Goal: Task Accomplishment & Management: Complete application form

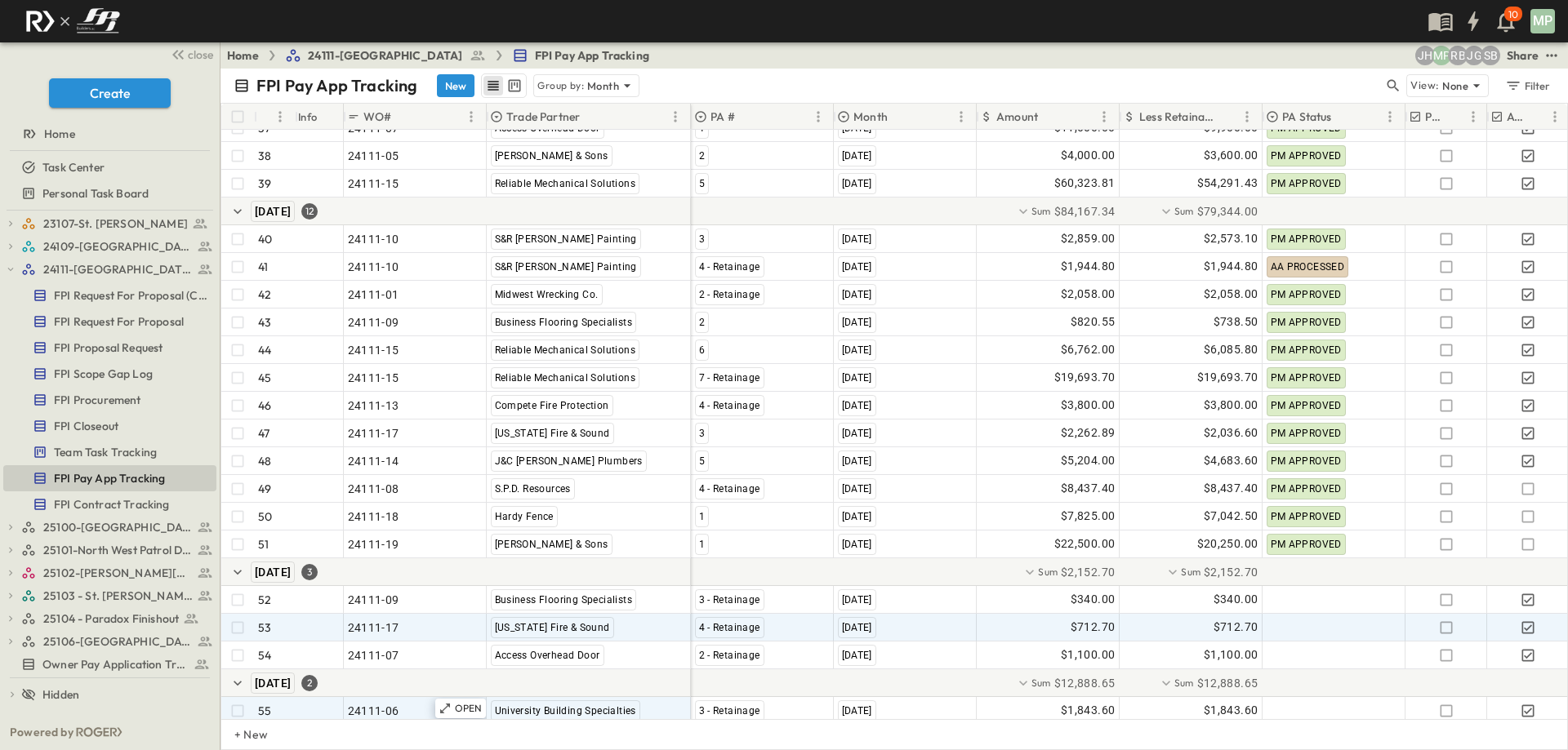
scroll to position [1256, 0]
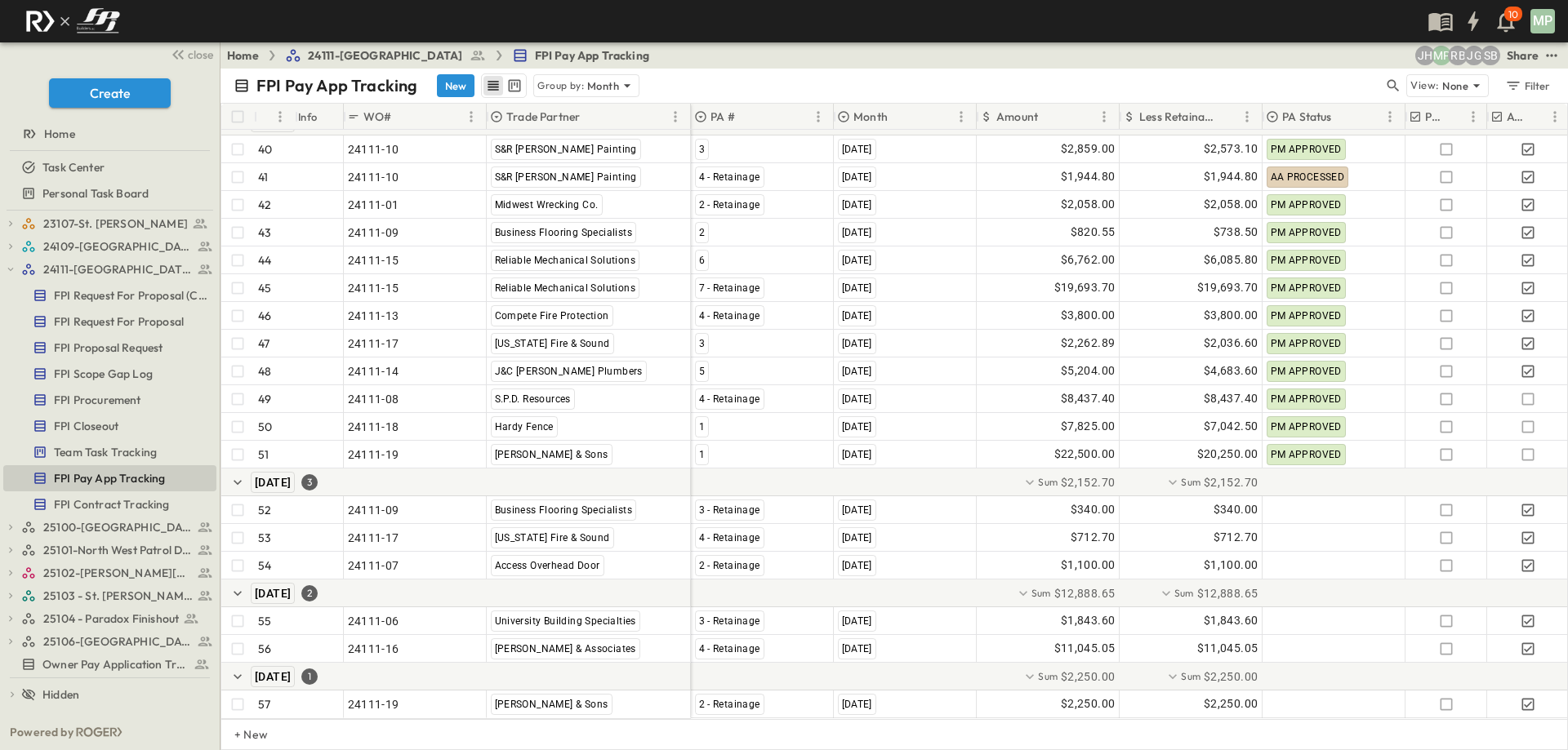
click at [3, 267] on div "23107-St. [PERSON_NAME] FPI Procurement FPI Scope Gap Log FPI Request For Propo…" at bounding box center [109, 463] width 220 height 504
click at [10, 268] on icon "button" at bounding box center [11, 270] width 12 height 12
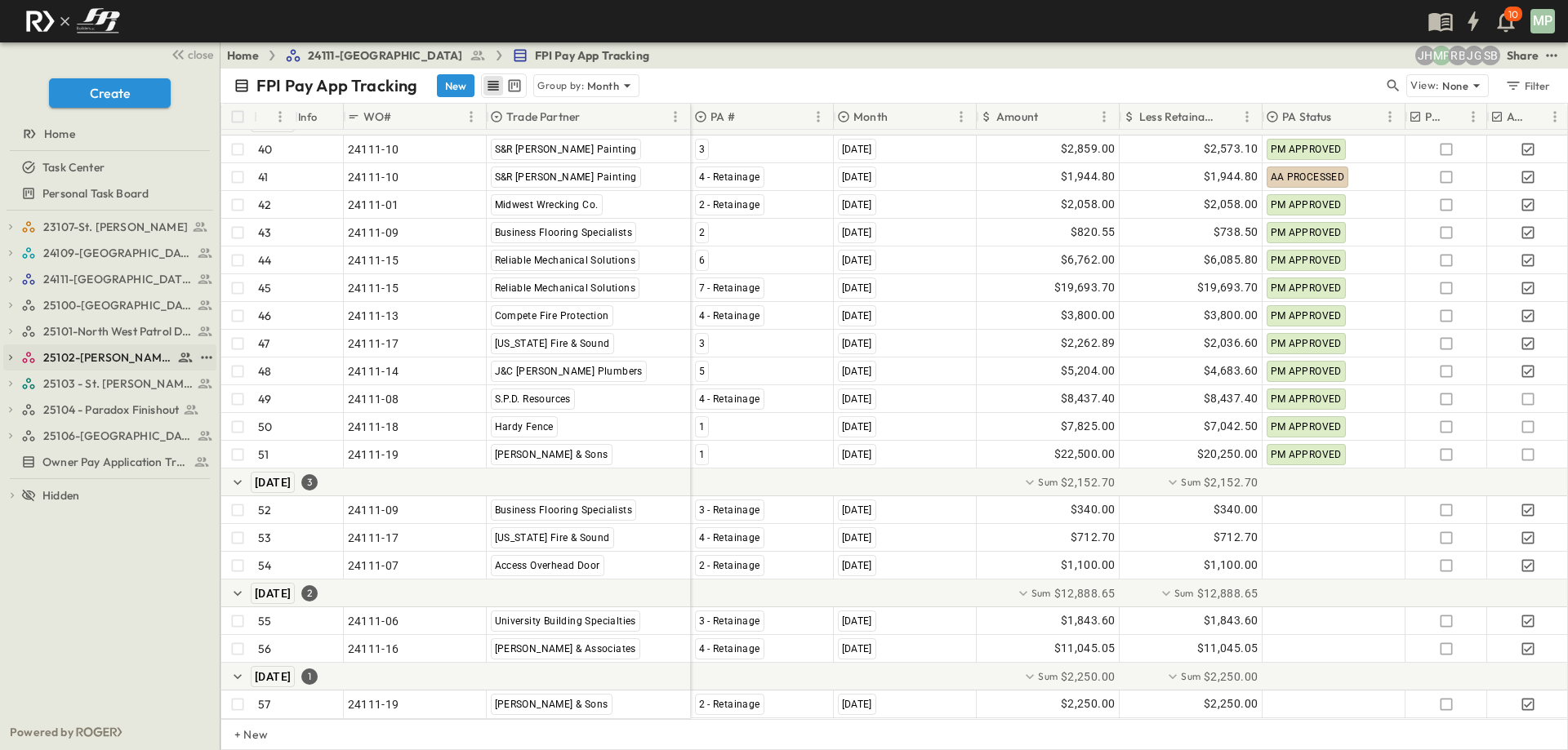
click at [13, 358] on icon "button" at bounding box center [10, 358] width 3 height 6
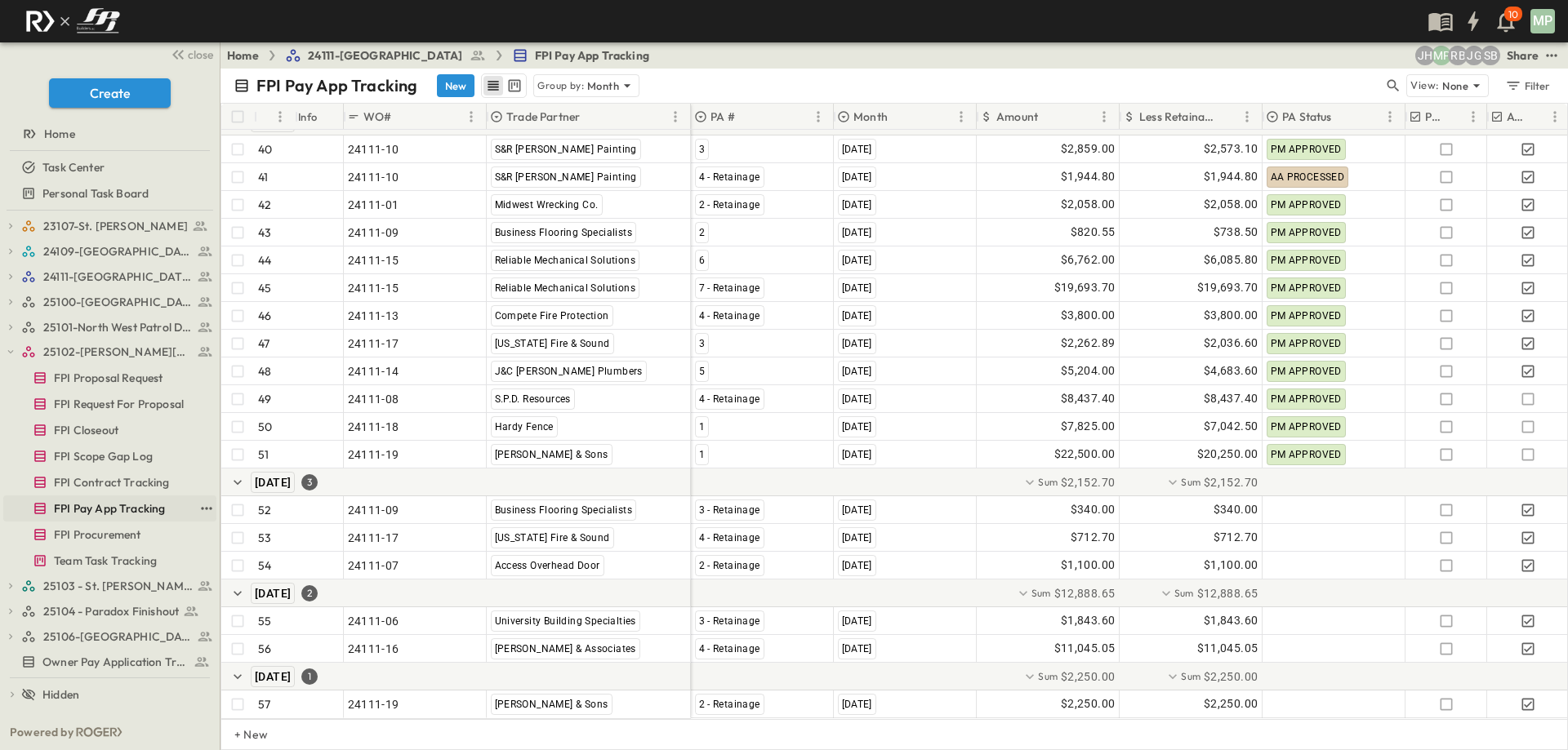
click at [104, 504] on span "FPI Pay App Tracking" at bounding box center [109, 508] width 111 height 16
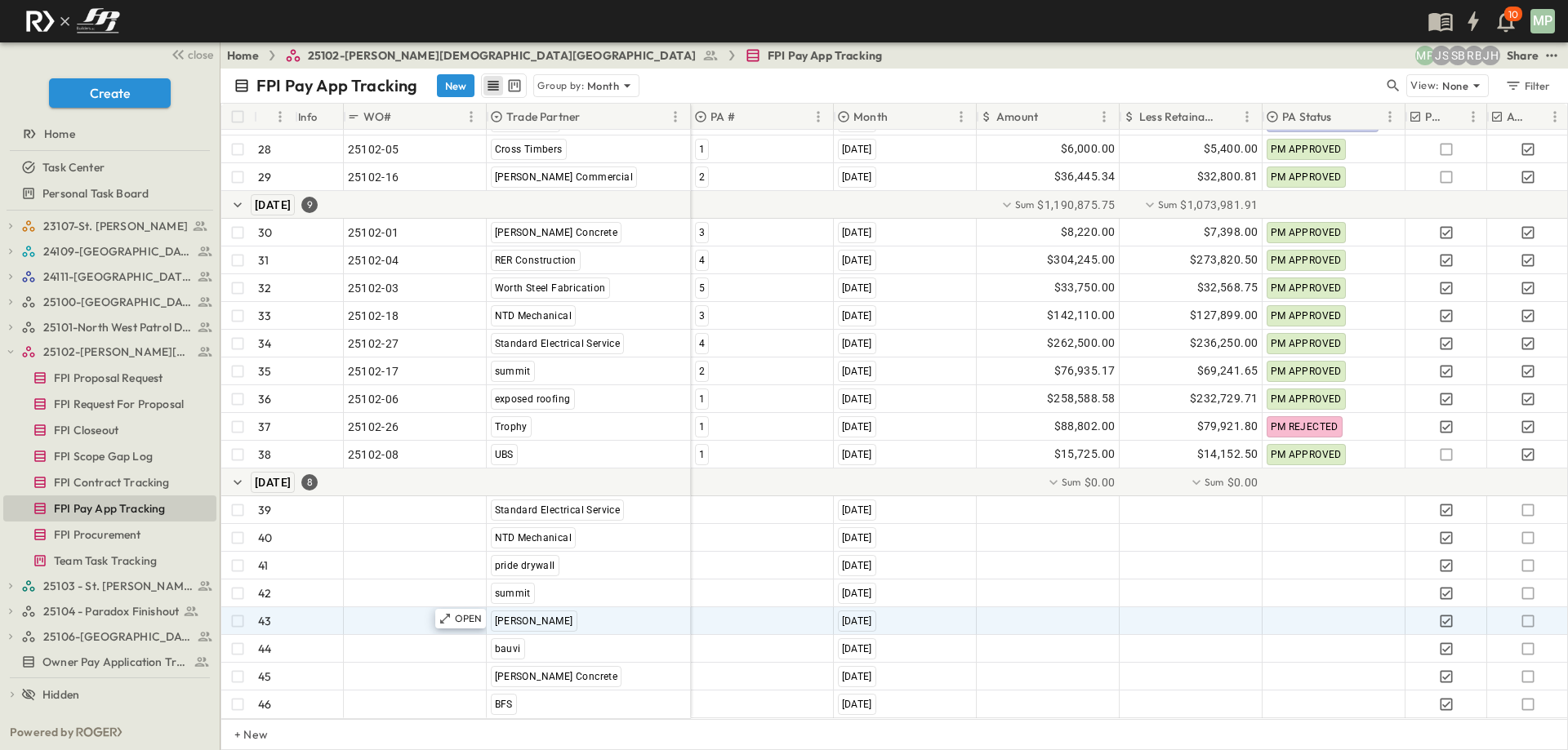
scroll to position [867, 0]
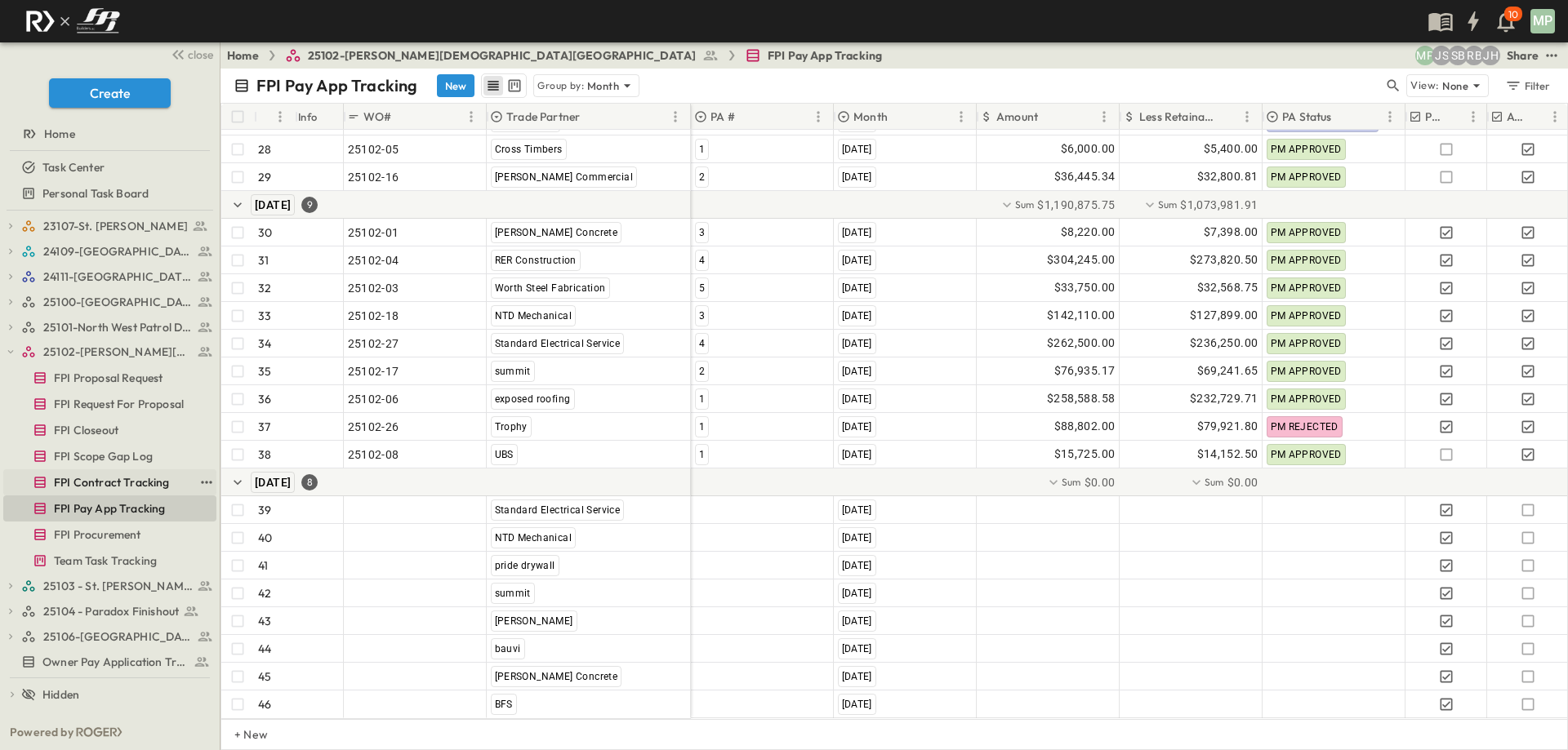
click at [72, 476] on span "FPI Contract Tracking" at bounding box center [112, 482] width 116 height 16
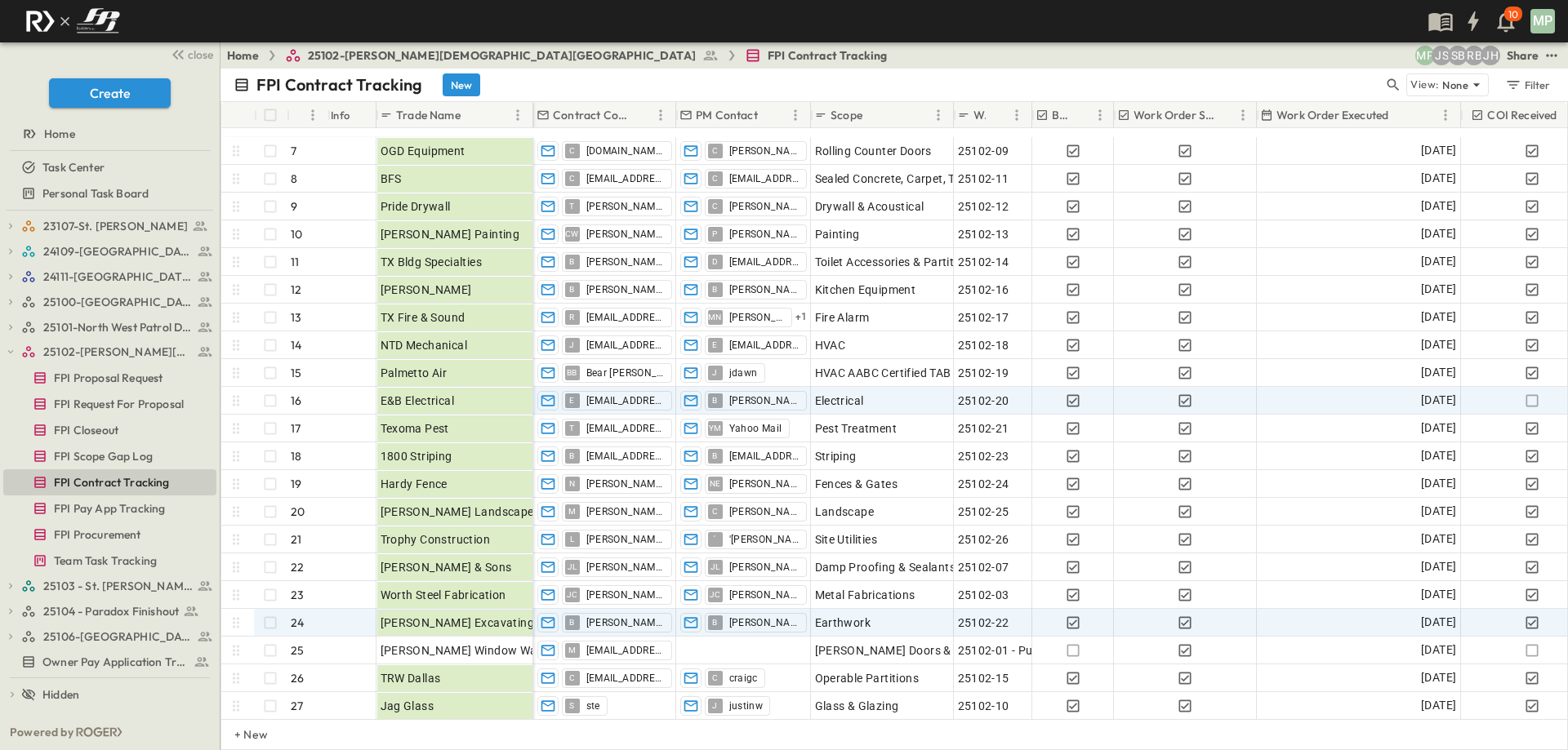
scroll to position [245, 0]
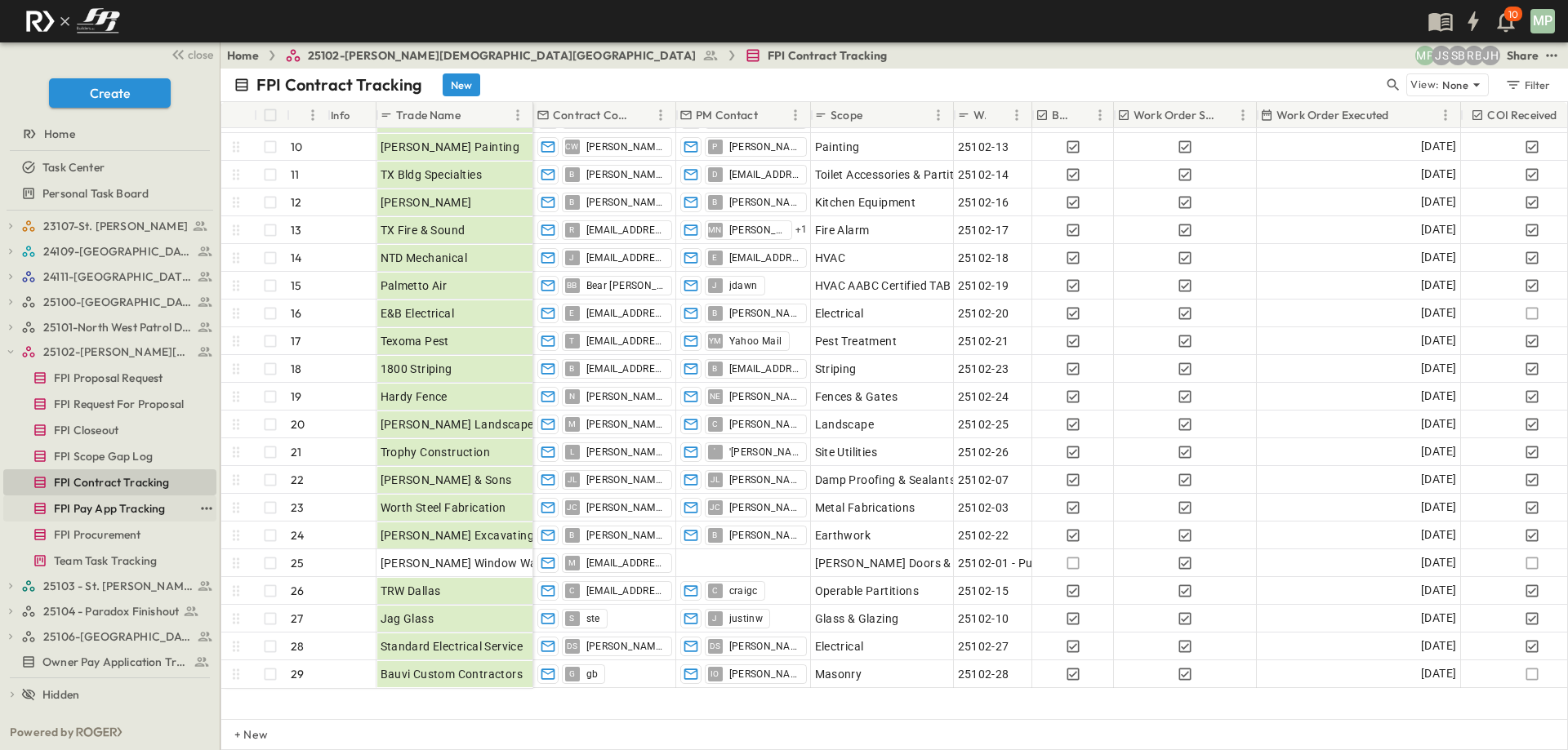
click at [90, 514] on span "FPI Pay App Tracking" at bounding box center [109, 508] width 111 height 16
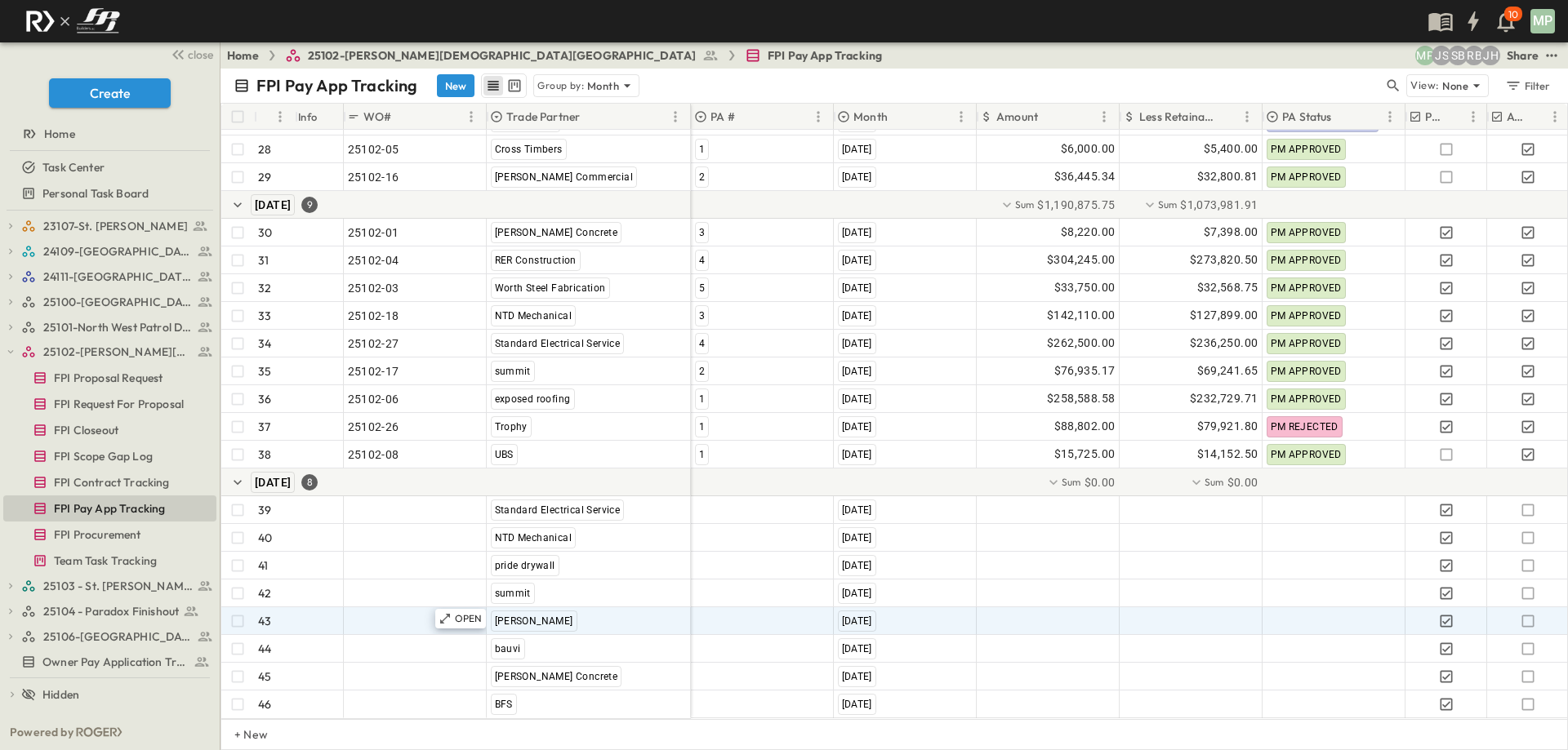
scroll to position [867, 0]
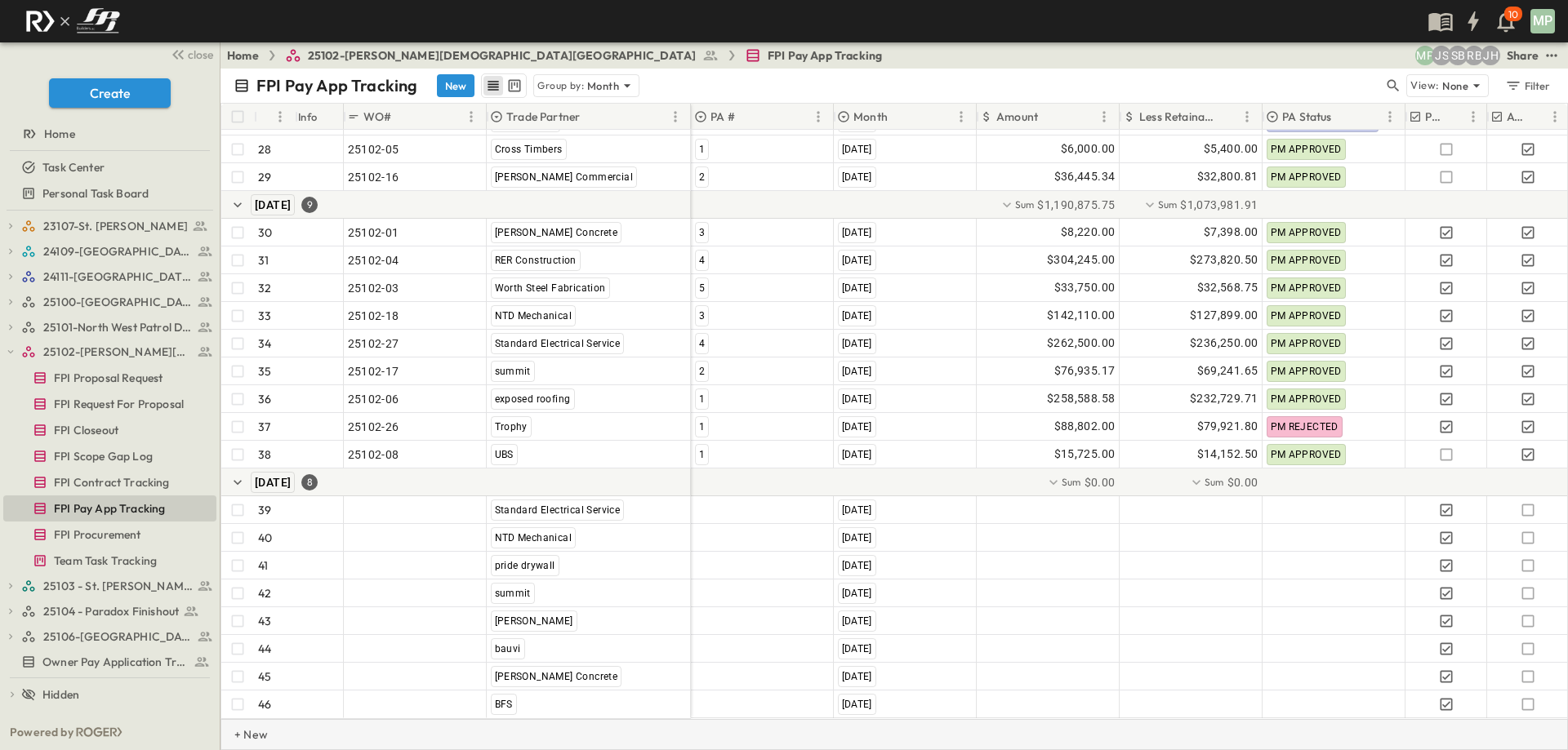
click at [244, 729] on p "+ New" at bounding box center [239, 735] width 10 height 16
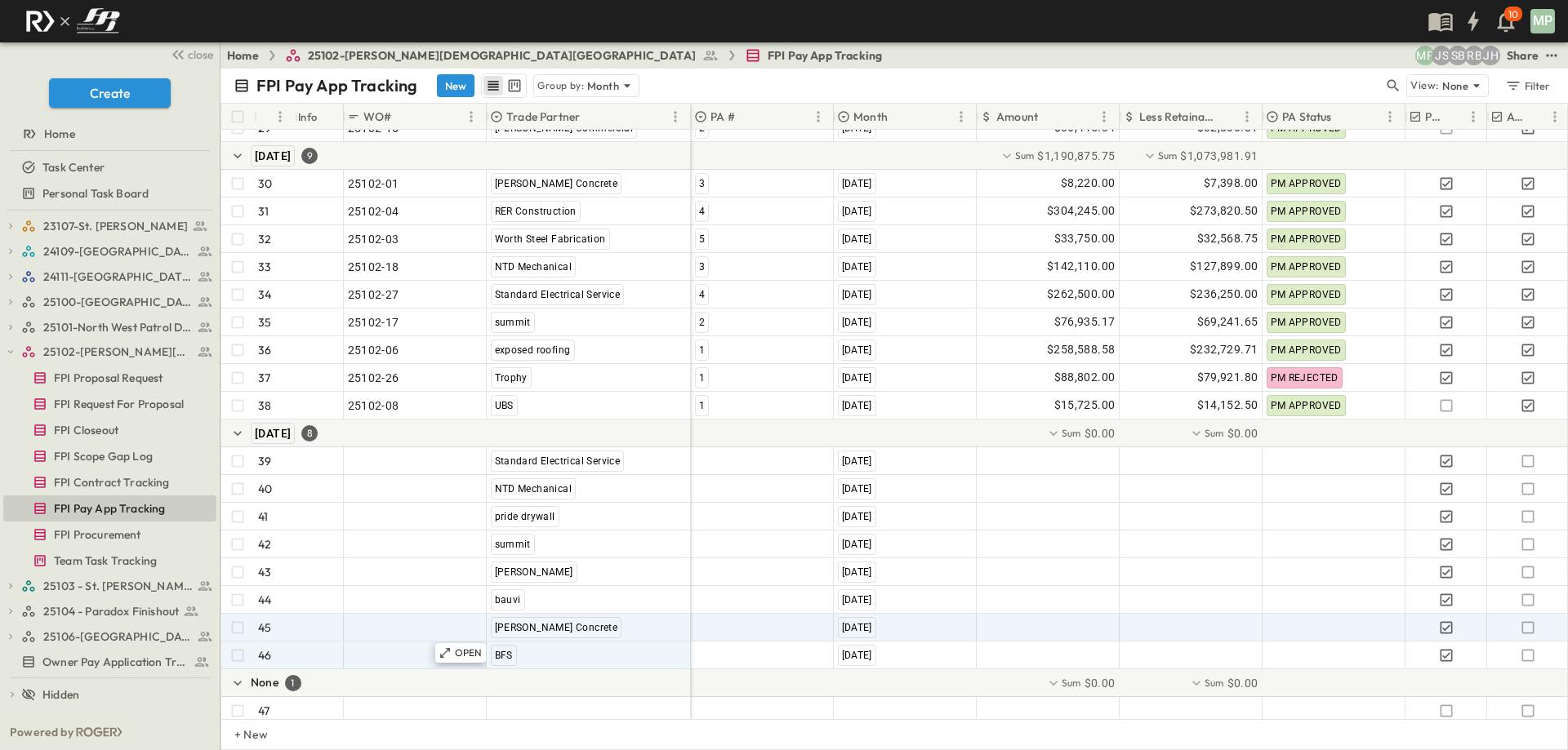
scroll to position [922, 0]
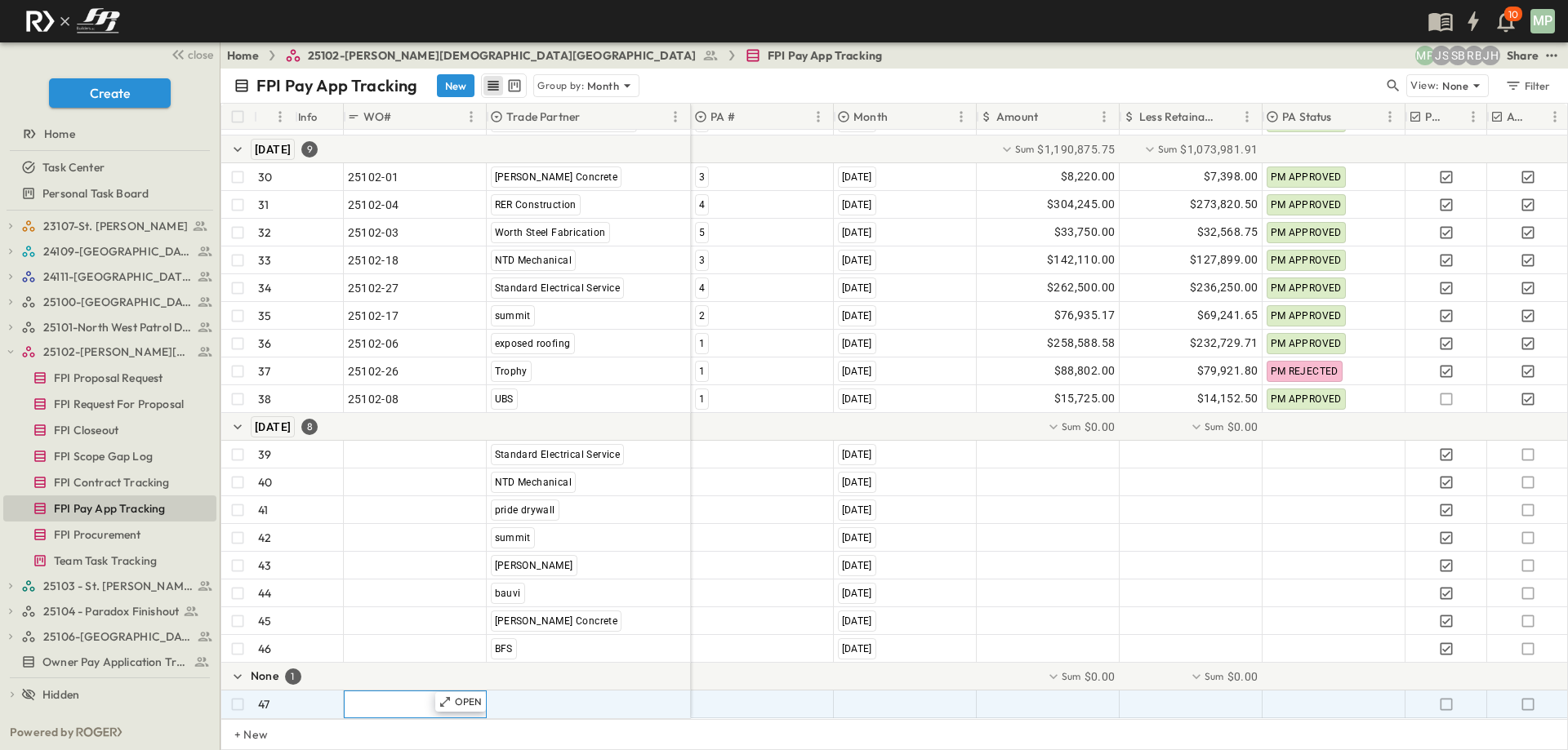
click at [379, 697] on span ""24101-01"" at bounding box center [377, 705] width 59 height 16
type input "********"
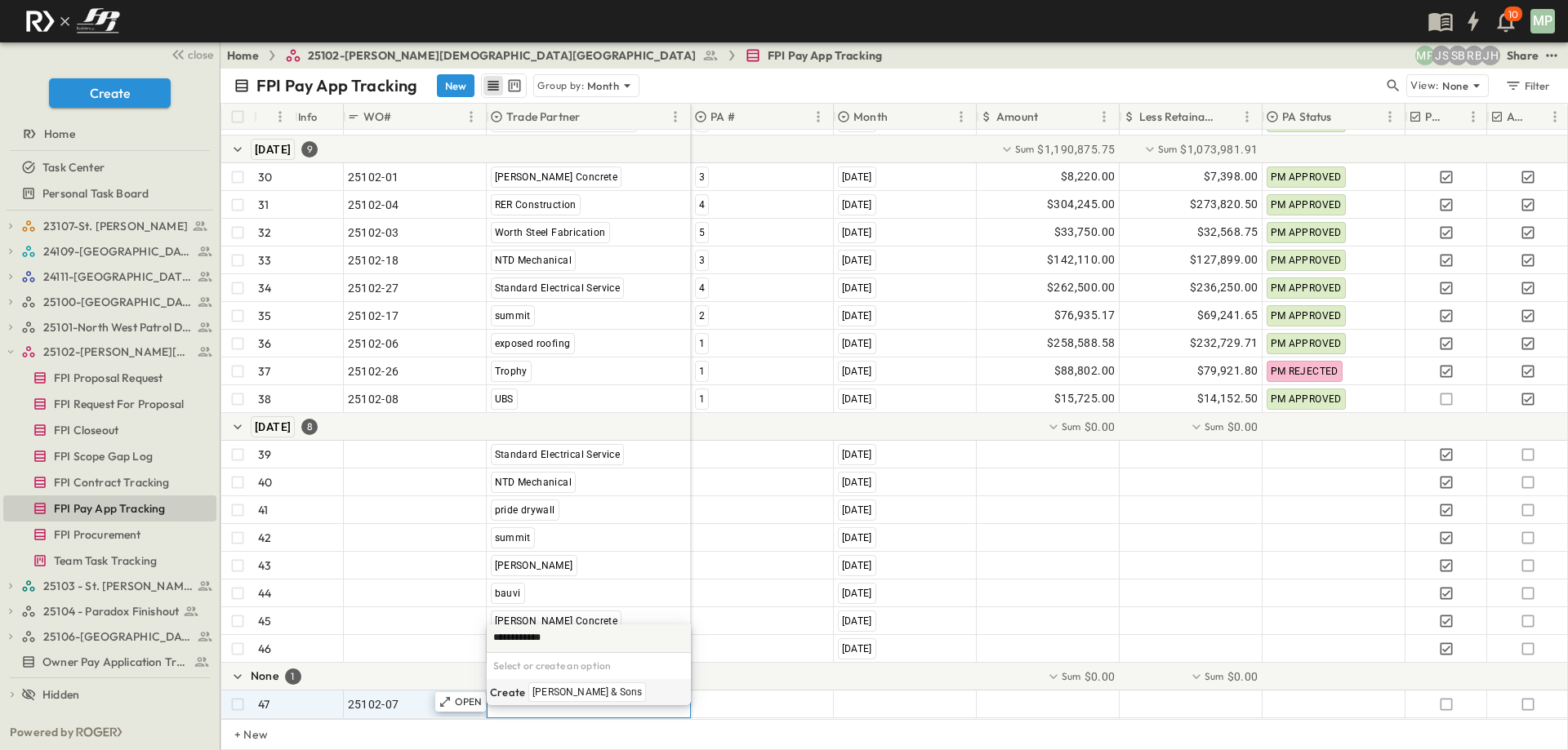
type input "**********"
click at [567, 691] on span "[PERSON_NAME] & Sons" at bounding box center [587, 693] width 109 height 14
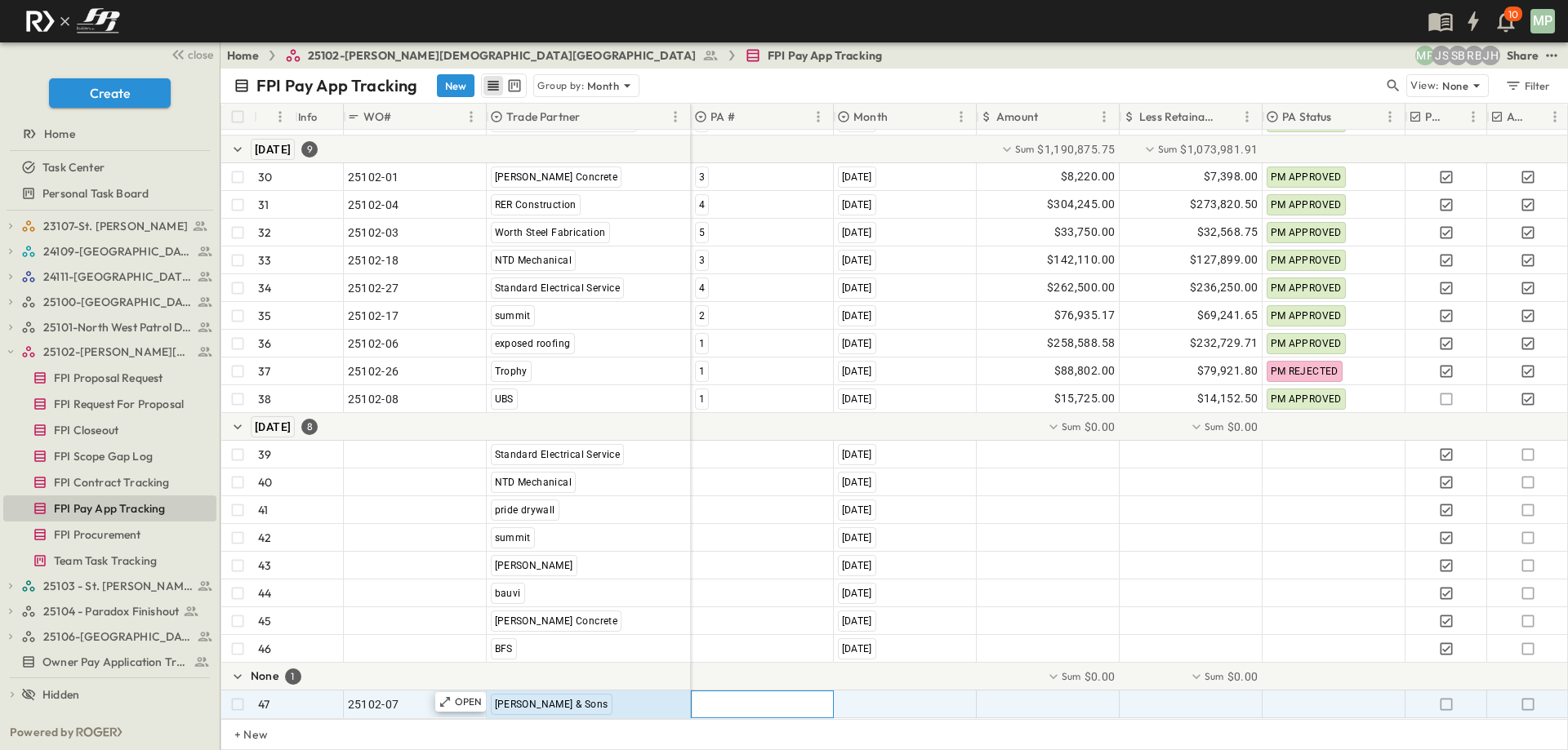
click at [719, 694] on div at bounding box center [763, 705] width 141 height 26
type input "*"
click at [701, 694] on span "1" at bounding box center [701, 693] width 6 height 14
click at [871, 697] on span ""[DATE]"" at bounding box center [859, 705] width 43 height 16
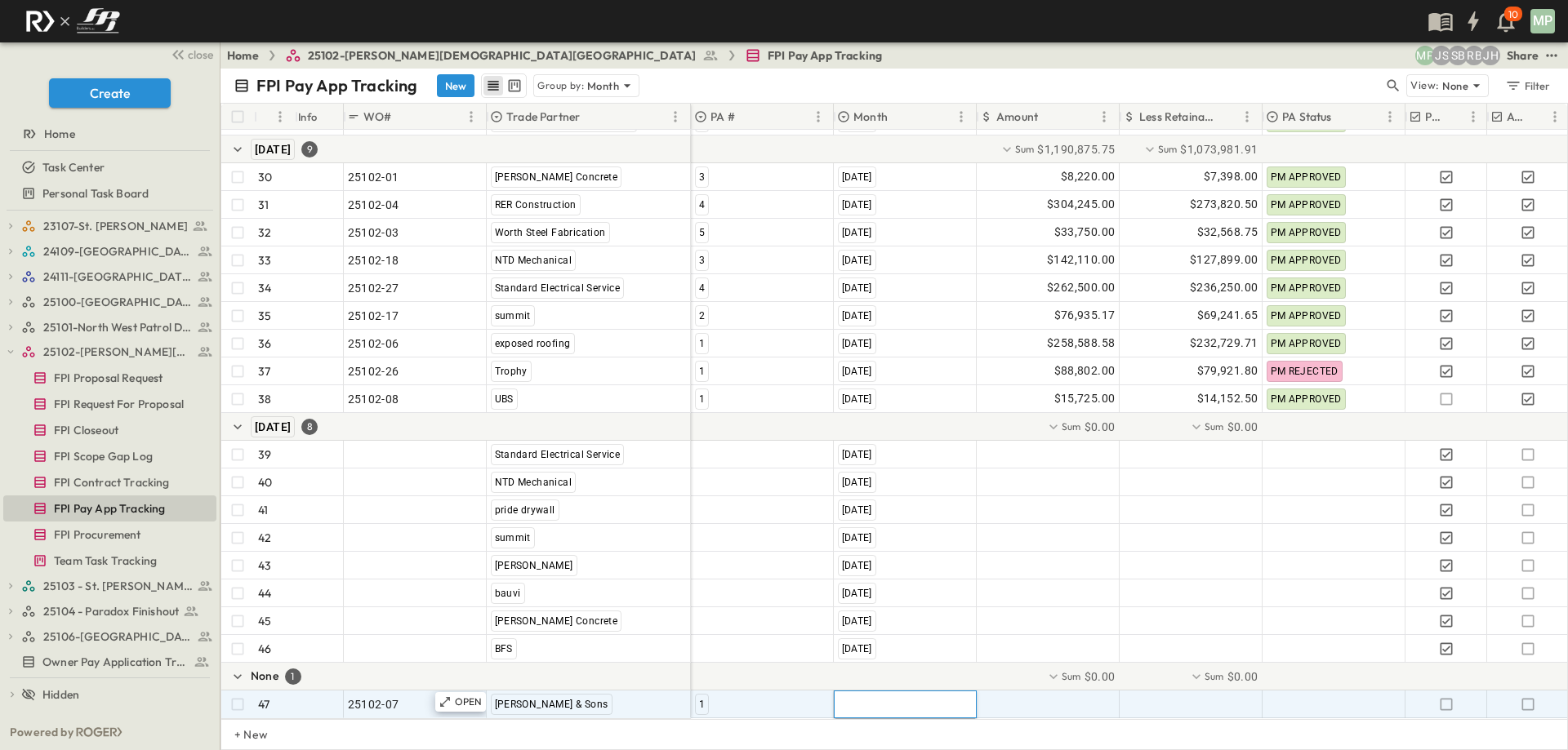
type input "*"
click at [870, 666] on span "[DATE]" at bounding box center [856, 667] width 29 height 14
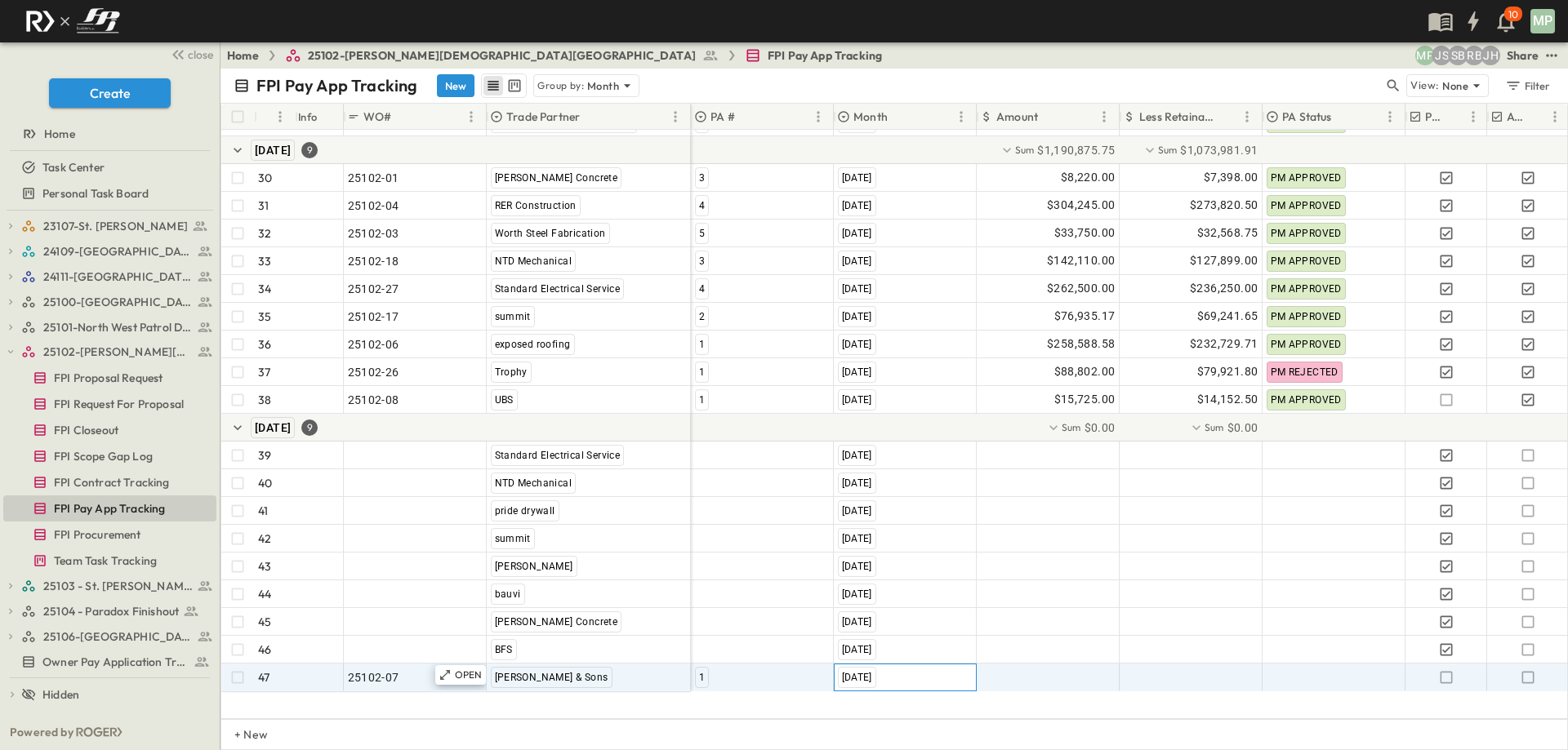
scroll to position [895, 0]
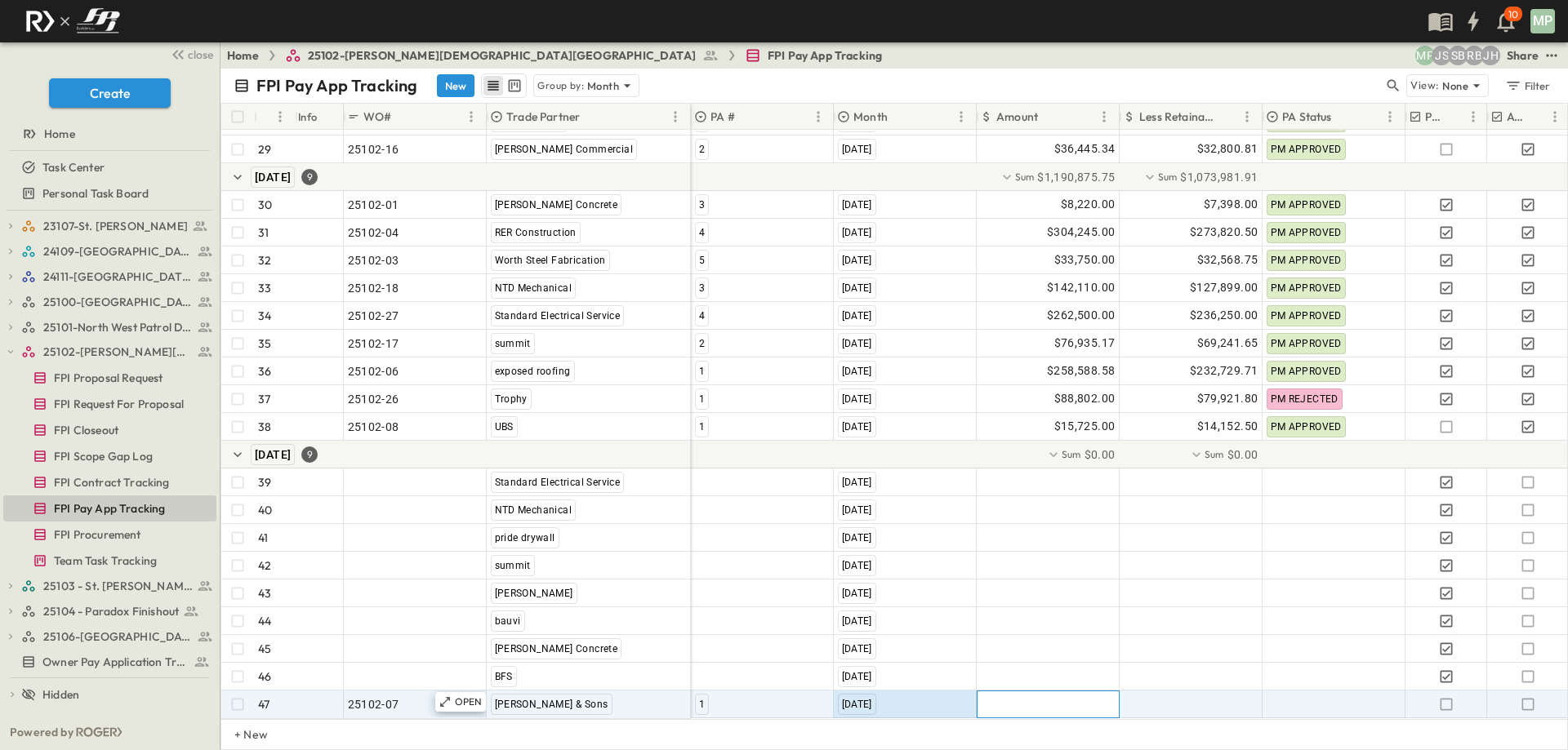
click at [1053, 695] on div at bounding box center [1048, 705] width 141 height 26
type input "*"
type input "********"
type input "*******"
click at [1523, 698] on icon "button" at bounding box center [1527, 704] width 13 height 13
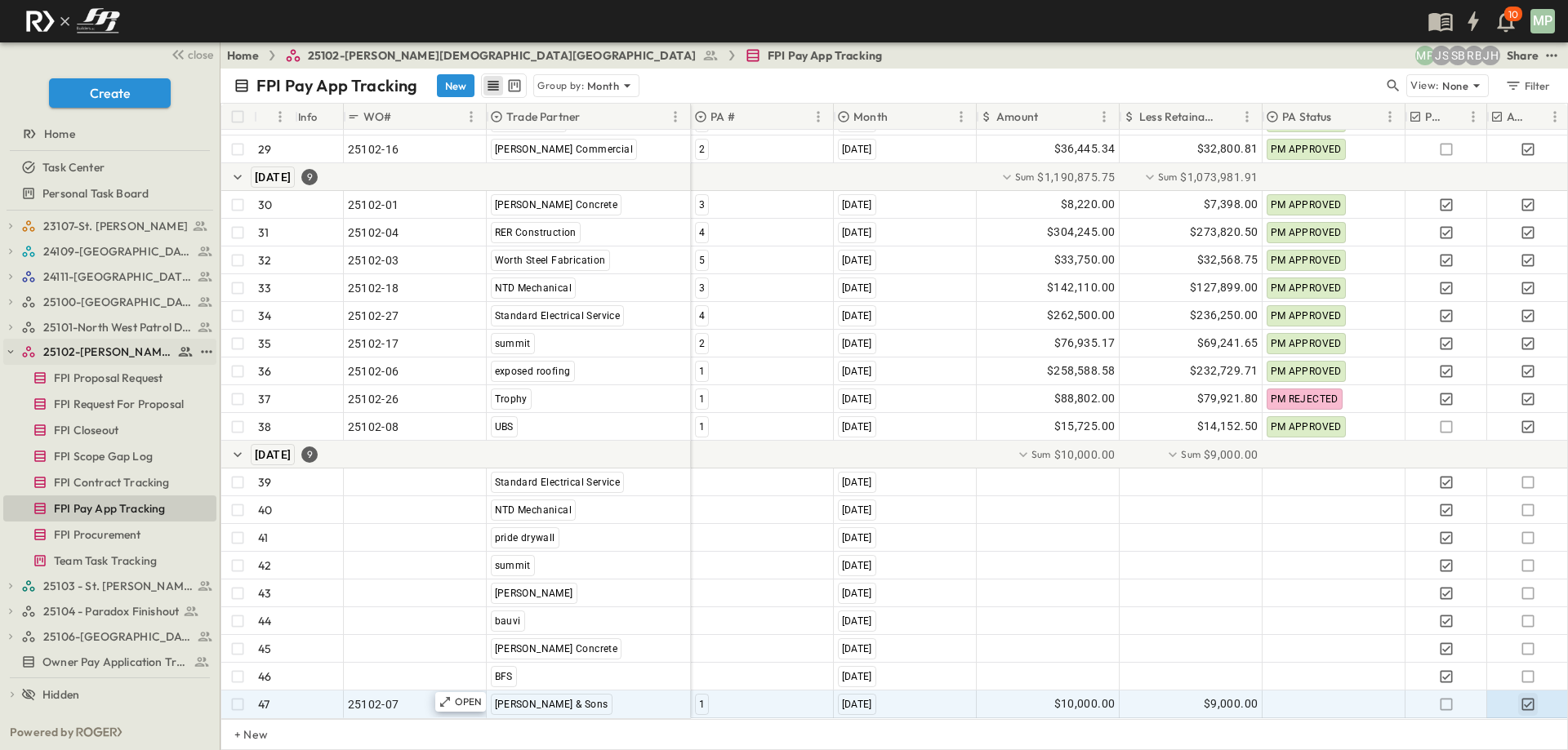
click at [11, 356] on icon "button" at bounding box center [11, 352] width 12 height 12
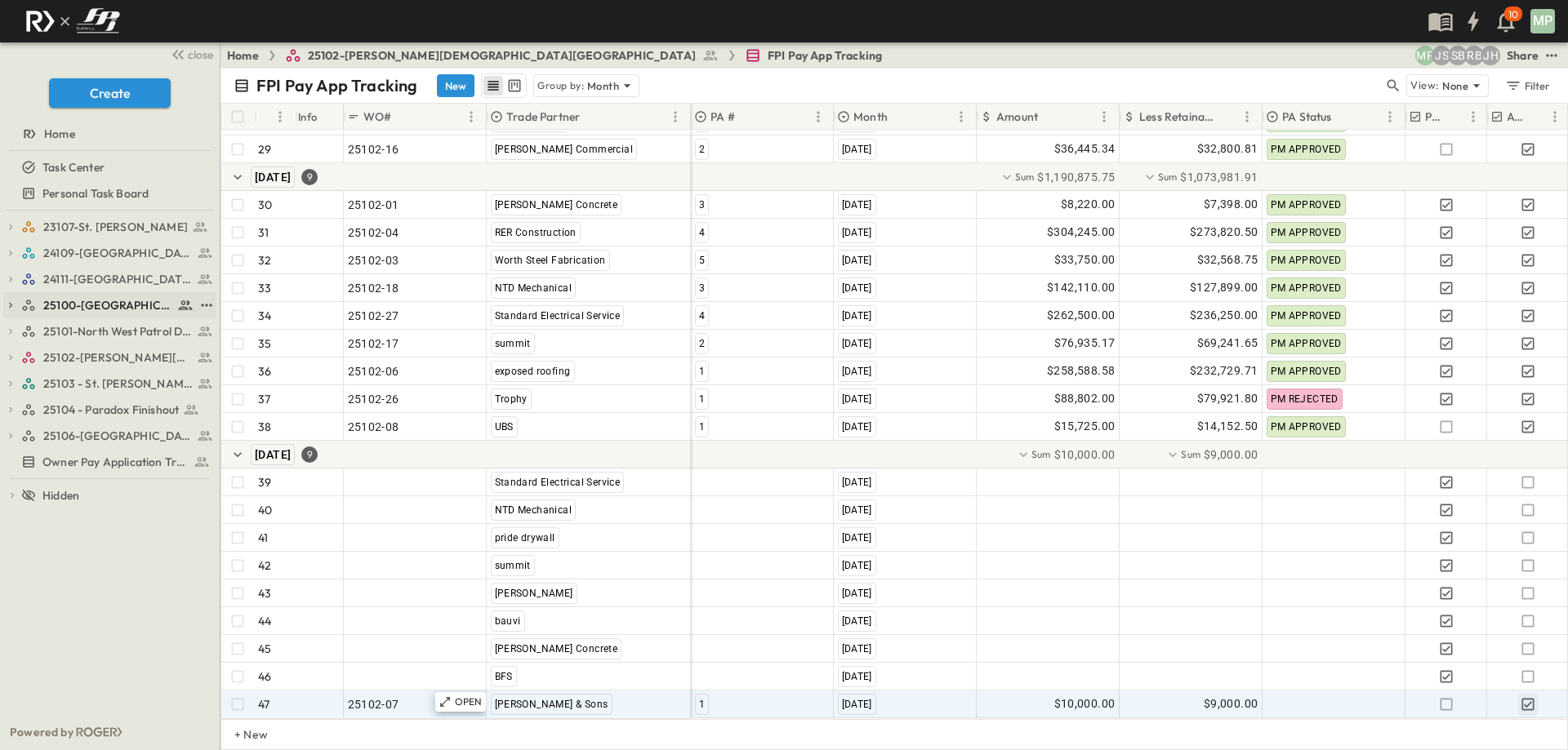
click at [11, 308] on icon "button" at bounding box center [11, 306] width 12 height 12
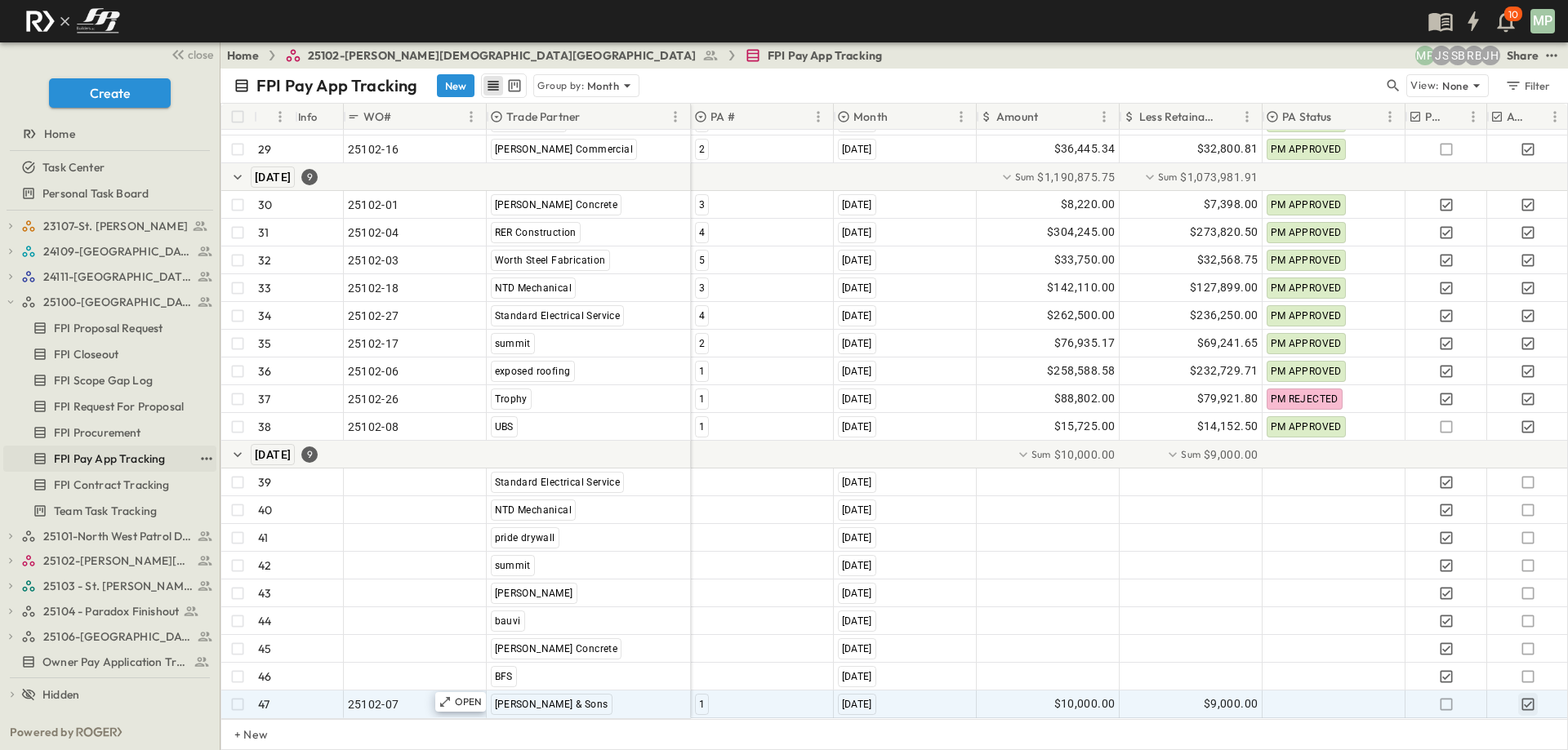
click at [122, 458] on span "FPI Pay App Tracking" at bounding box center [109, 459] width 111 height 16
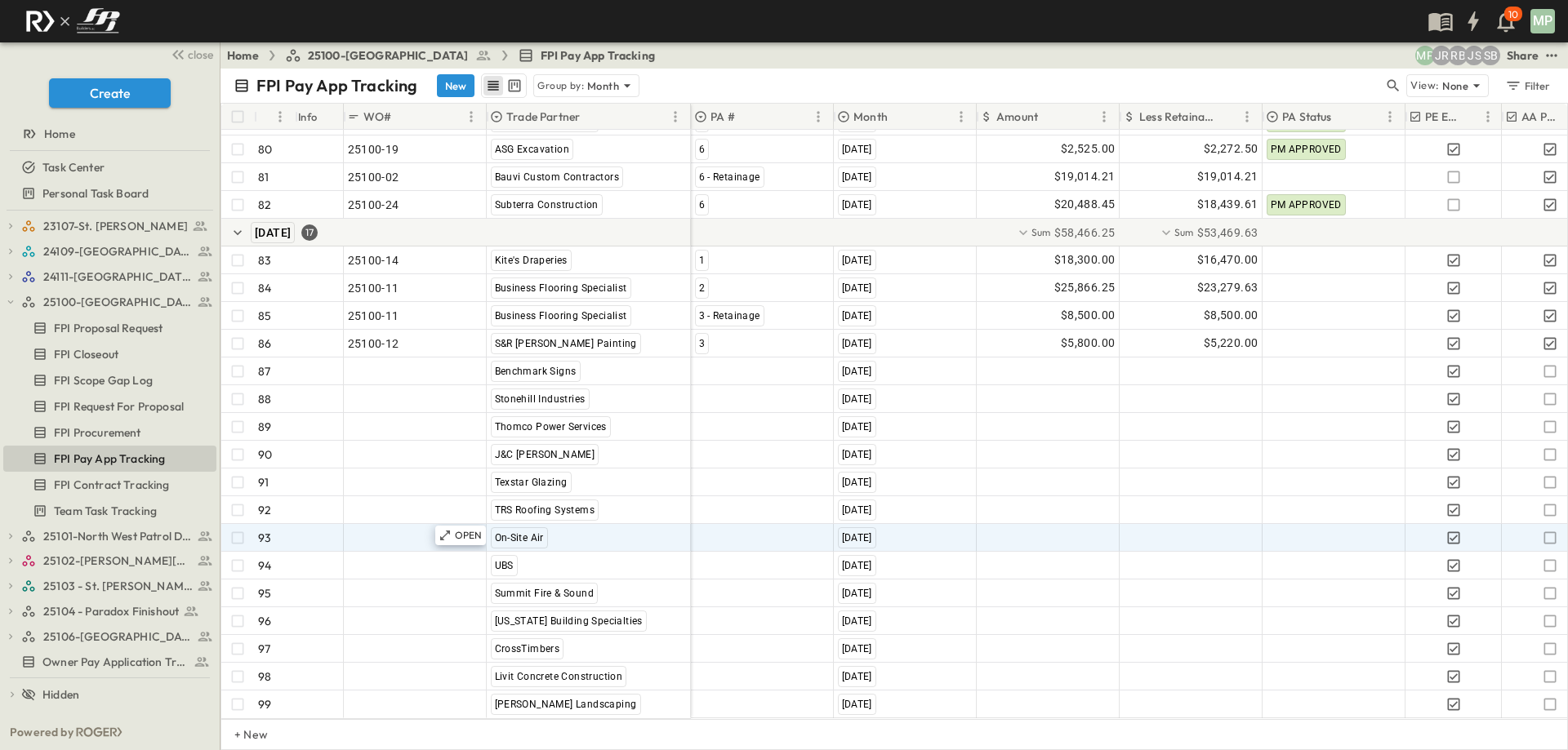
scroll to position [2394, 0]
click at [396, 530] on span ""24101-01"" at bounding box center [377, 538] width 59 height 16
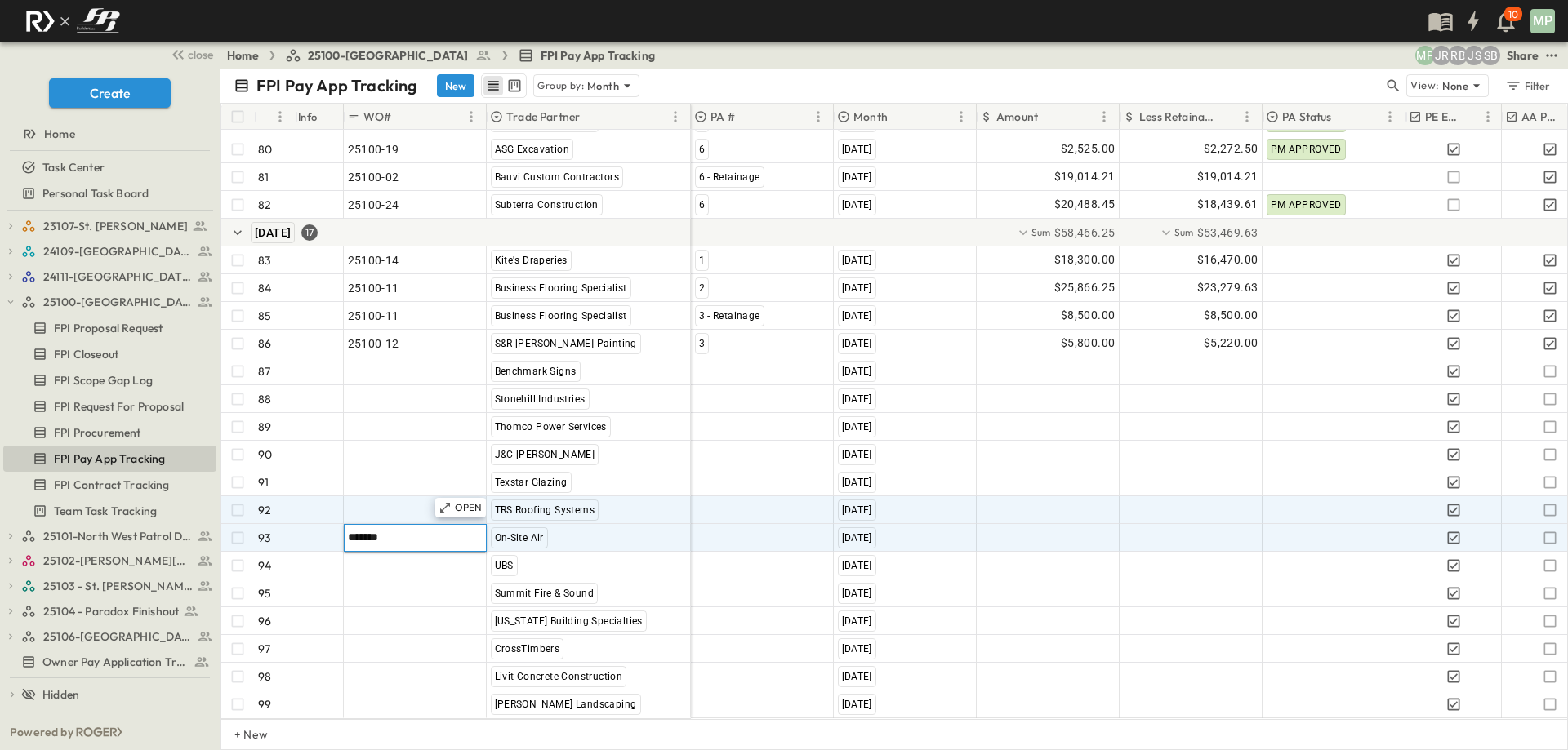
type input "********"
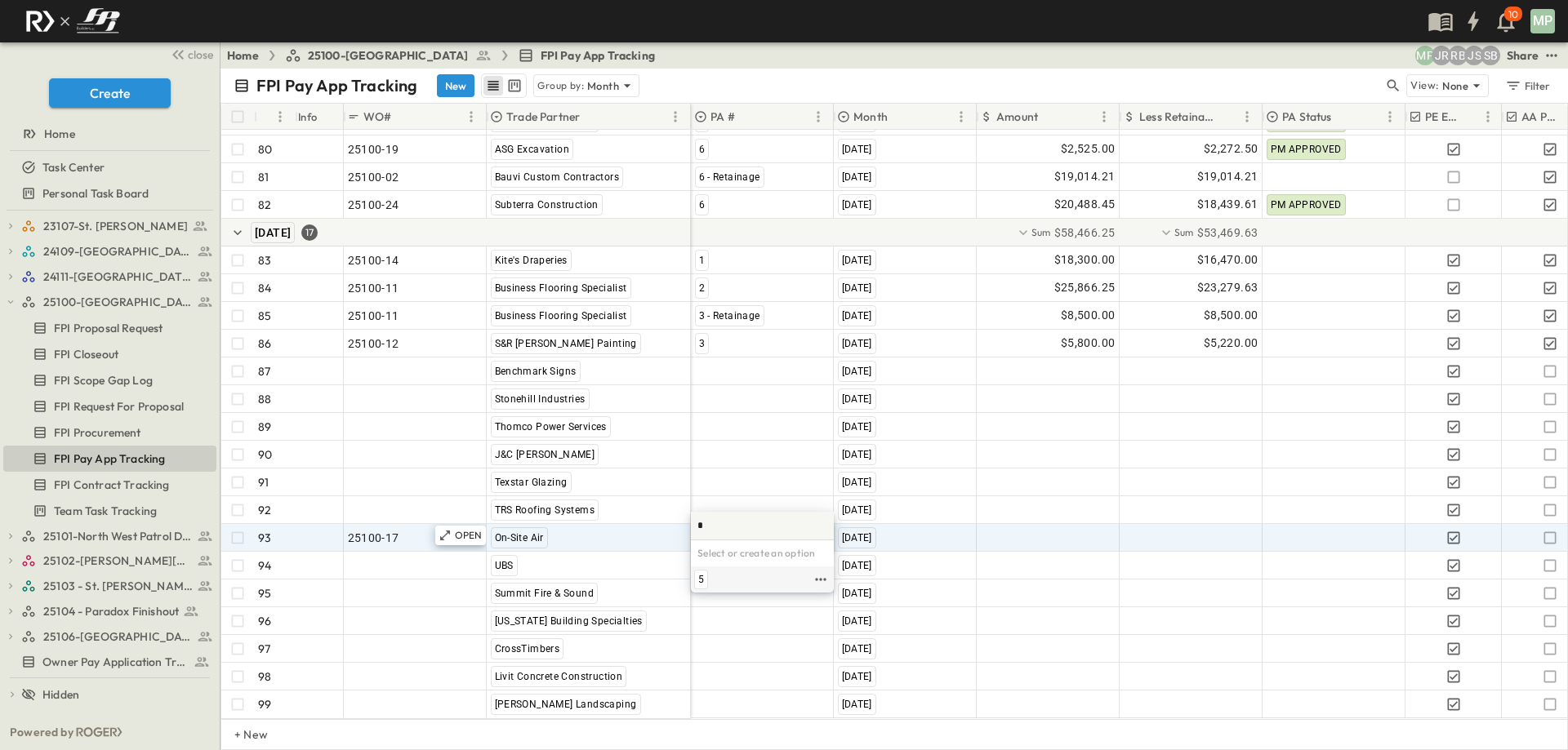
click at [703, 580] on span "5" at bounding box center [701, 580] width 6 height 14
click at [1095, 525] on div at bounding box center [1048, 538] width 141 height 26
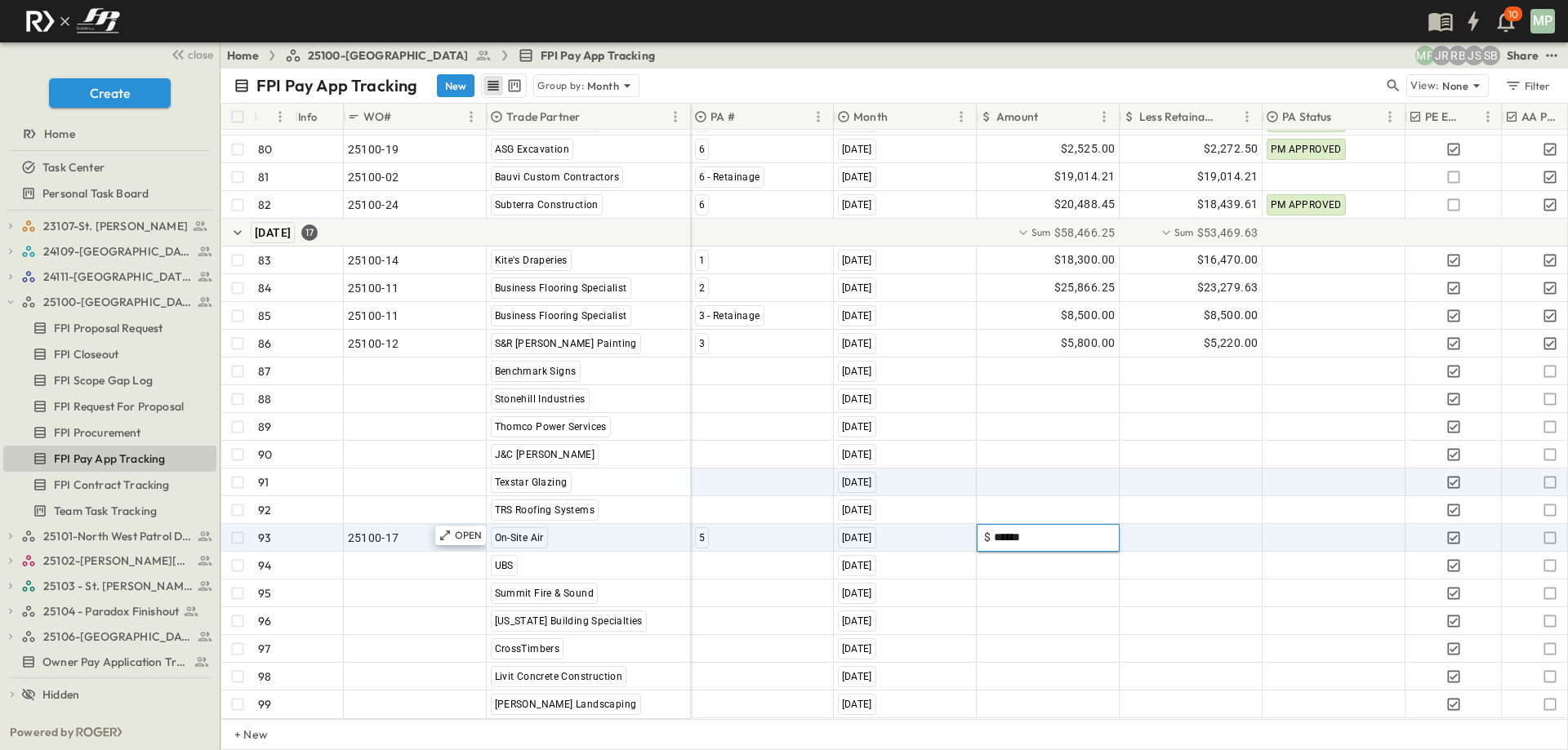
type input "*******"
type input "*****"
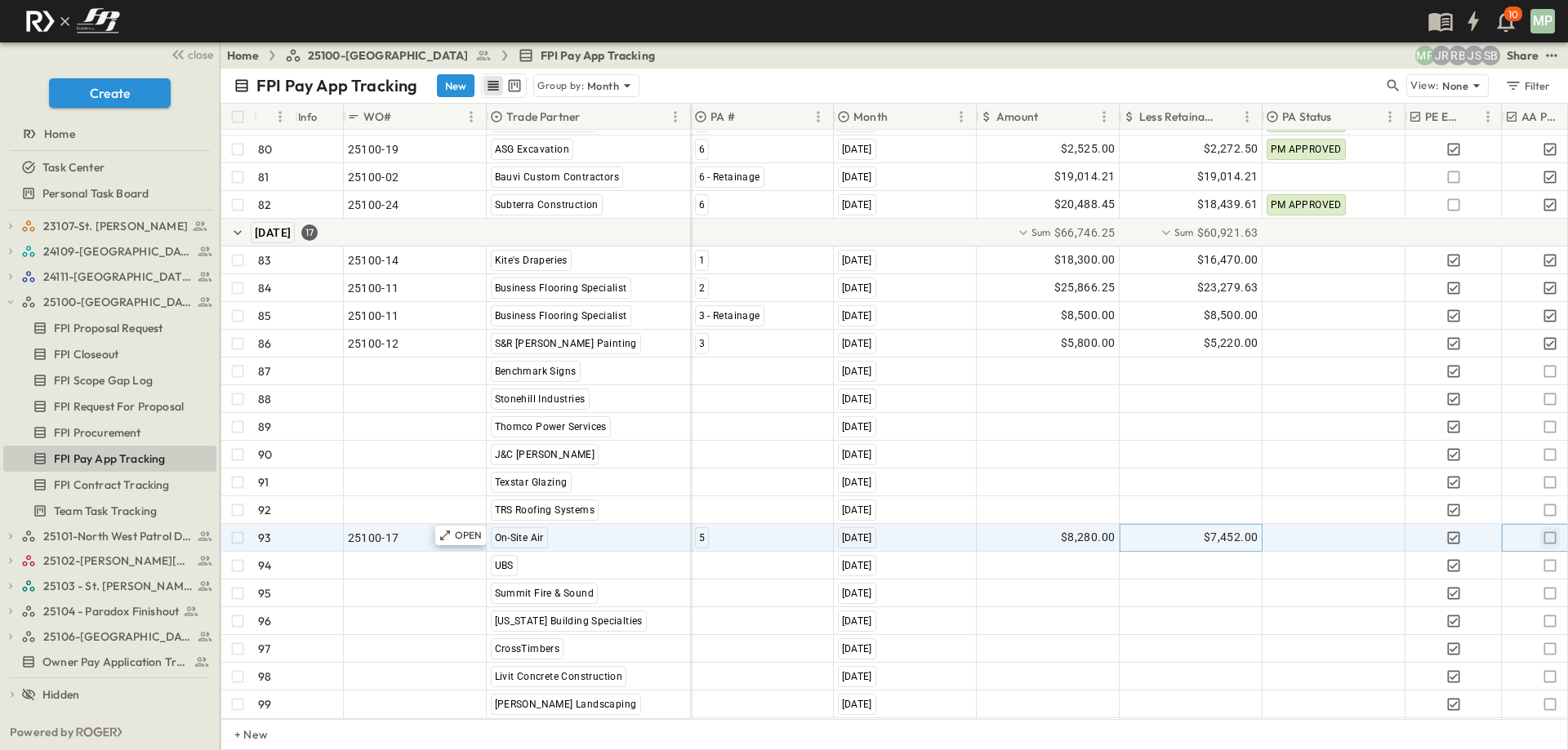
click at [1546, 530] on icon "button" at bounding box center [1550, 538] width 16 height 16
click at [14, 305] on icon "button" at bounding box center [11, 302] width 12 height 12
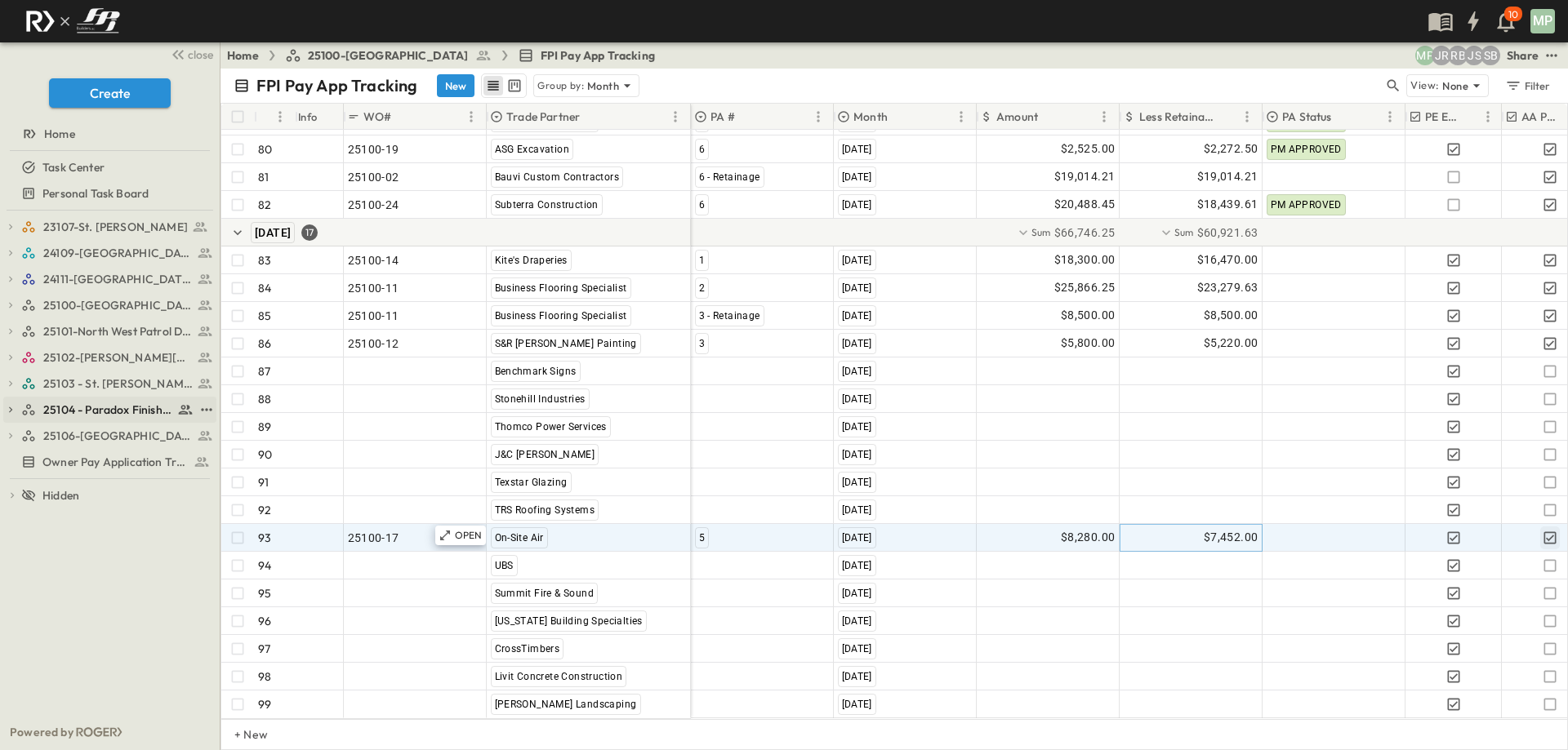
click at [16, 406] on button "button" at bounding box center [10, 409] width 15 height 15
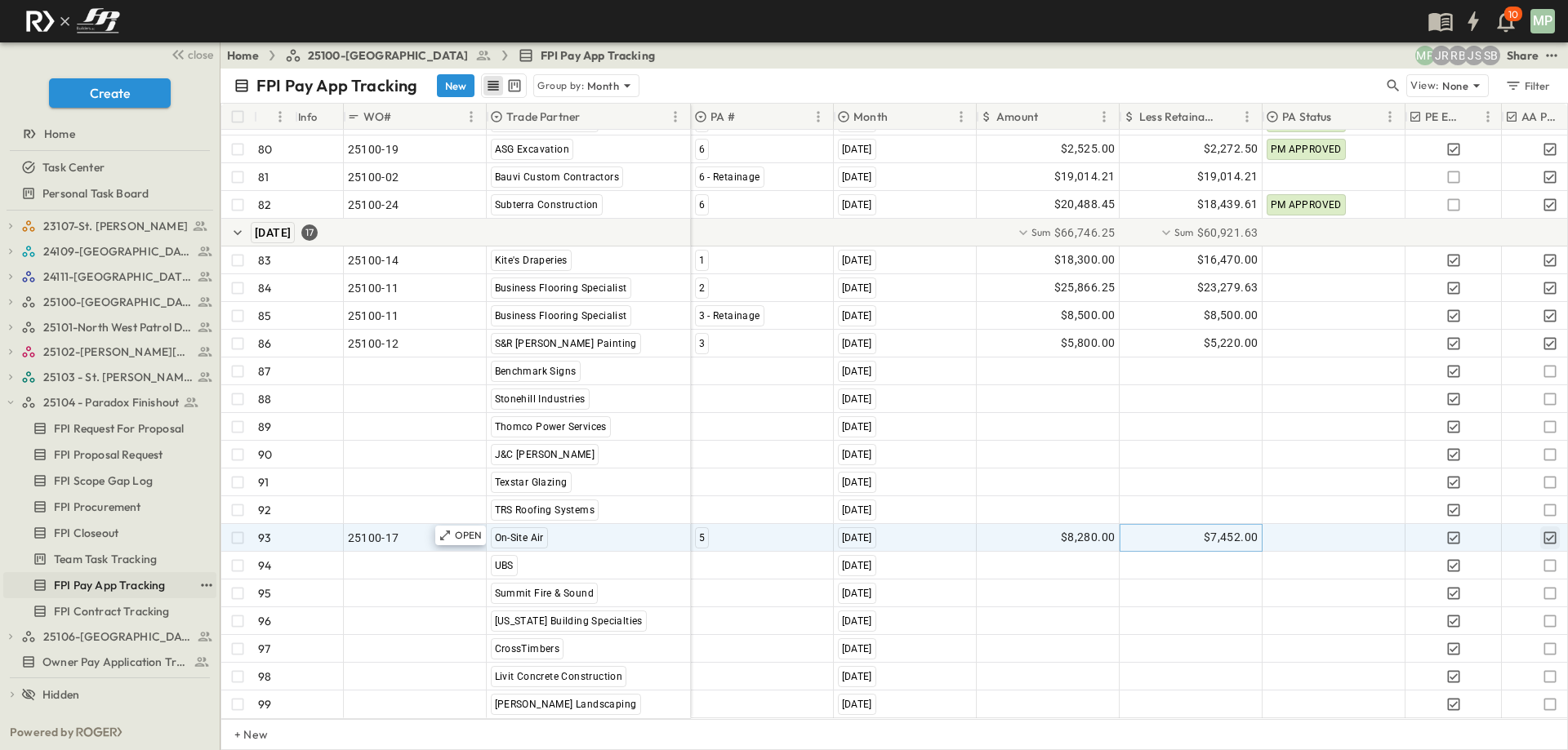
click at [96, 584] on span "FPI Pay App Tracking" at bounding box center [109, 585] width 111 height 16
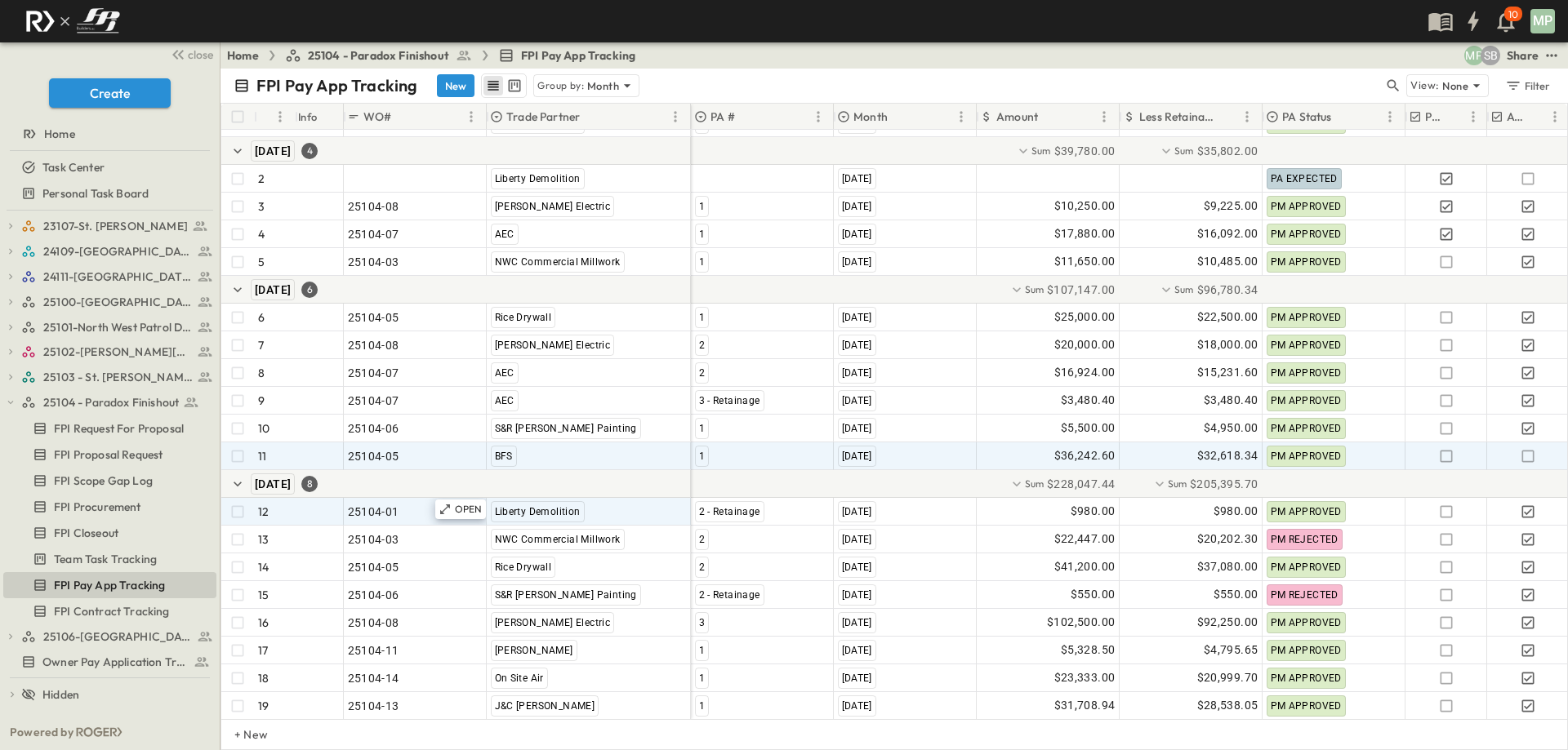
scroll to position [62, 0]
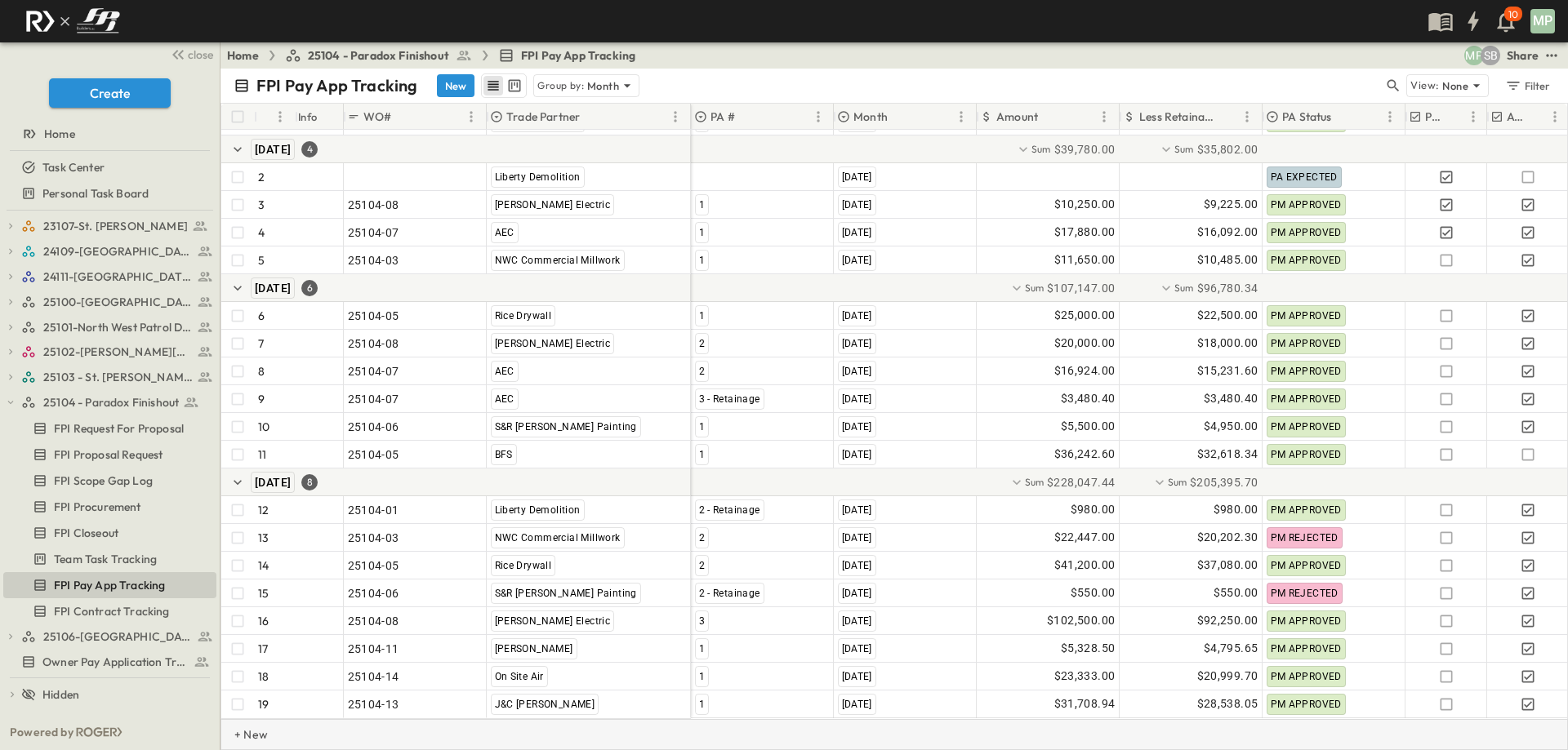
click at [244, 730] on p "+ New" at bounding box center [239, 735] width 10 height 16
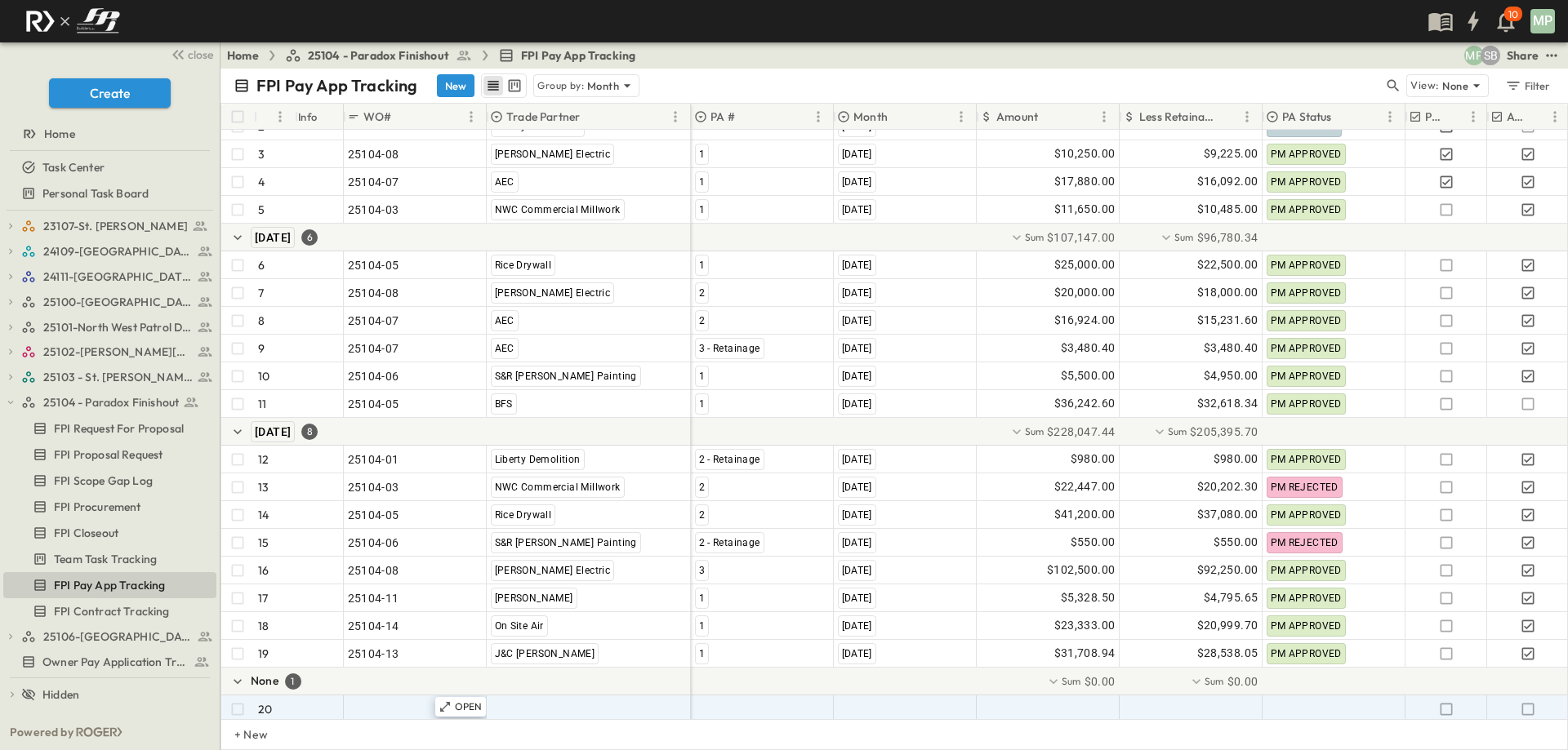
scroll to position [118, 0]
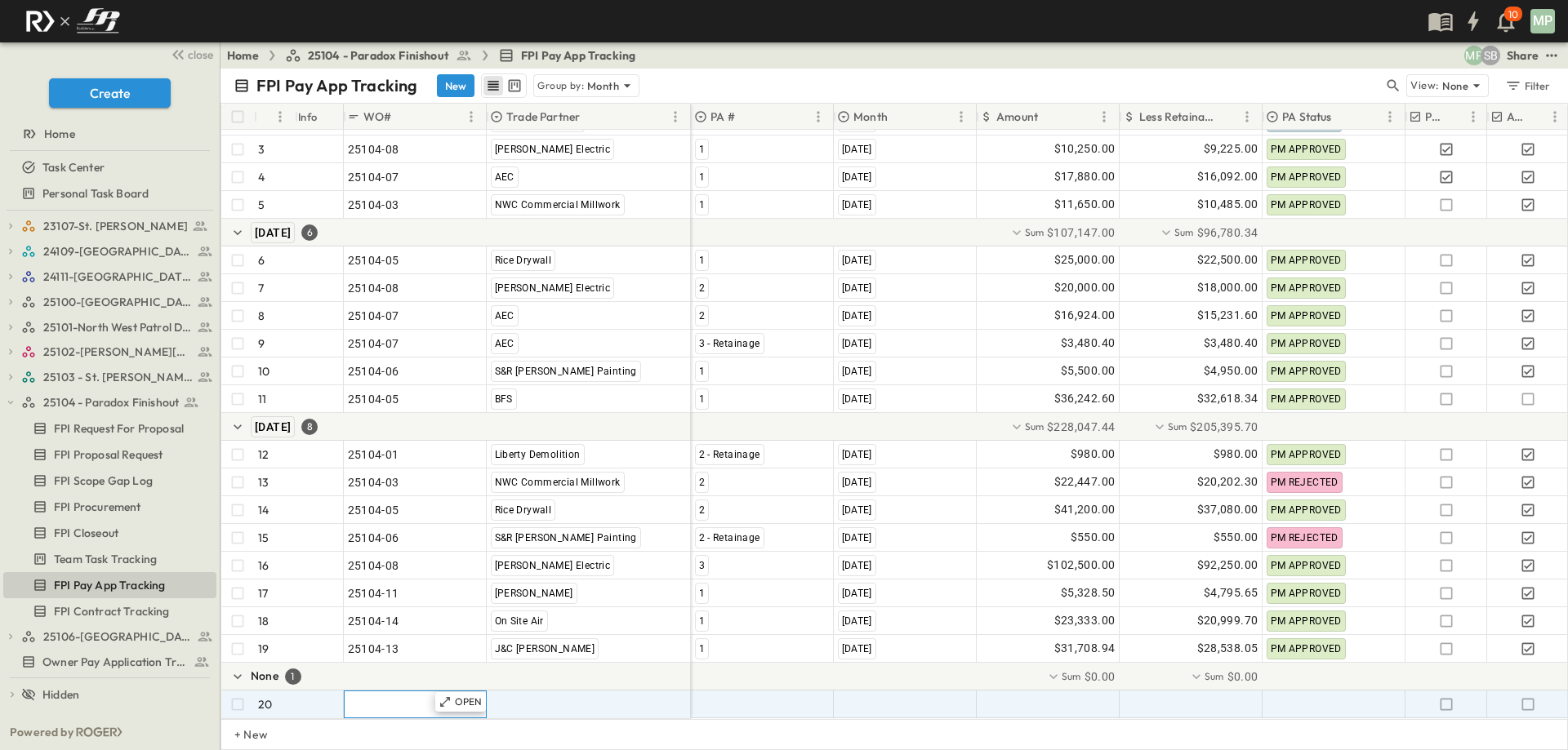
click at [360, 700] on span ""24101-01"" at bounding box center [377, 705] width 59 height 16
type input "********"
click at [518, 657] on div "On Site Air" at bounding box center [517, 666] width 55 height 19
click at [757, 703] on div at bounding box center [763, 705] width 141 height 26
click at [703, 665] on span "2" at bounding box center [701, 667] width 6 height 14
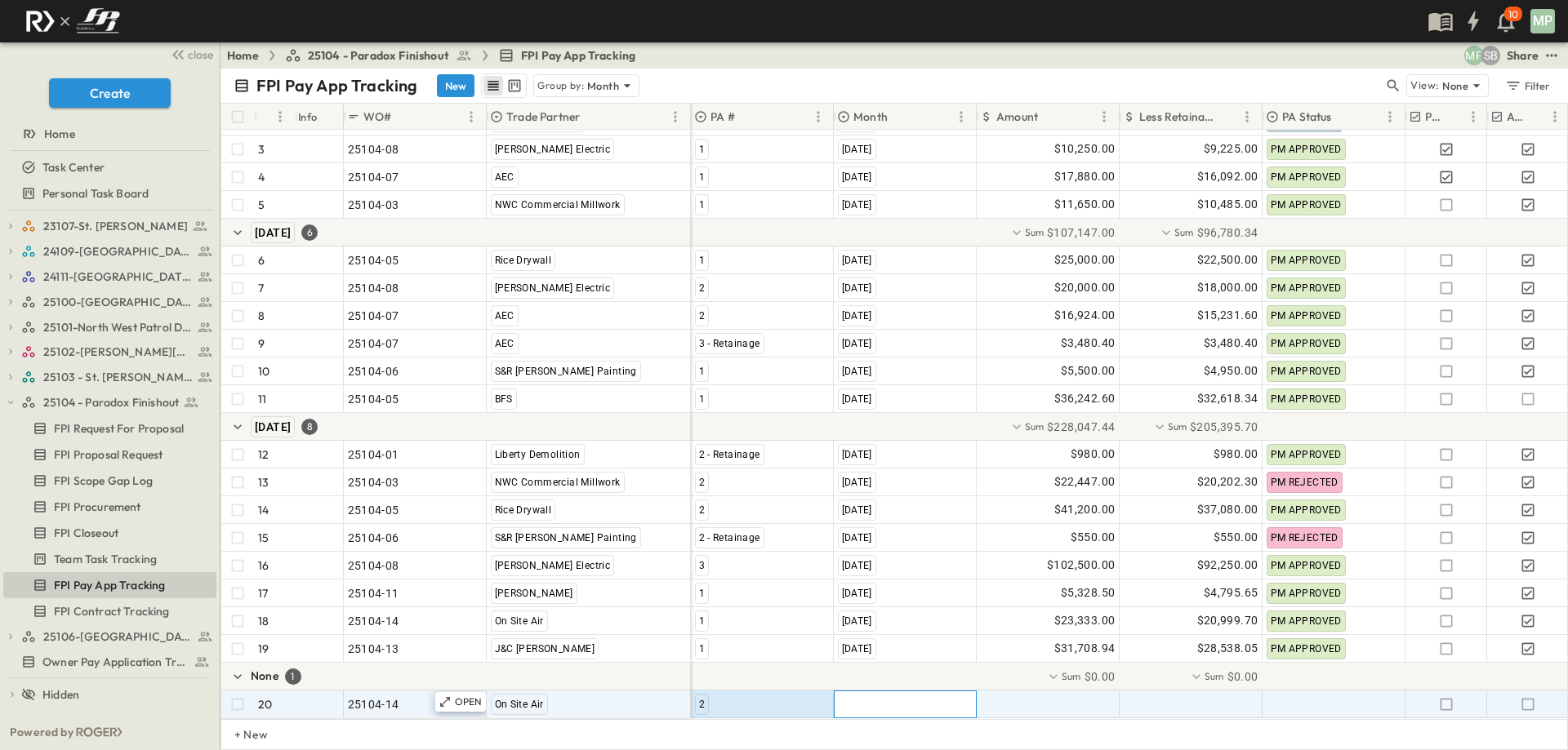
click at [881, 697] on span ""[DATE]"" at bounding box center [859, 705] width 43 height 16
type input "**********"
click at [909, 688] on span "[DATE]" at bounding box center [894, 693] width 29 height 14
click at [1084, 692] on div at bounding box center [1048, 705] width 141 height 26
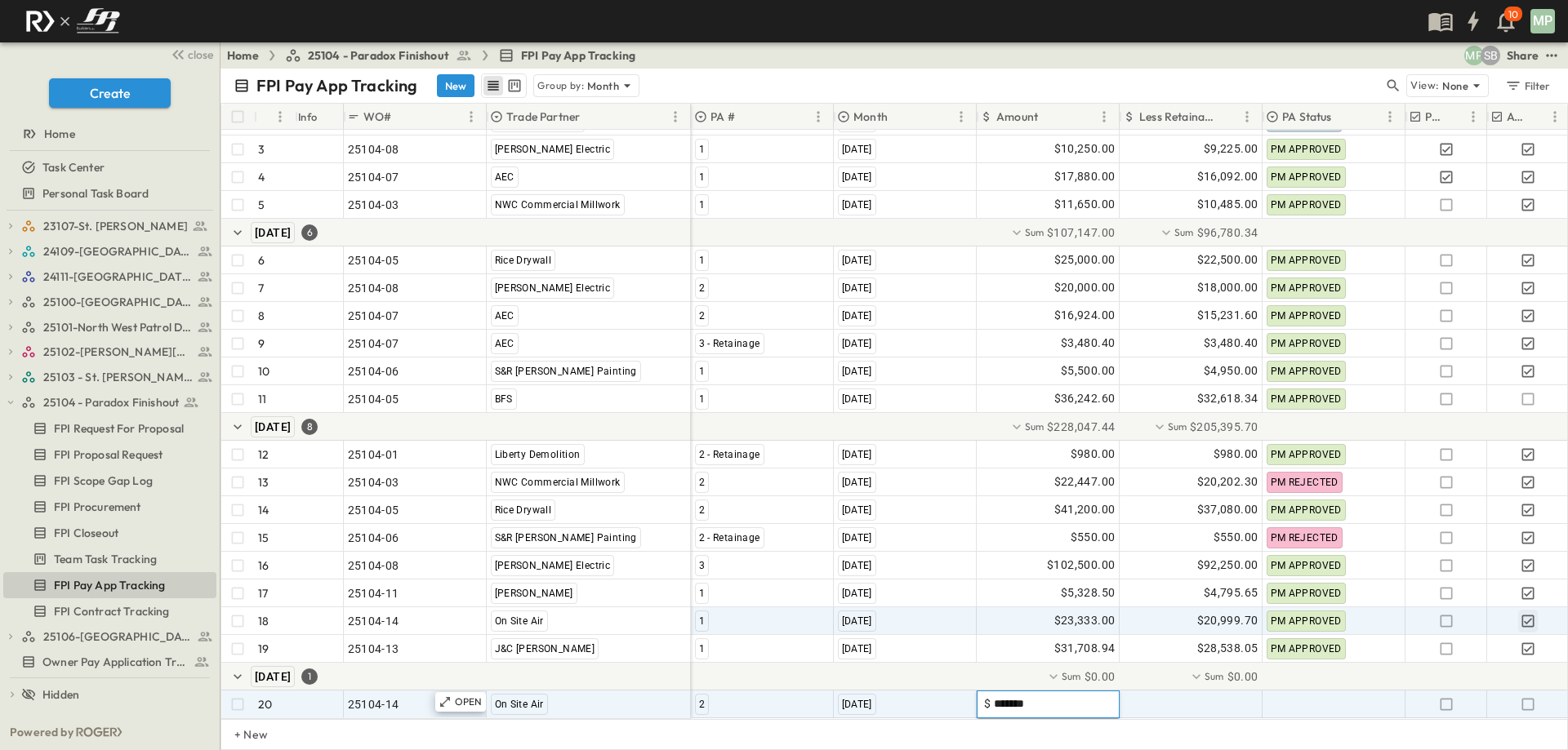
type input "********"
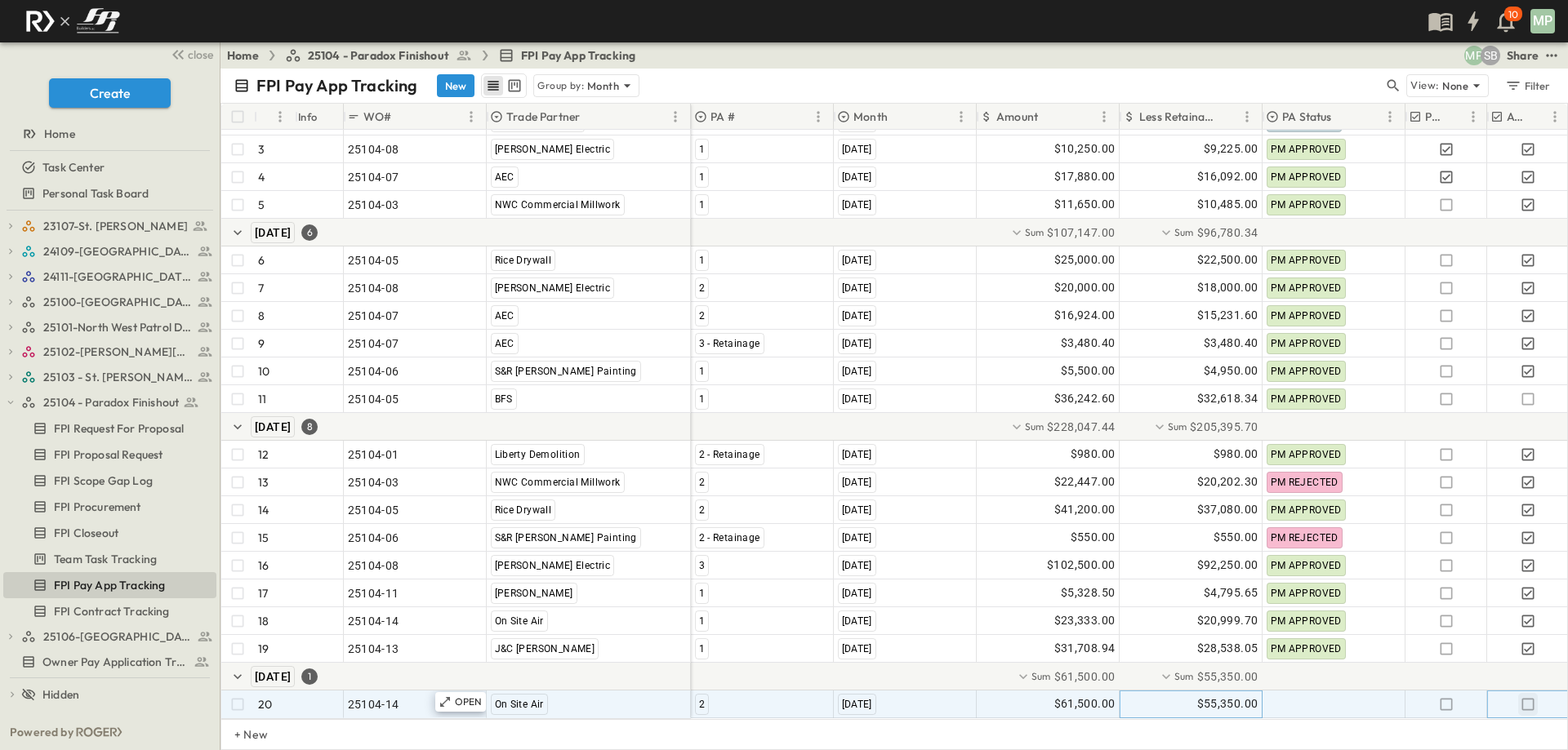
click at [1529, 698] on icon "button" at bounding box center [1527, 704] width 13 height 13
click at [8, 409] on button "button" at bounding box center [10, 402] width 15 height 15
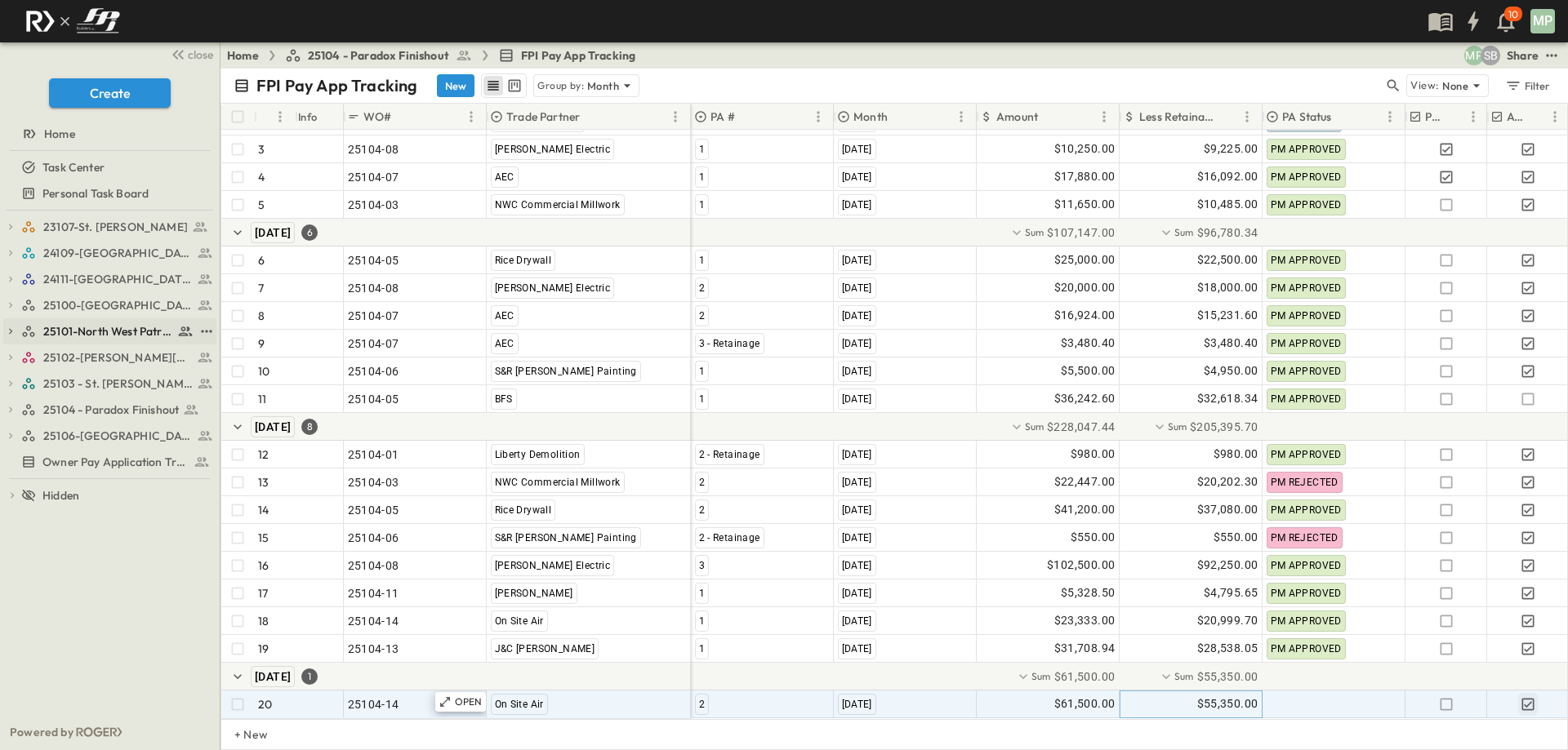
click at [18, 333] on div "25101-North West Patrol Division" at bounding box center [109, 331] width 213 height 26
click at [14, 332] on icon "button" at bounding box center [11, 332] width 12 height 12
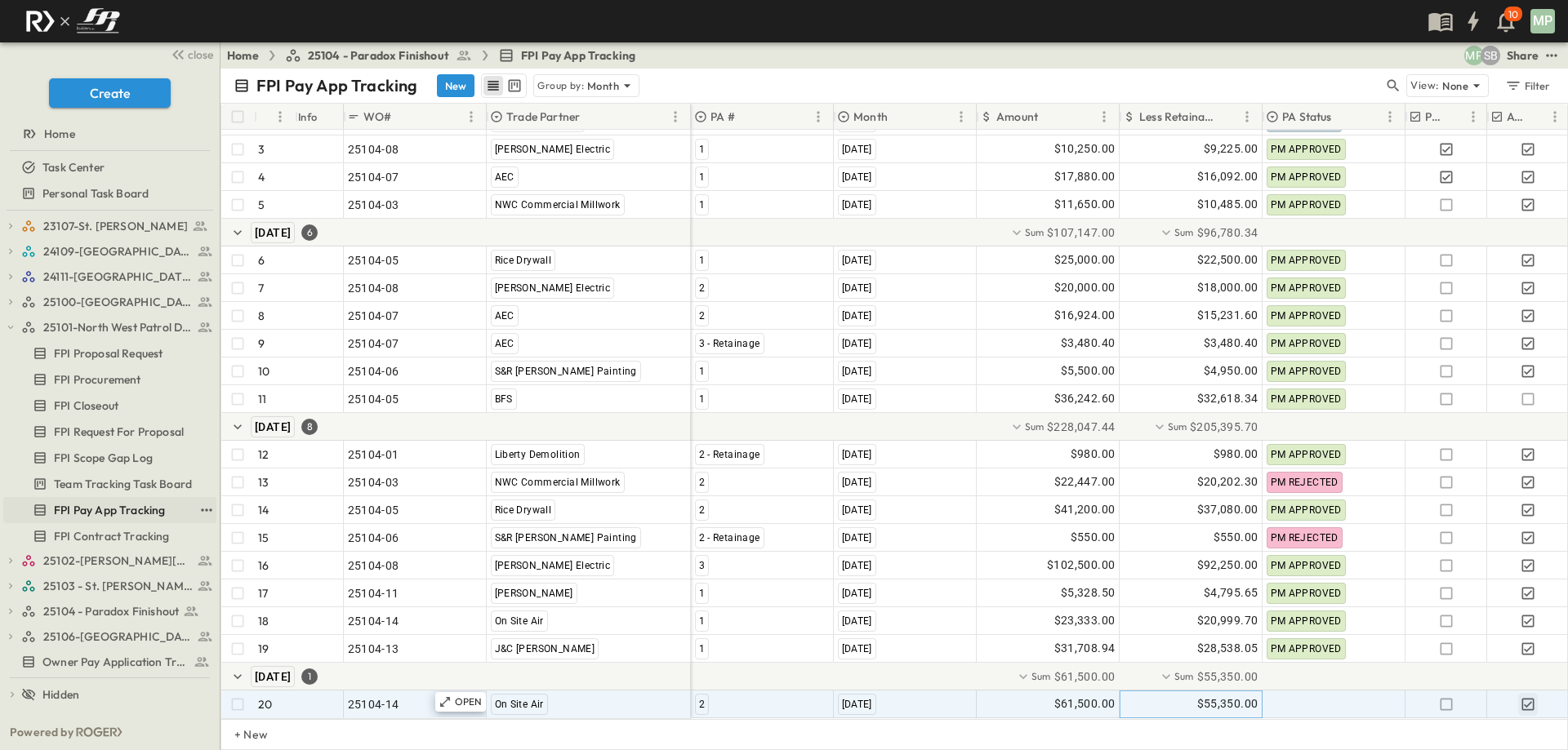
click at [107, 514] on span "FPI Pay App Tracking" at bounding box center [109, 510] width 111 height 16
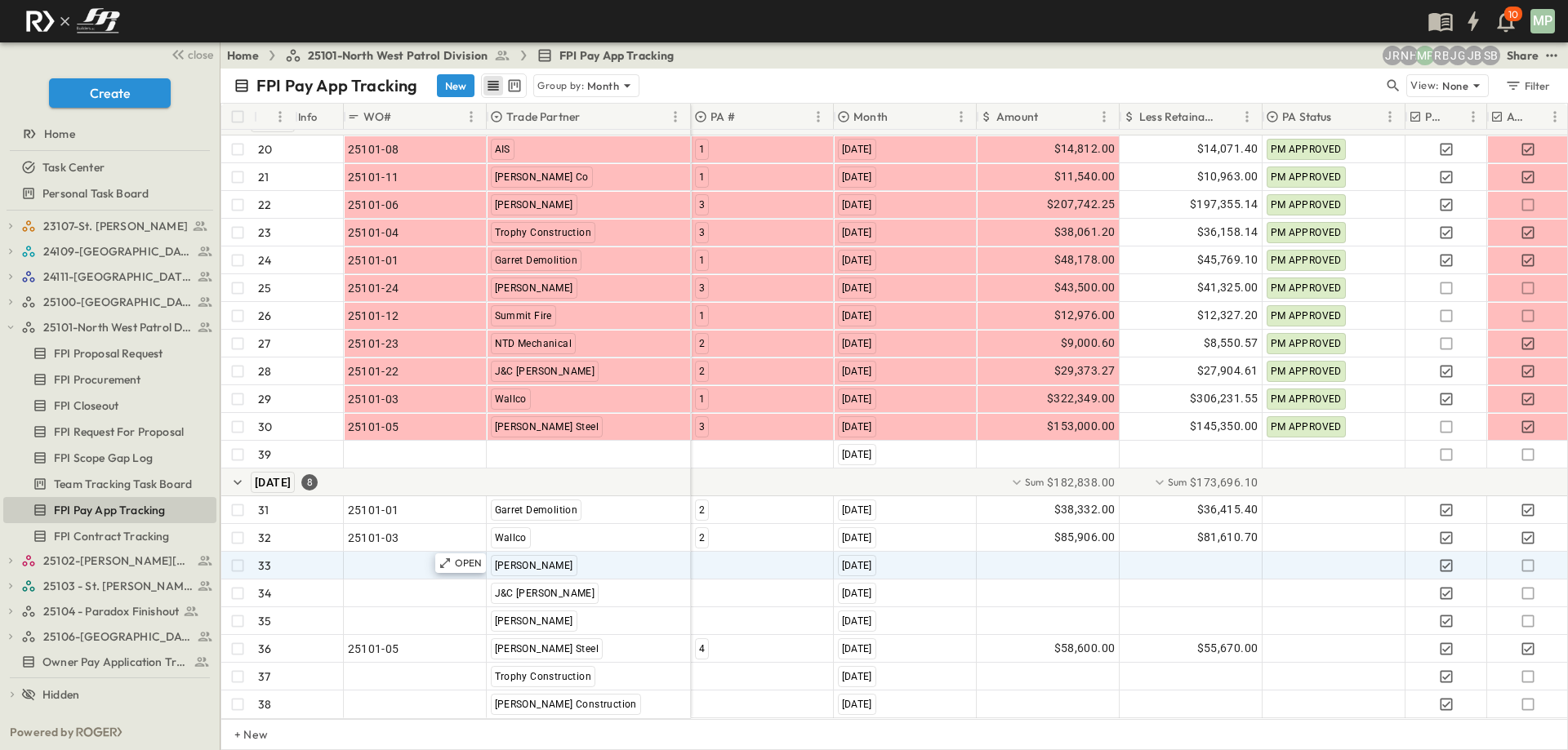
scroll to position [701, 0]
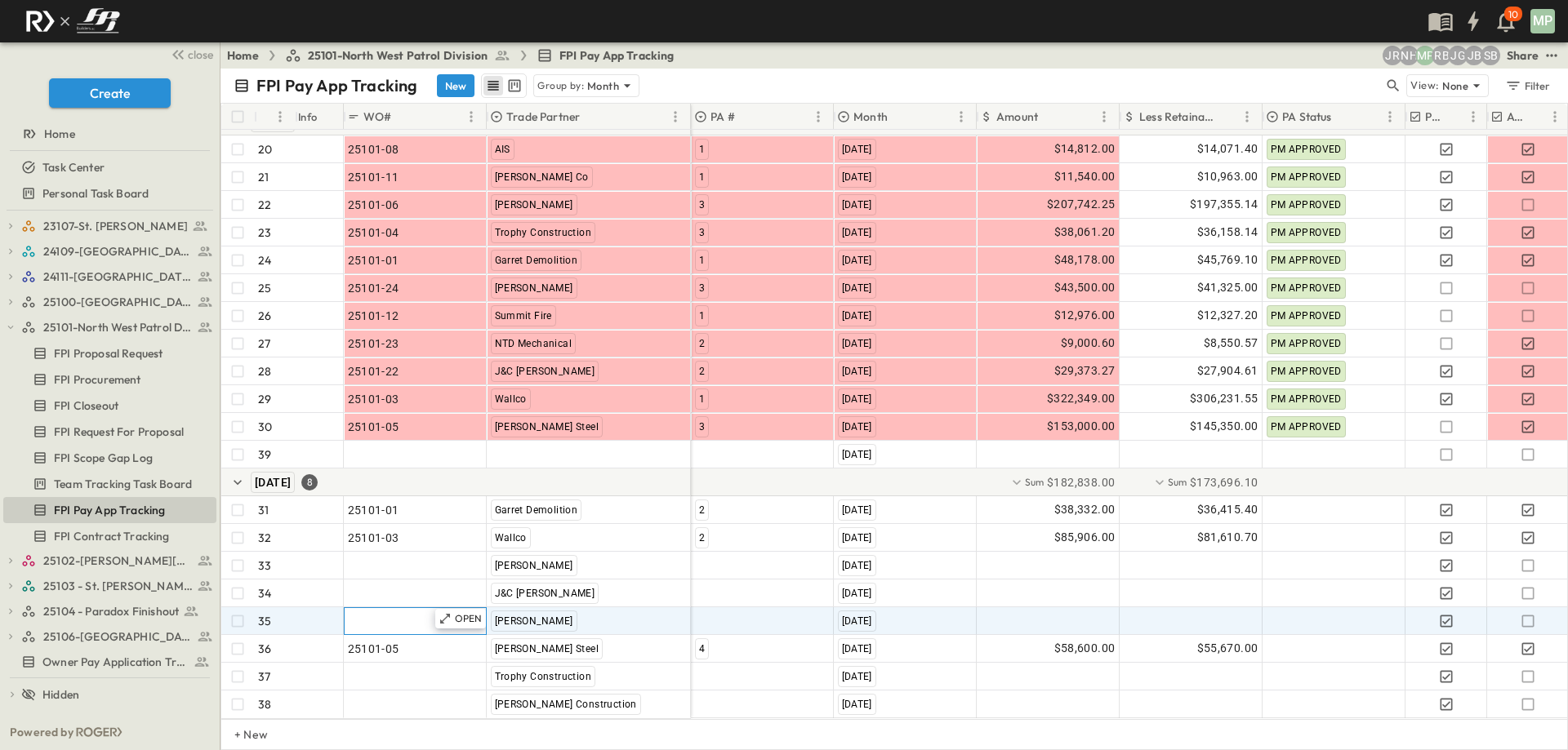
click at [381, 614] on span ""24101-01"" at bounding box center [377, 621] width 59 height 16
type input "********"
click at [735, 609] on div at bounding box center [763, 621] width 141 height 26
click at [1036, 609] on div at bounding box center [1048, 621] width 141 height 26
type input "*********"
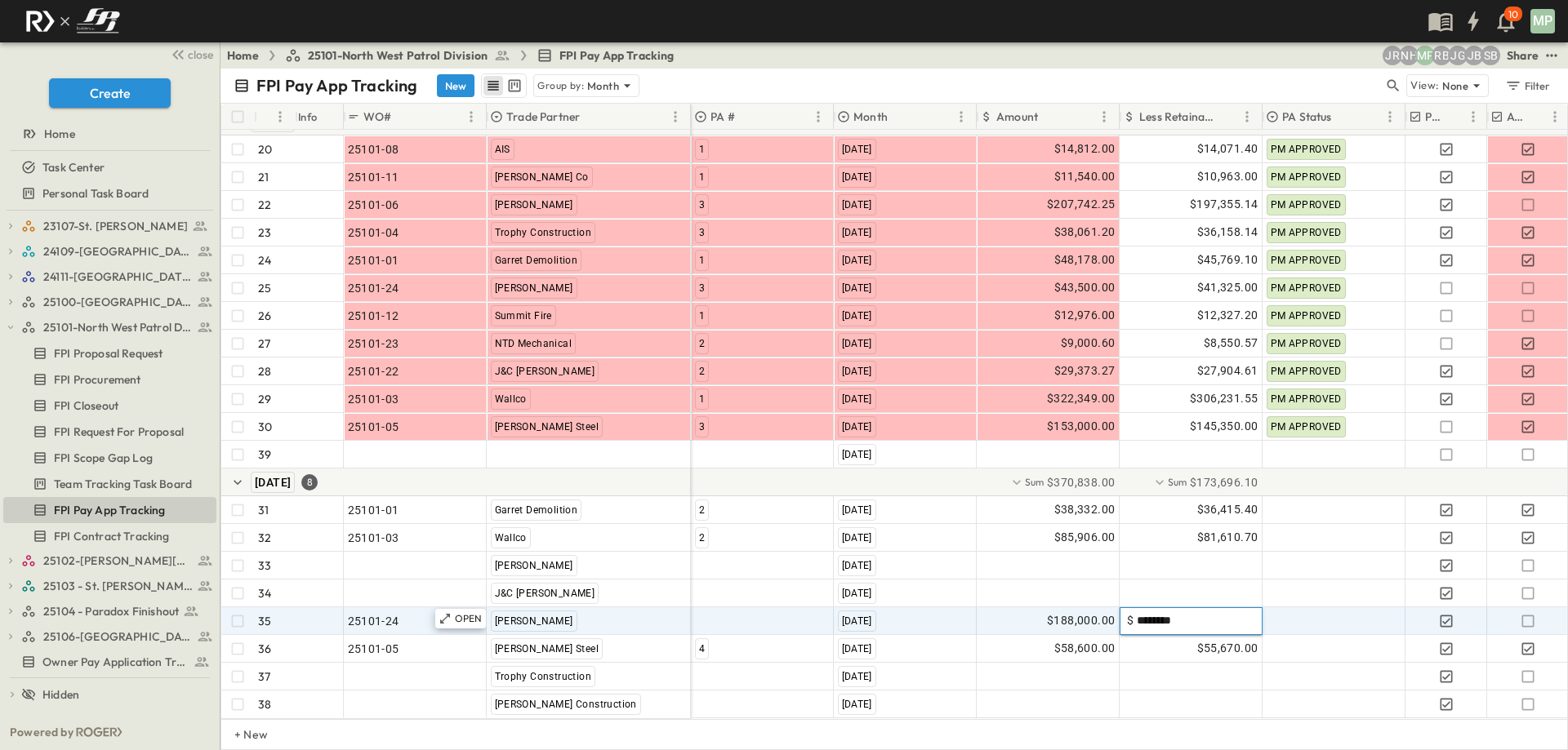
type input "*********"
click at [1523, 614] on icon "button" at bounding box center [1527, 621] width 16 height 16
click at [1521, 614] on icon "button" at bounding box center [1527, 621] width 16 height 16
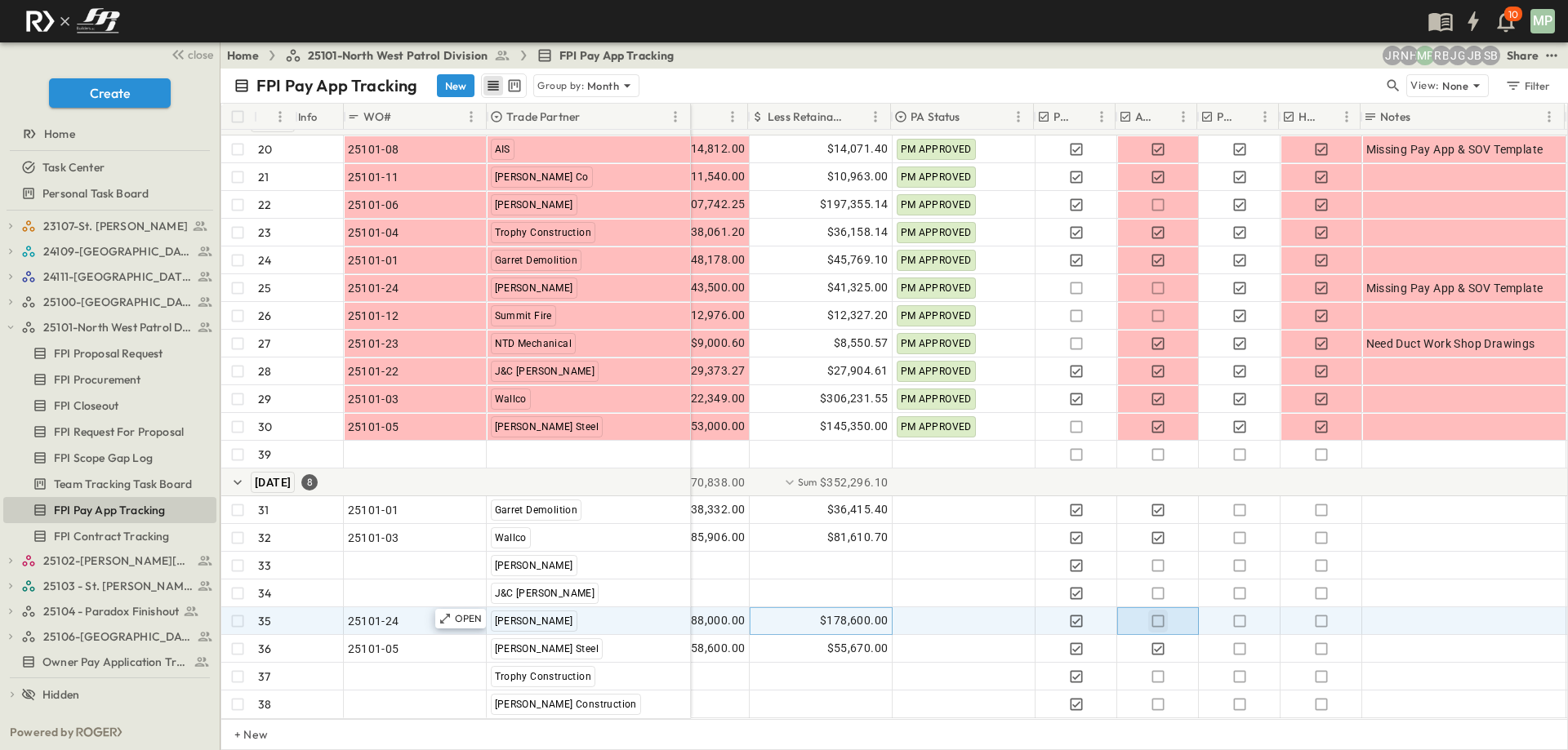
scroll to position [701, 372]
click at [1438, 610] on div at bounding box center [1462, 621] width 196 height 23
type textarea "*"
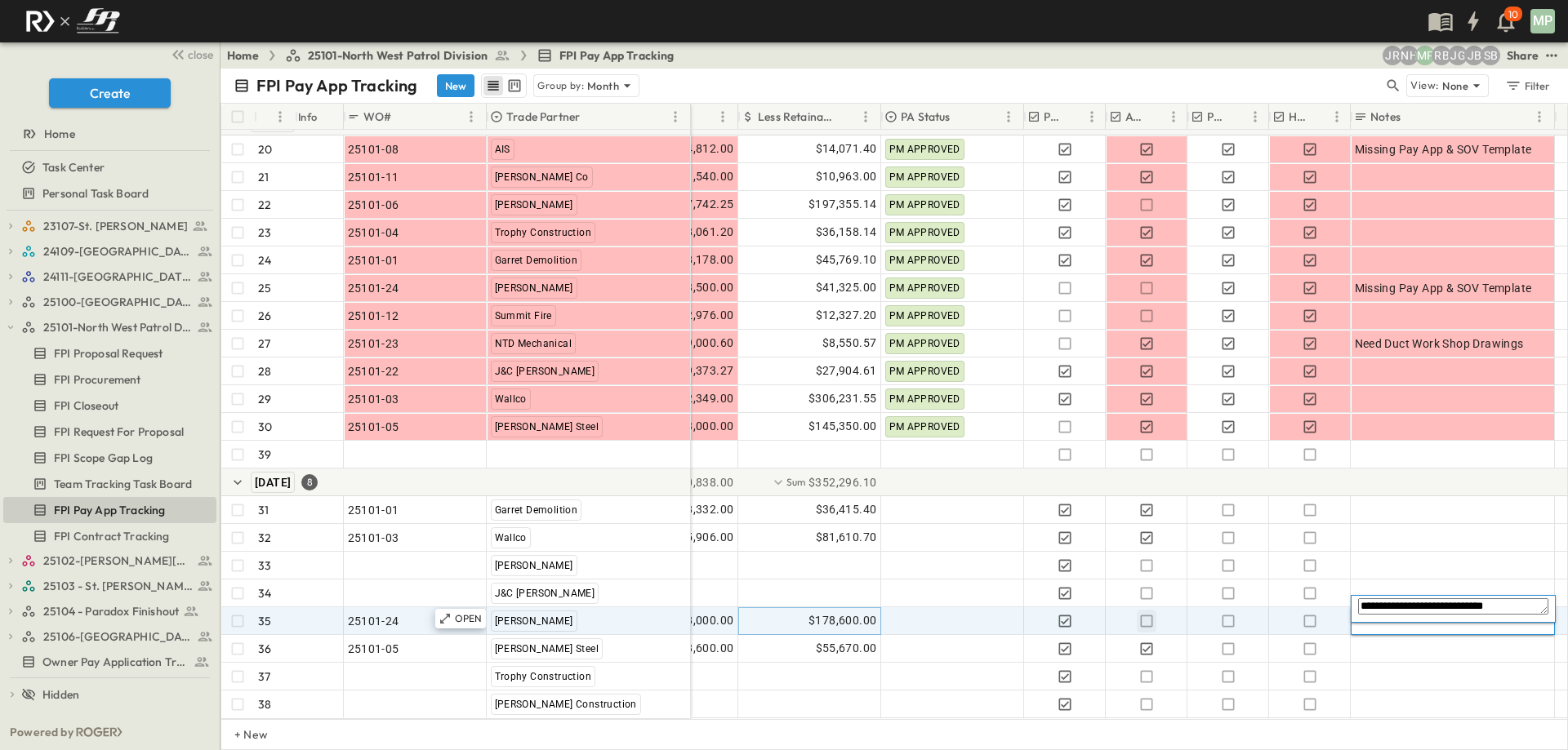
type textarea "**********"
click at [84, 655] on span "Owner Pay Application Tracking" at bounding box center [105, 662] width 125 height 16
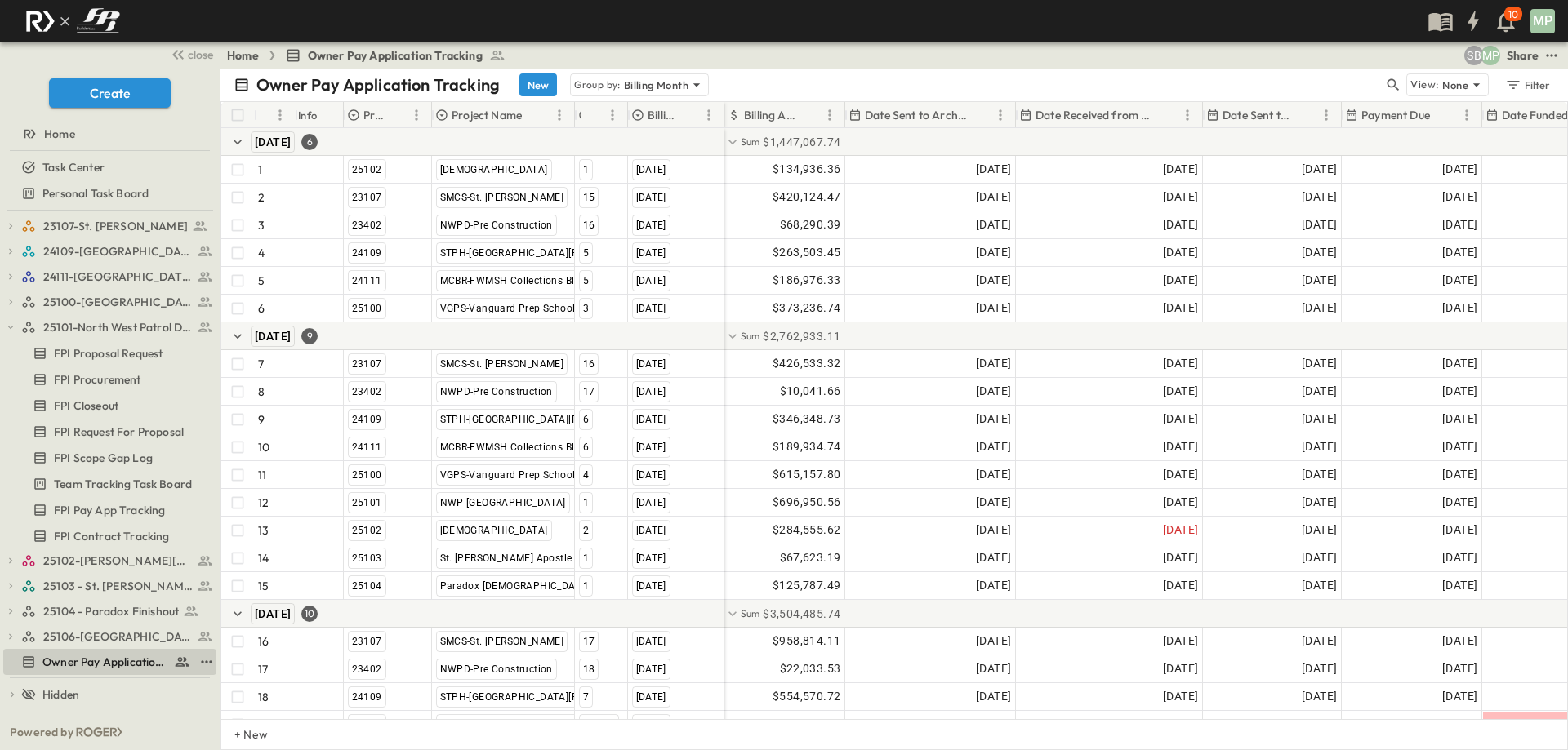
click at [85, 658] on span "Owner Pay Application Tracking" at bounding box center [105, 662] width 125 height 16
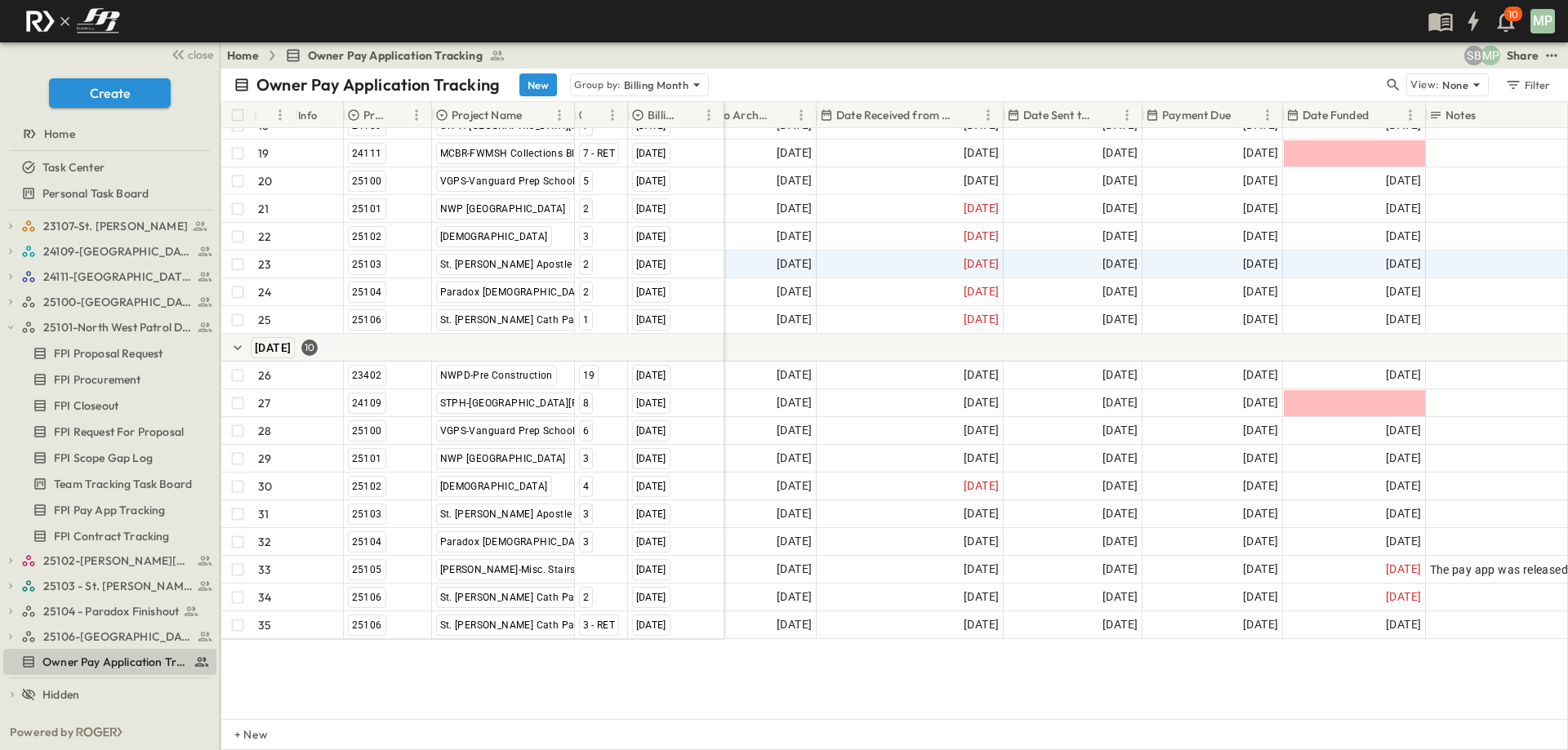
scroll to position [408, 199]
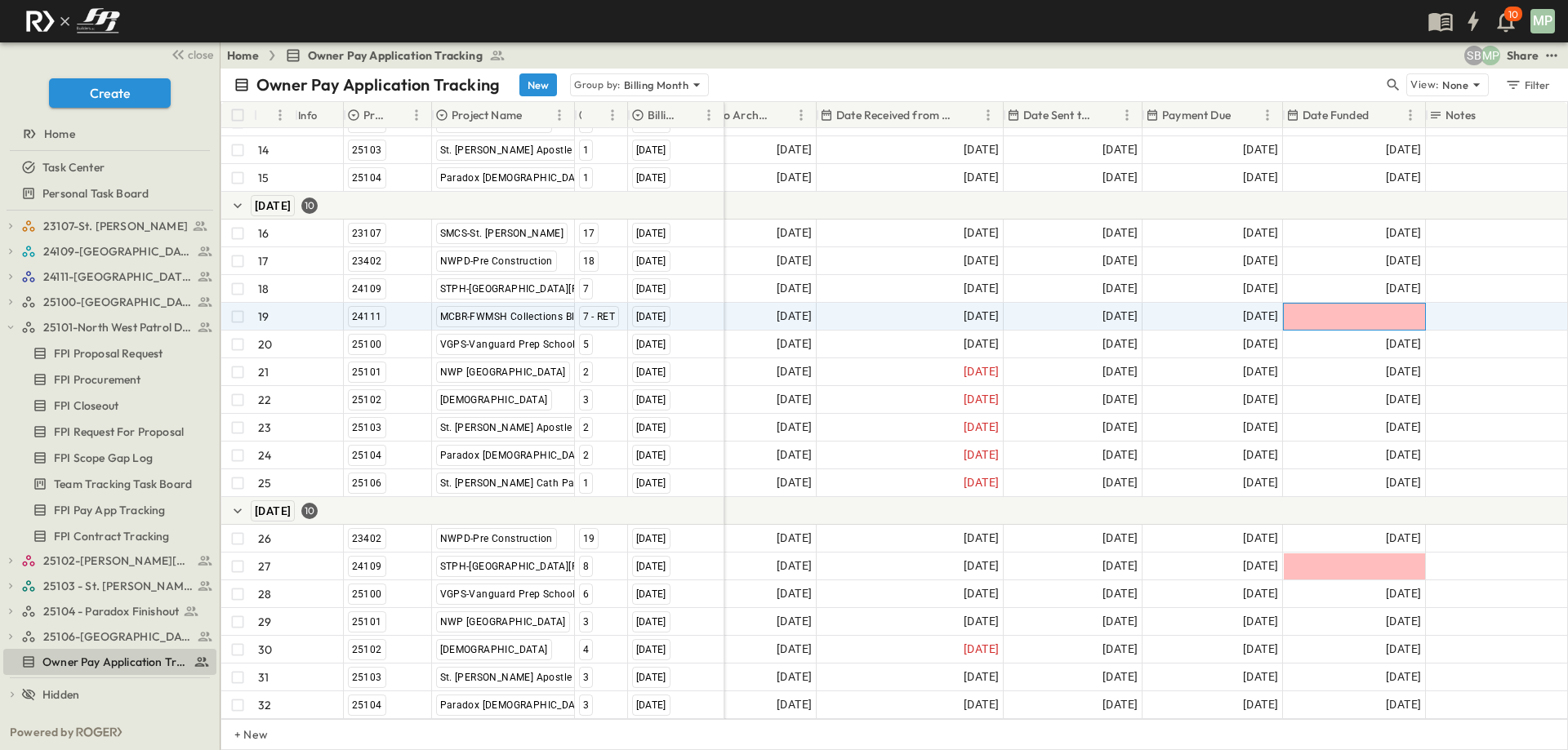
click at [1381, 318] on div at bounding box center [1354, 316] width 141 height 26
click at [1381, 318] on input "text" at bounding box center [1341, 316] width 106 height 15
type input "**********"
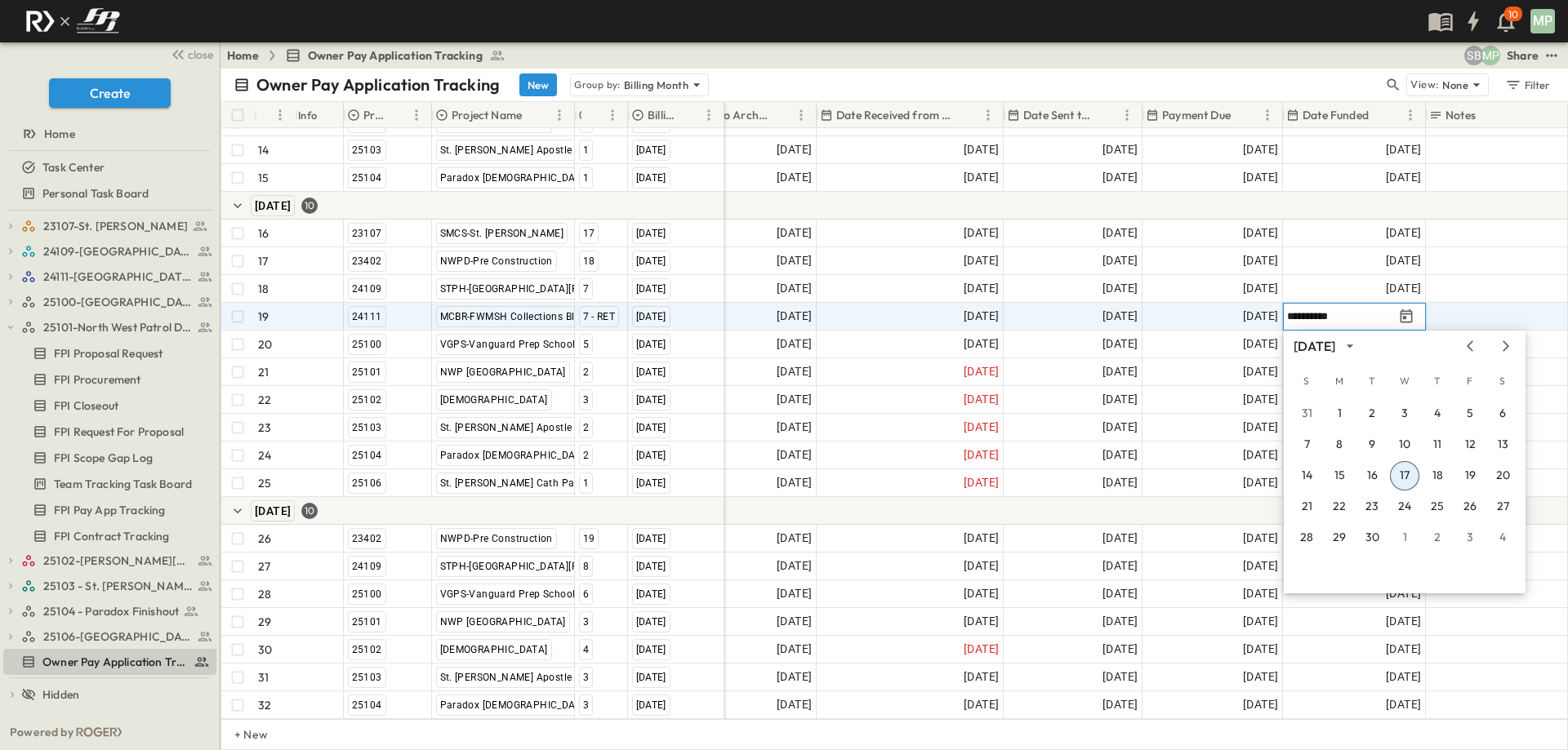
click at [1401, 475] on button "17" at bounding box center [1404, 476] width 29 height 29
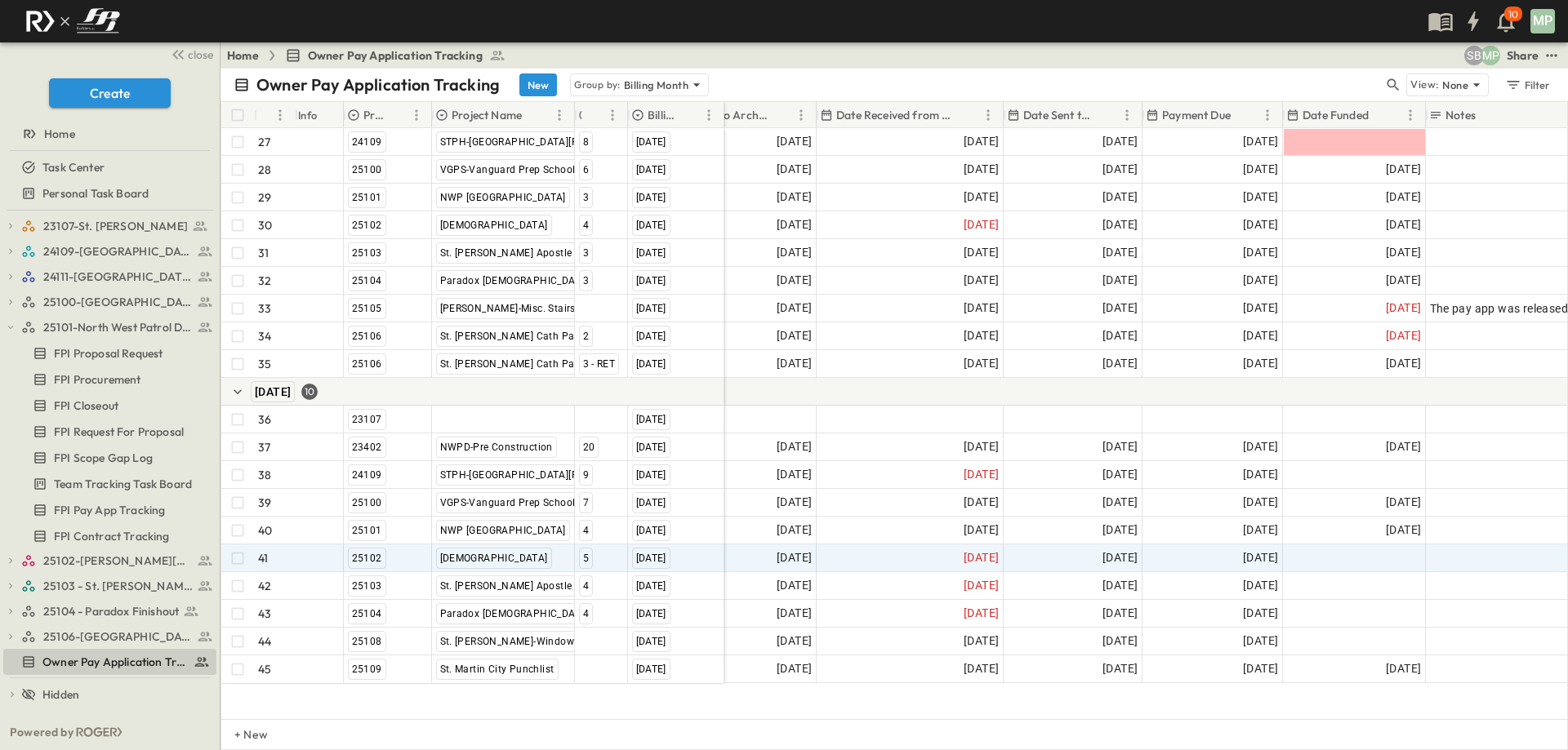
scroll to position [898, 199]
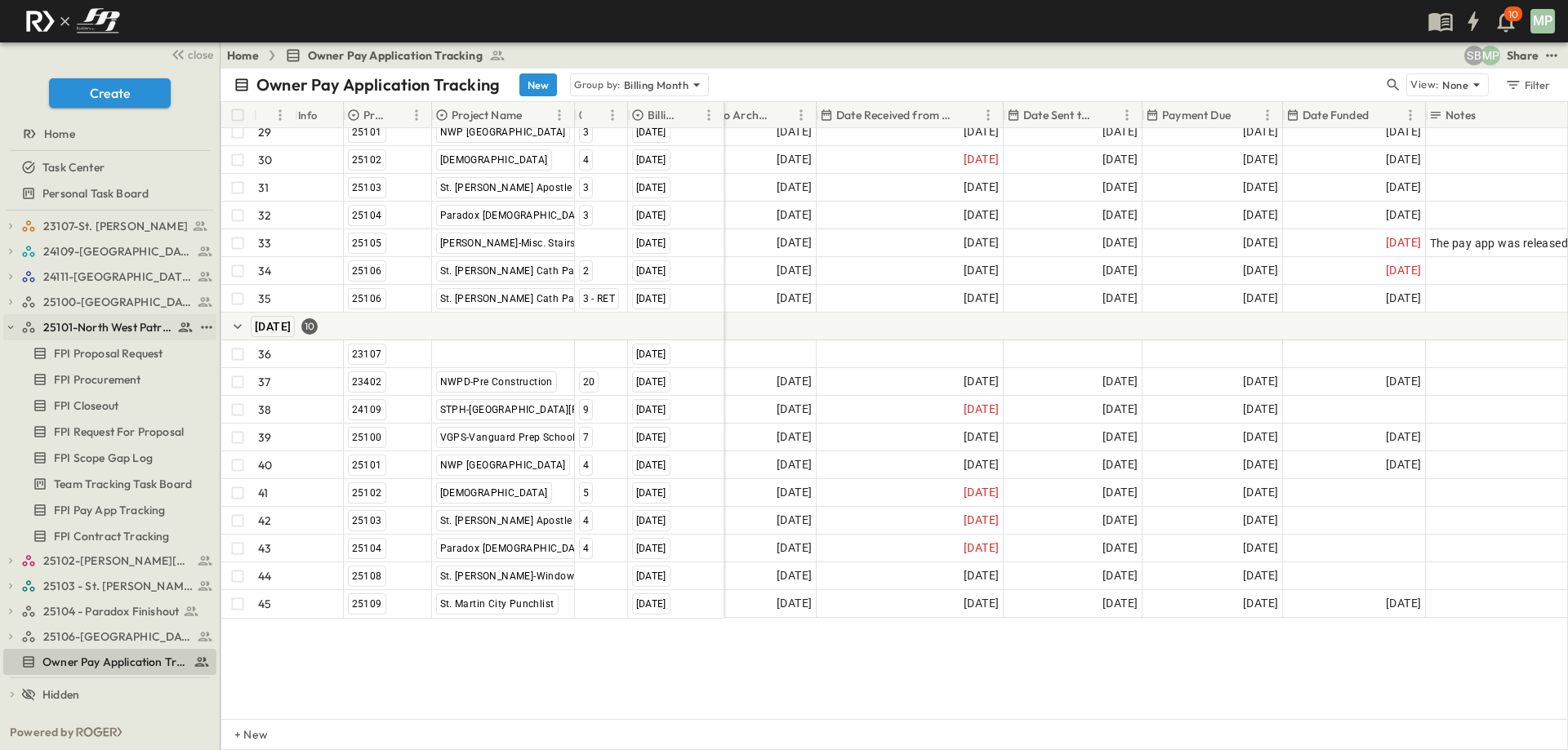
click at [9, 325] on icon "button" at bounding box center [11, 327] width 12 height 12
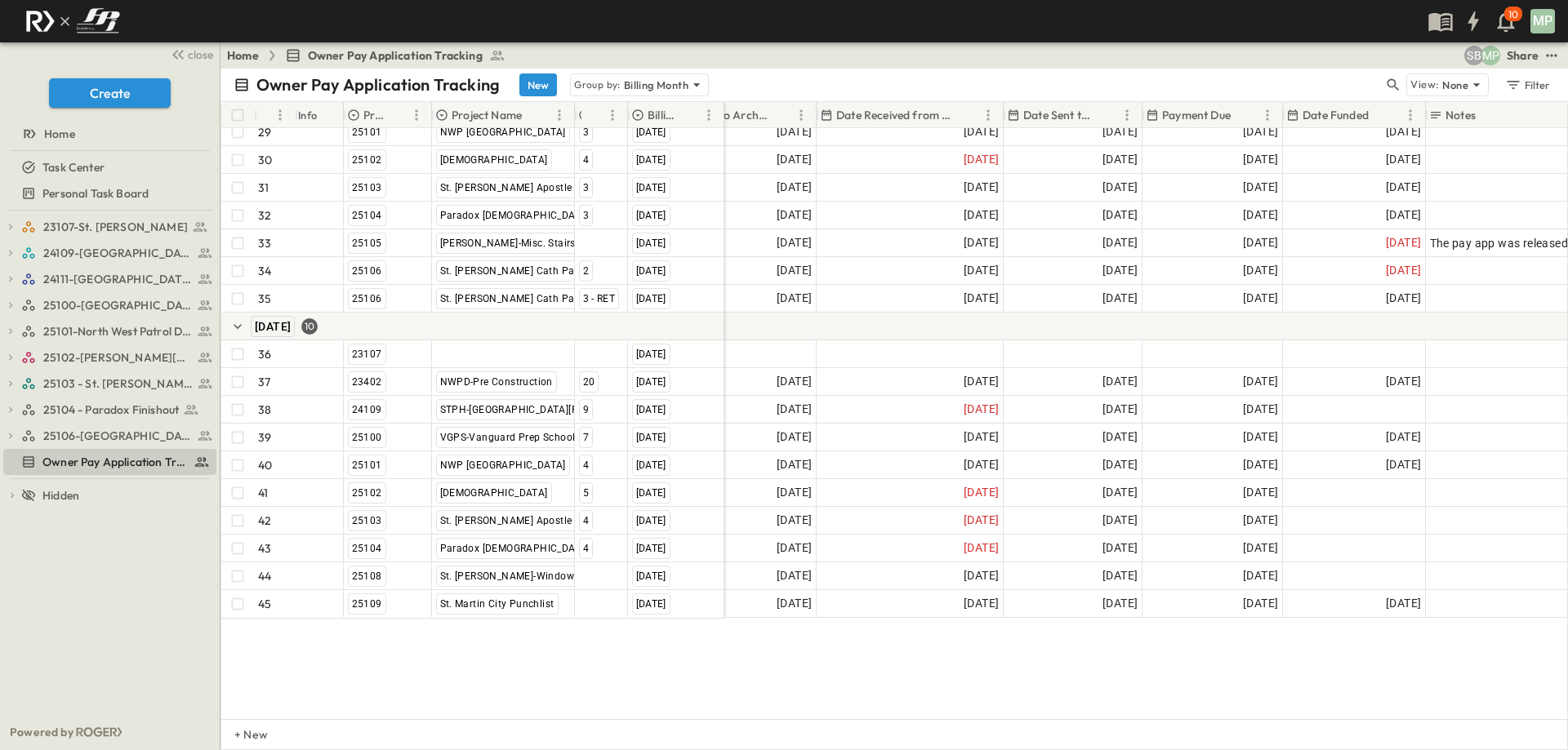
click at [3, 380] on div "23107-St. [PERSON_NAME] FPI Procurement FPI Scope Gap Log FPI Request For Propo…" at bounding box center [109, 463] width 220 height 504
click at [7, 380] on icon "button" at bounding box center [11, 384] width 12 height 12
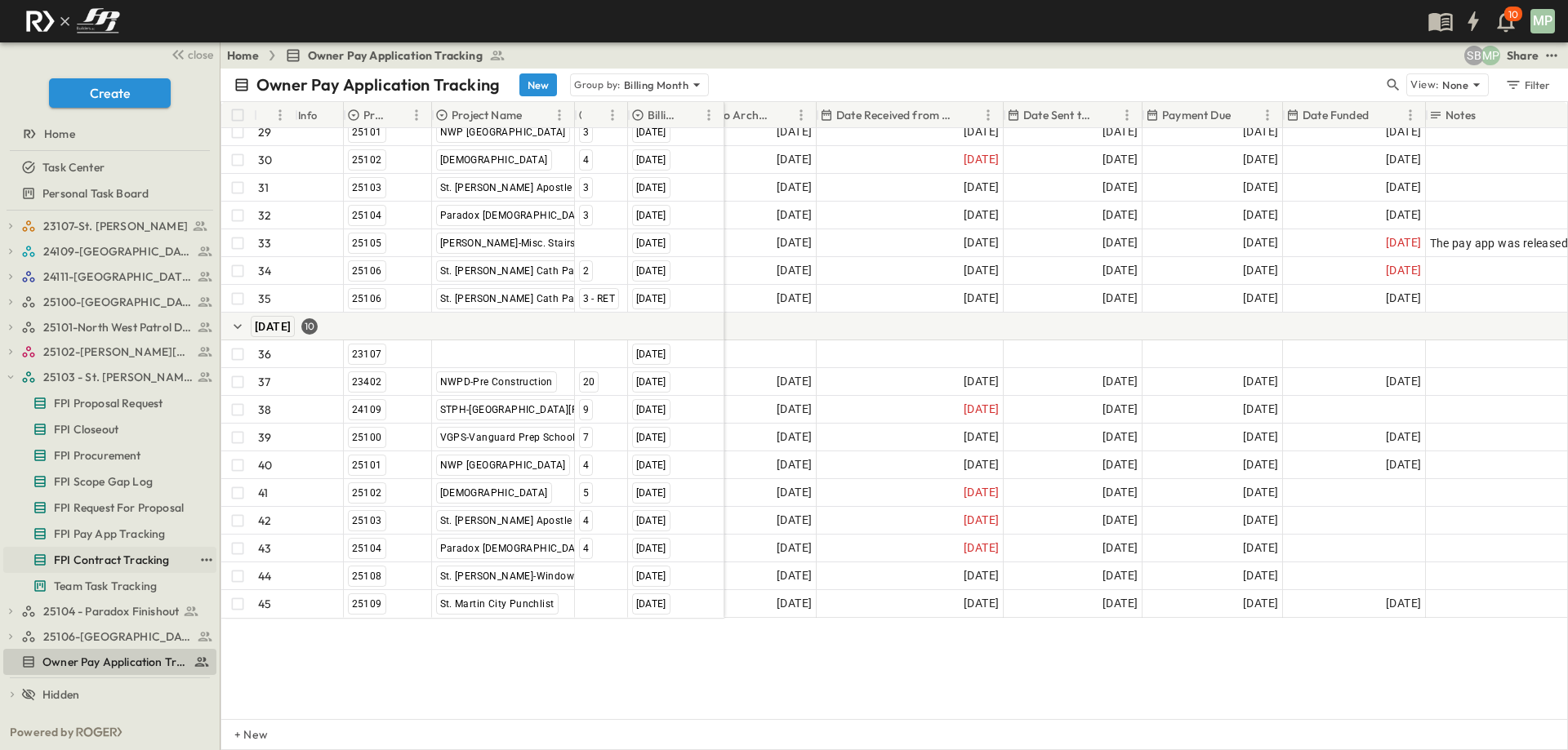
click at [86, 552] on link "FPI Contract Tracking" at bounding box center [98, 560] width 191 height 23
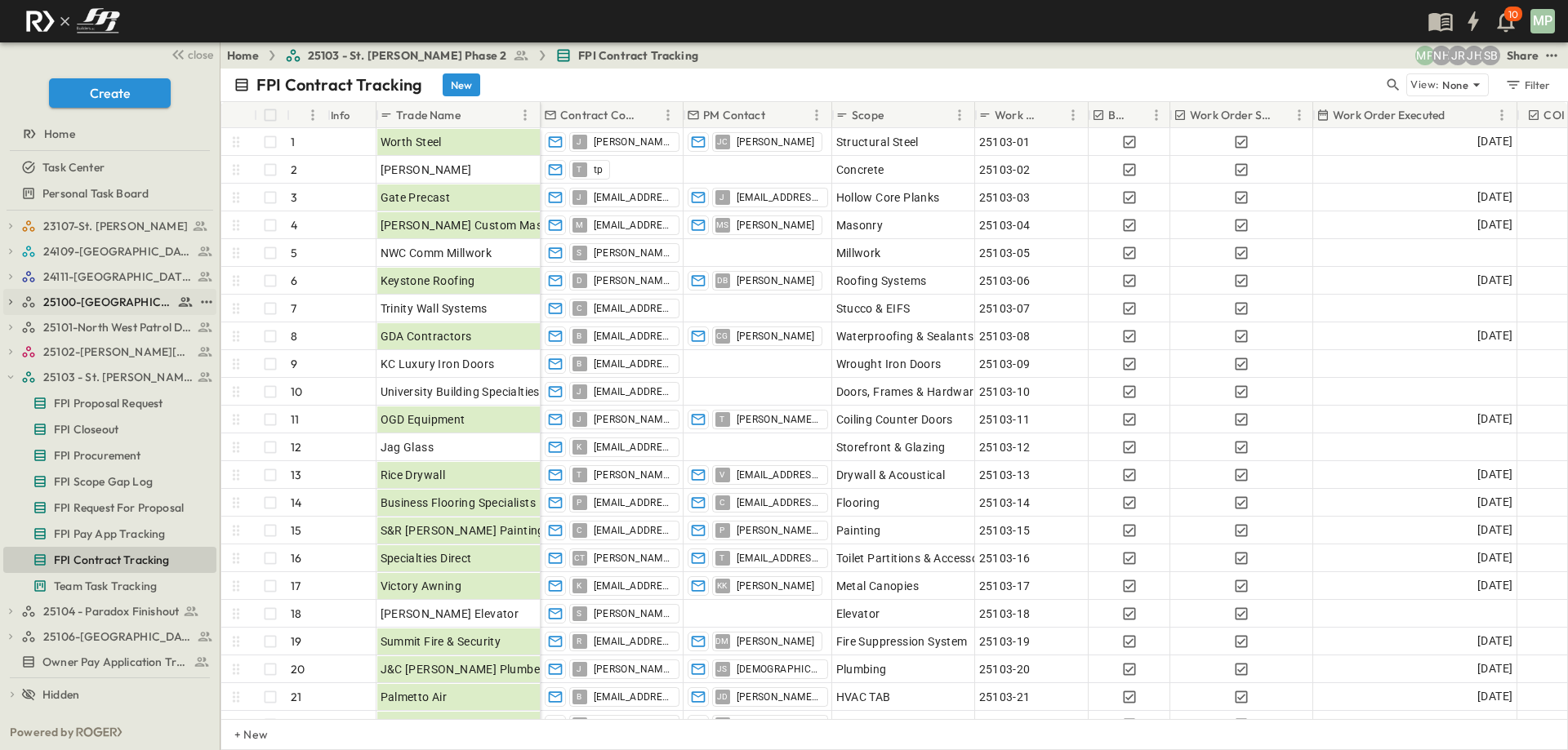
click at [14, 296] on icon "button" at bounding box center [11, 302] width 12 height 12
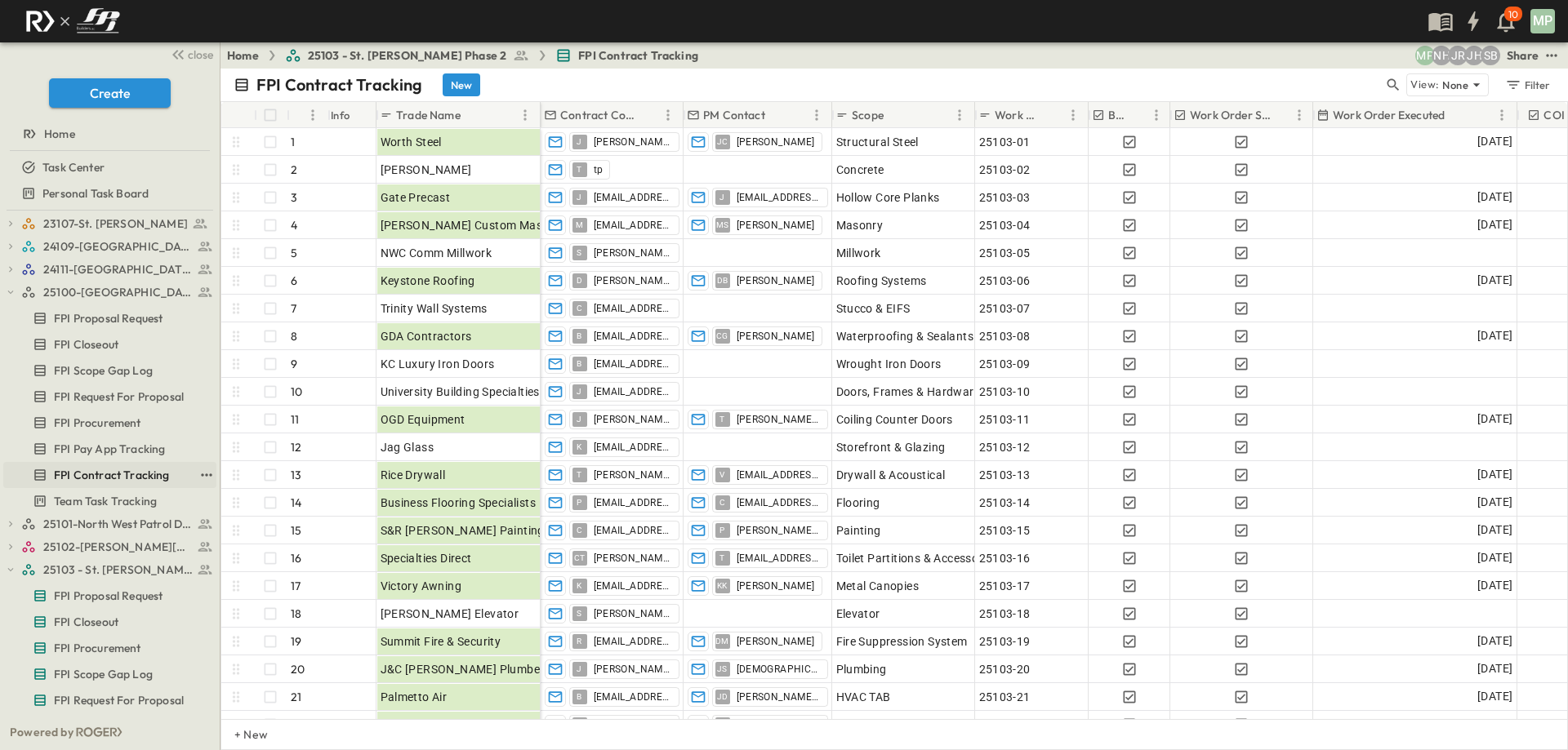
click at [88, 473] on span "FPI Contract Tracking" at bounding box center [112, 475] width 116 height 16
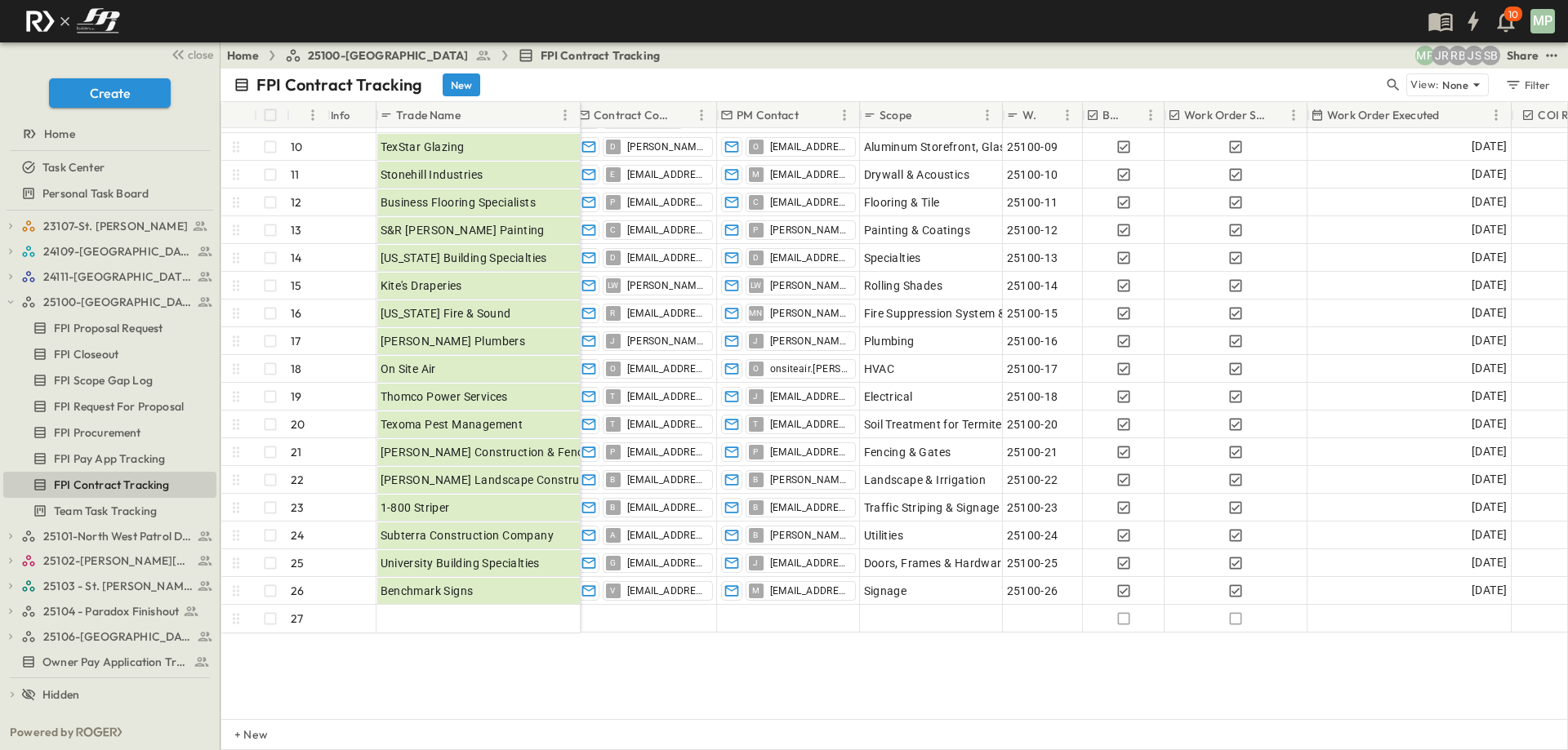
scroll to position [245, 0]
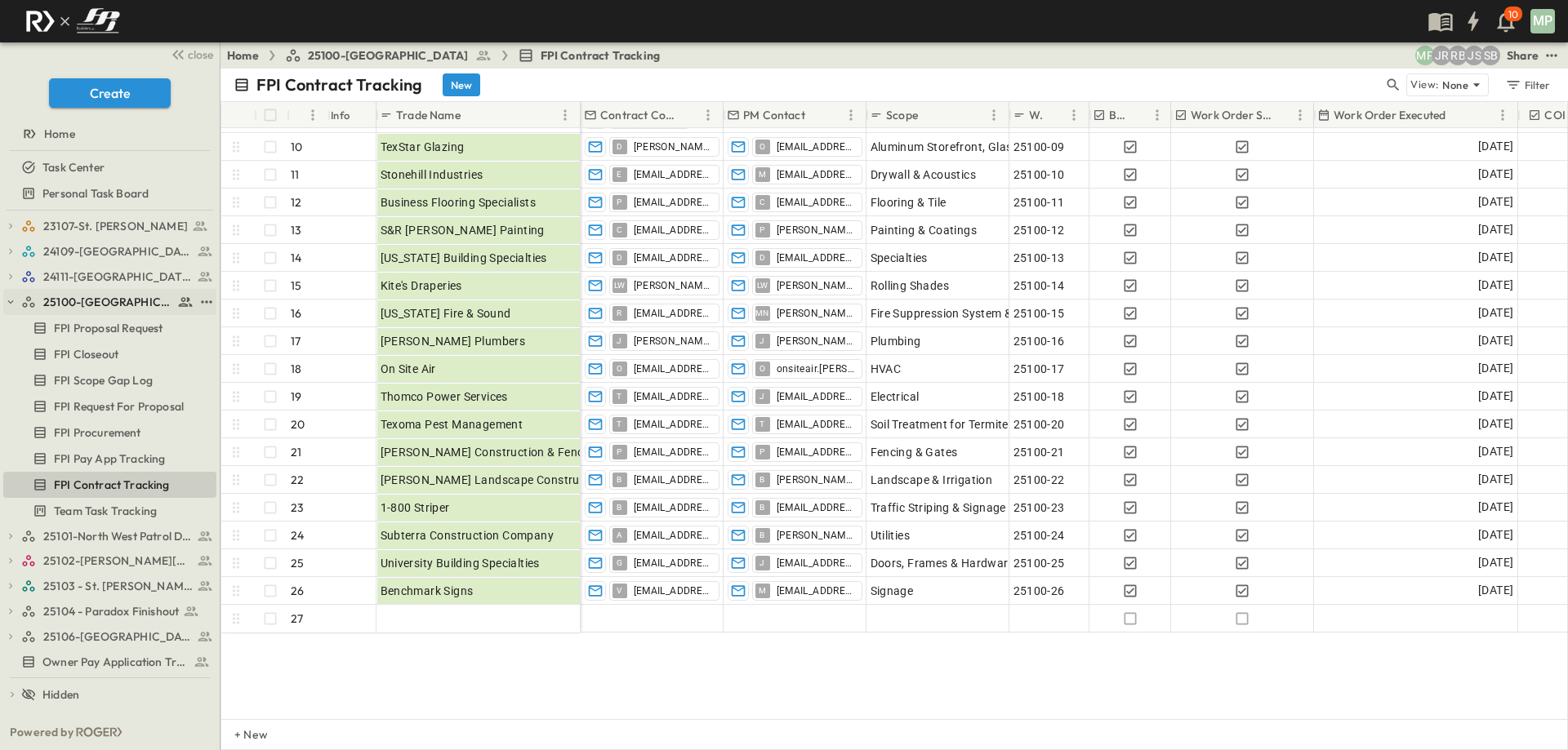
click at [14, 304] on icon "button" at bounding box center [11, 302] width 12 height 12
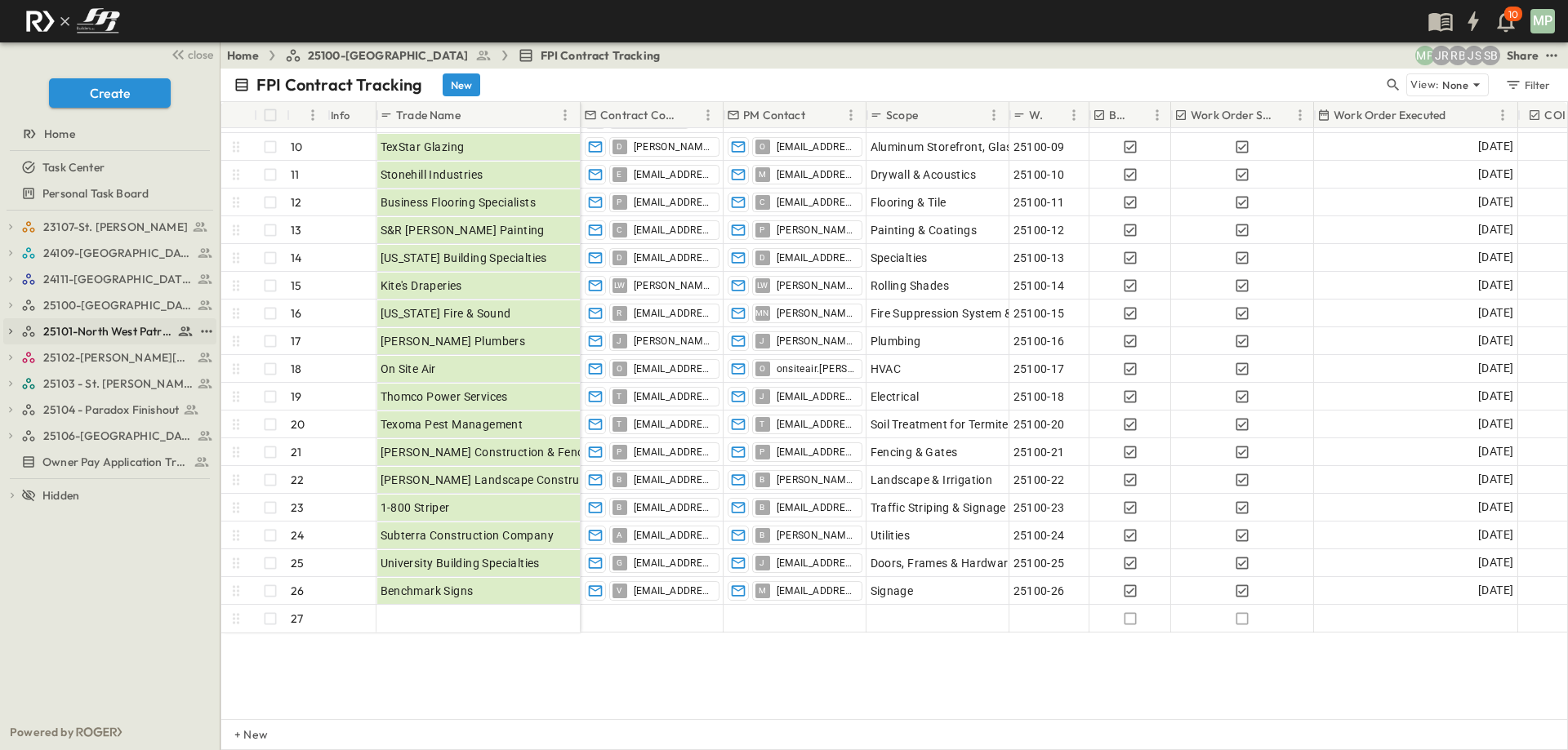
click at [8, 329] on icon "button" at bounding box center [11, 332] width 12 height 12
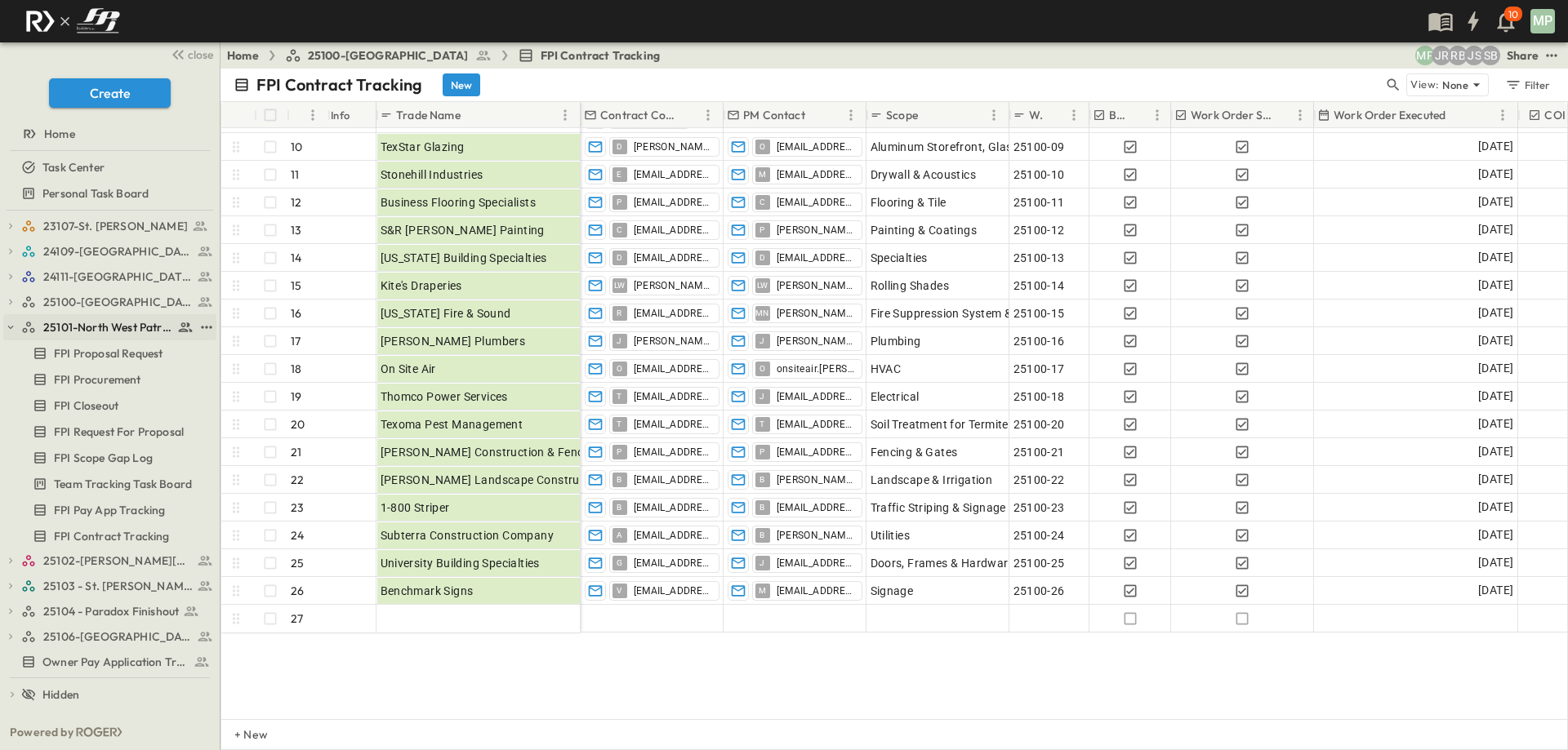
click at [8, 329] on icon "button" at bounding box center [11, 327] width 12 height 12
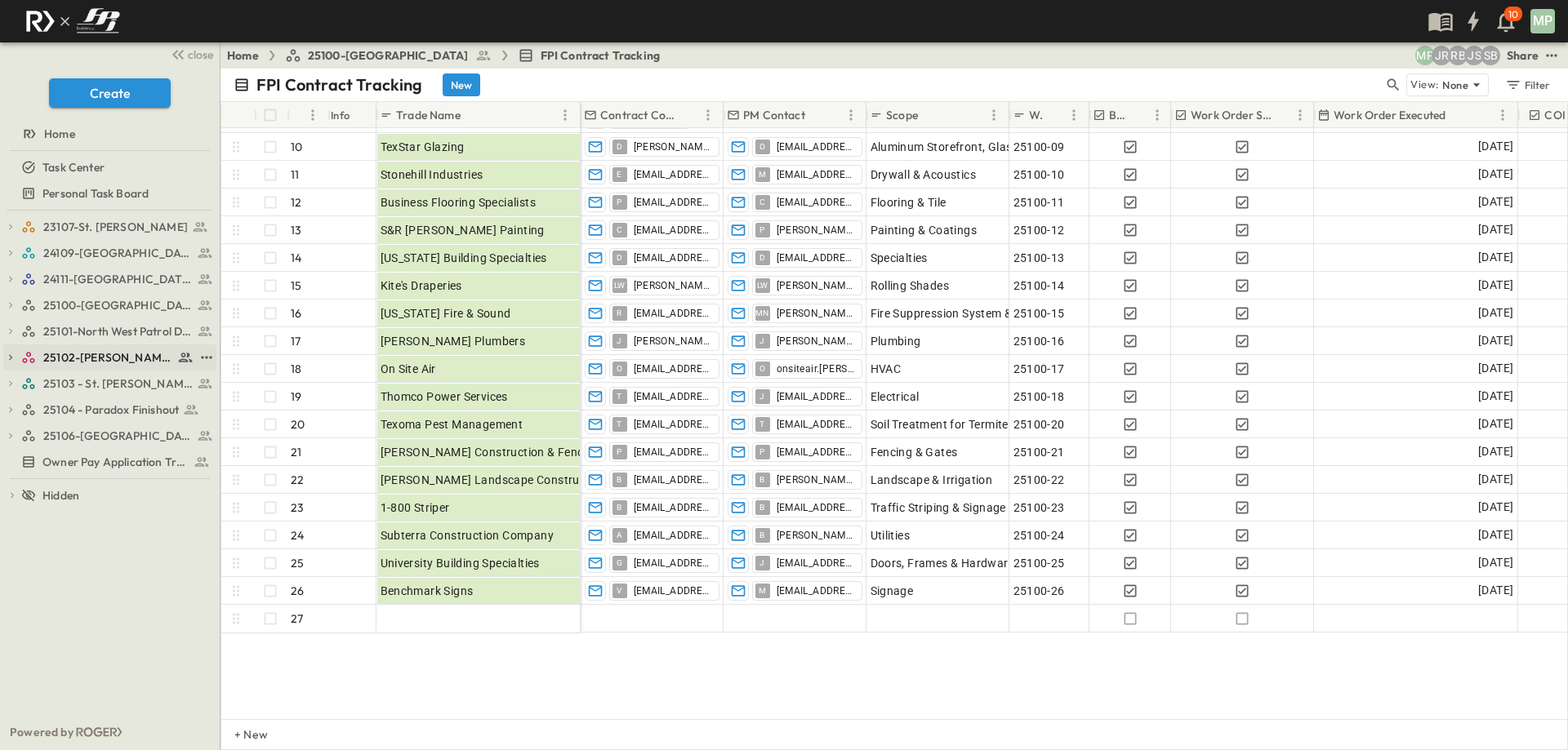
click at [11, 354] on icon "button" at bounding box center [11, 358] width 12 height 12
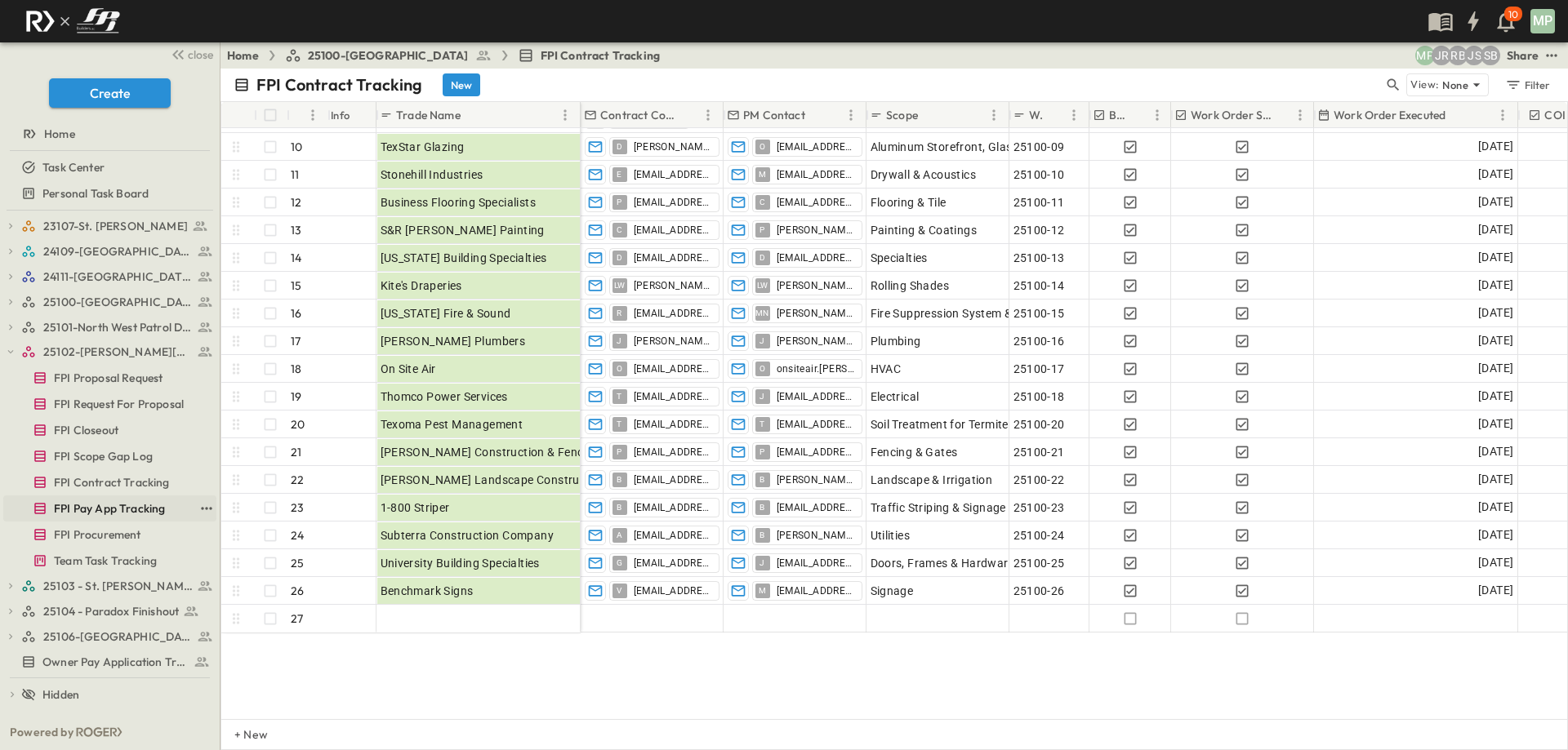
click at [109, 510] on span "FPI Pay App Tracking" at bounding box center [109, 508] width 111 height 16
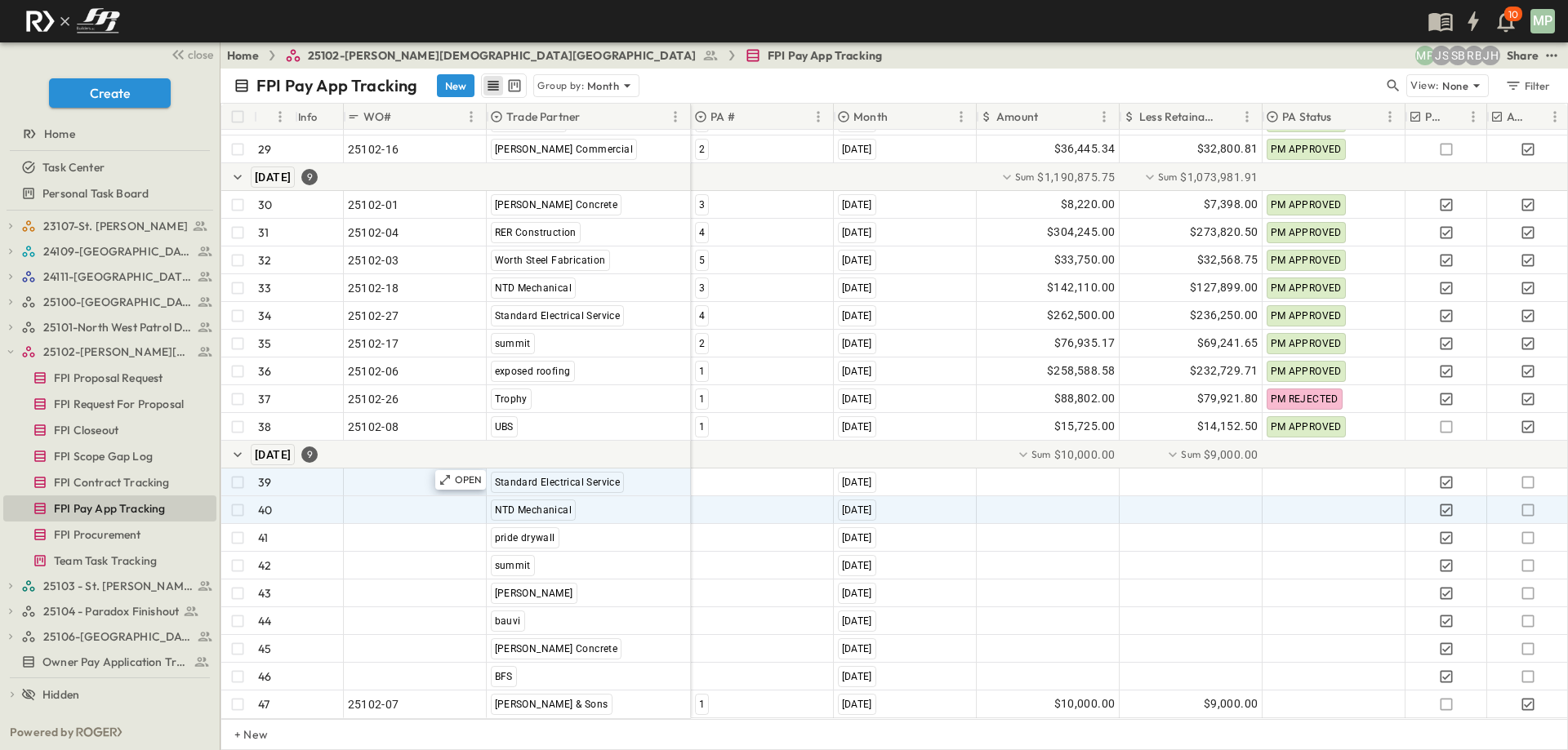
scroll to position [895, 0]
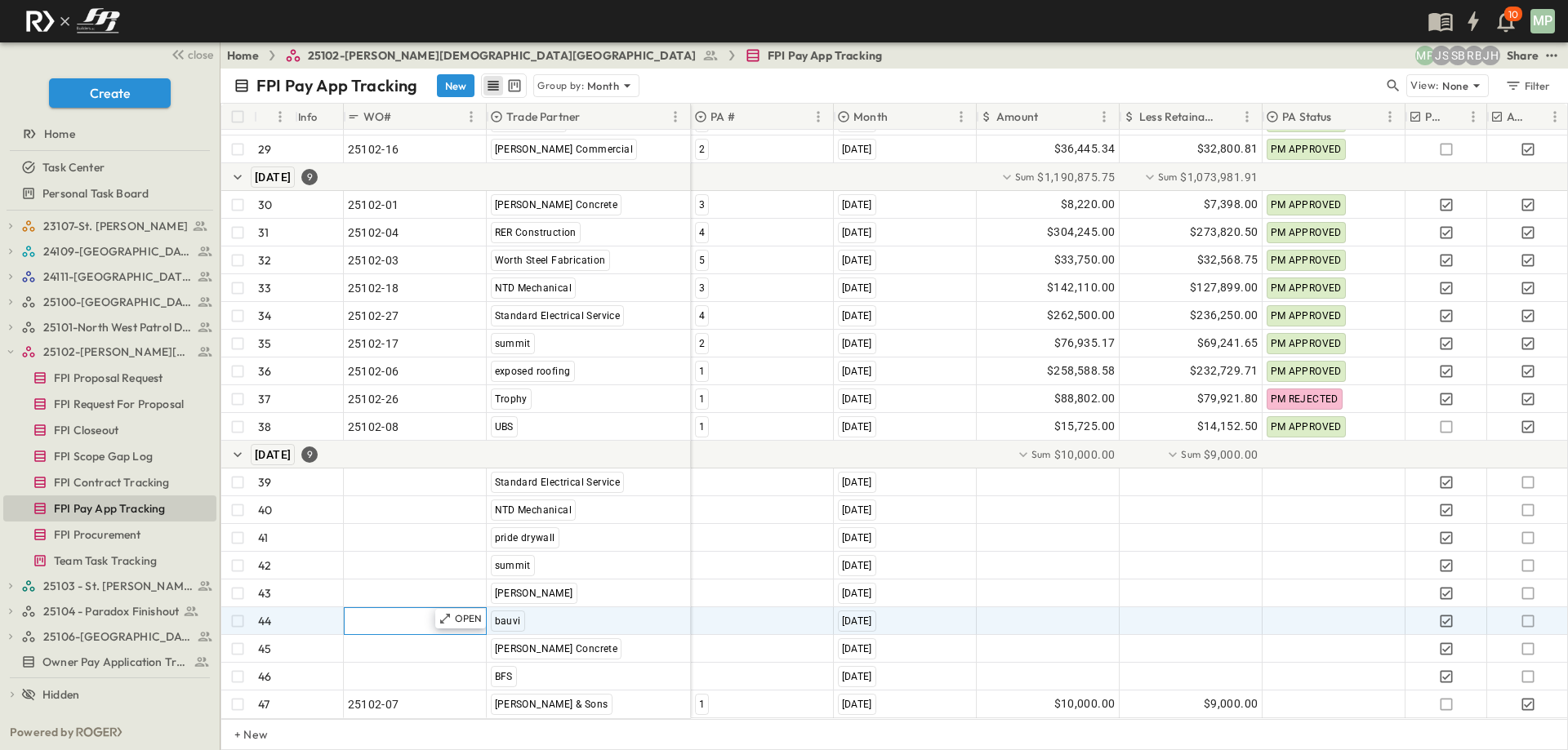
click at [403, 614] on span ""24101-01"" at bounding box center [377, 621] width 59 height 16
click at [91, 476] on span "FPI Contract Tracking" at bounding box center [112, 482] width 116 height 16
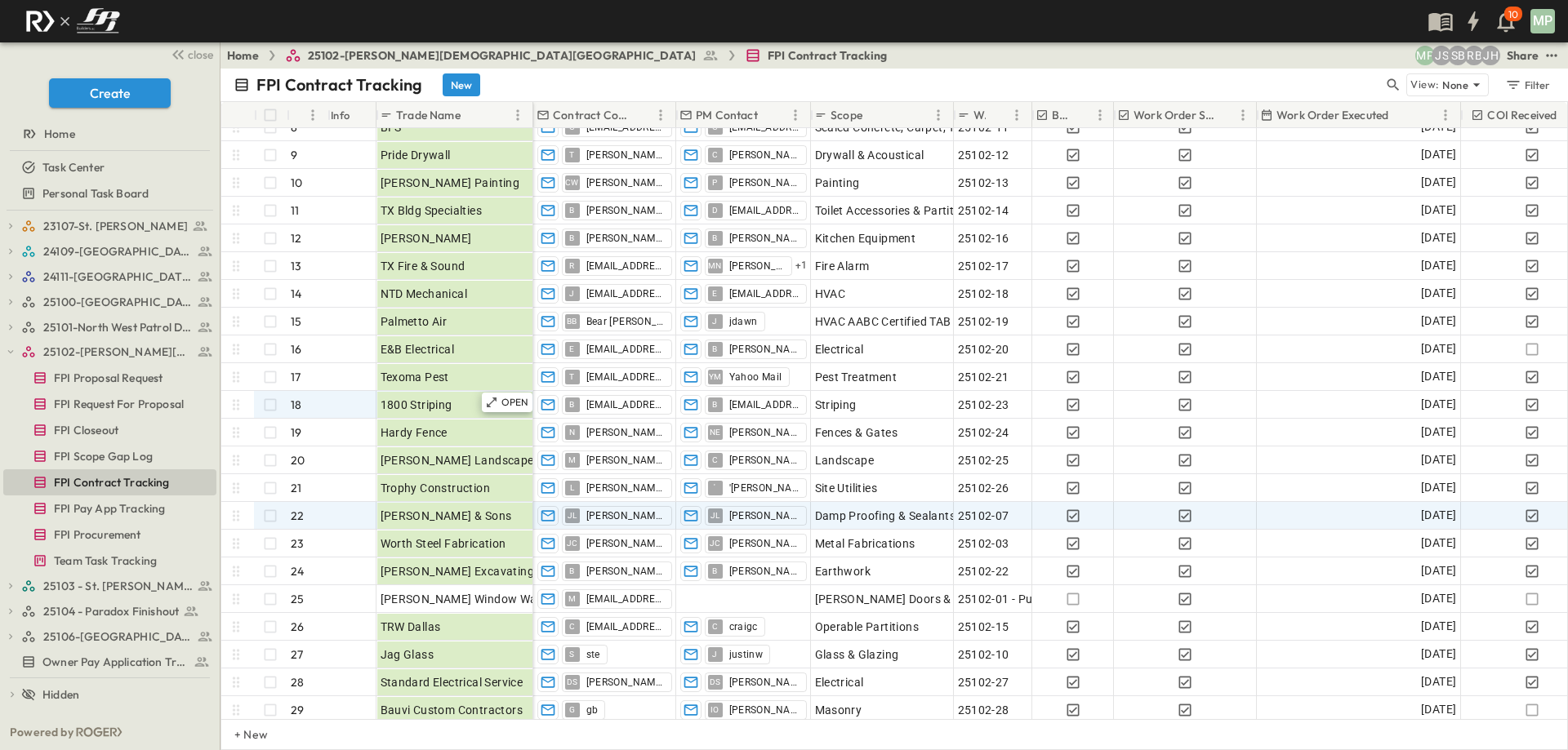
scroll to position [327, 0]
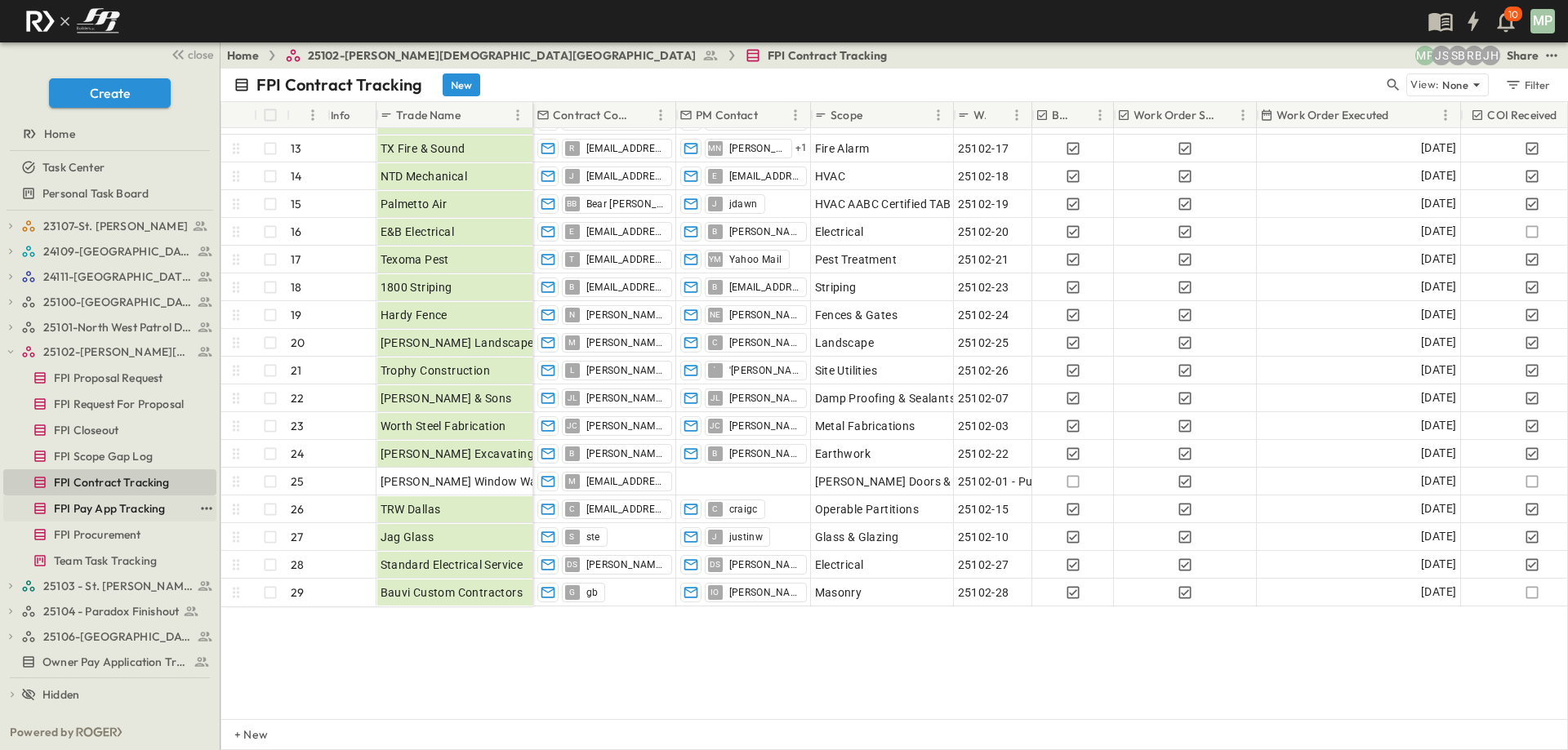
click at [123, 506] on span "FPI Pay App Tracking" at bounding box center [109, 508] width 111 height 16
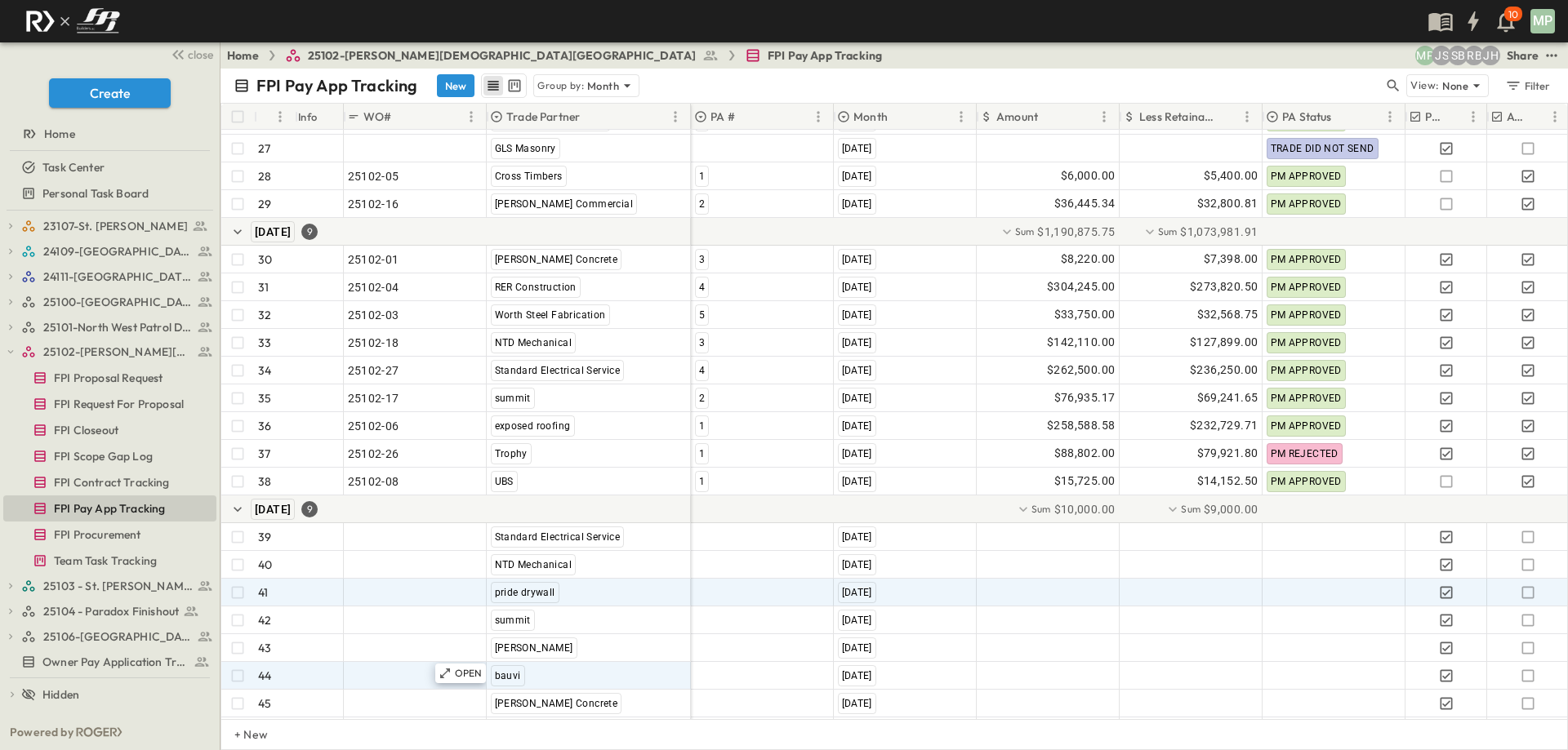
scroll to position [895, 0]
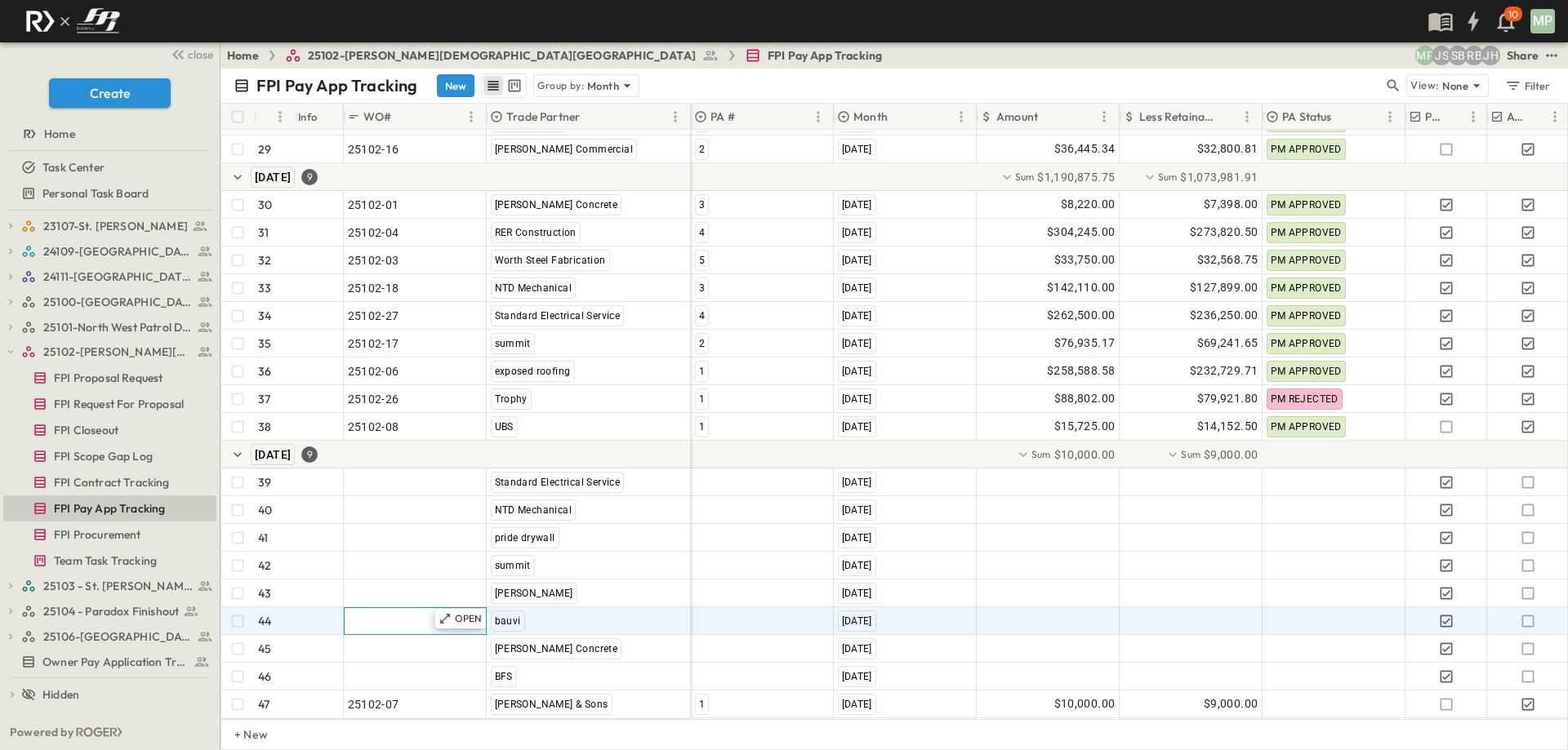
click at [402, 614] on span ""24101-01"" at bounding box center [377, 621] width 59 height 16
type input "********"
click at [775, 609] on div at bounding box center [763, 621] width 141 height 26
click at [698, 661] on span "1" at bounding box center [701, 663] width 6 height 14
click at [1040, 609] on div at bounding box center [1048, 621] width 141 height 26
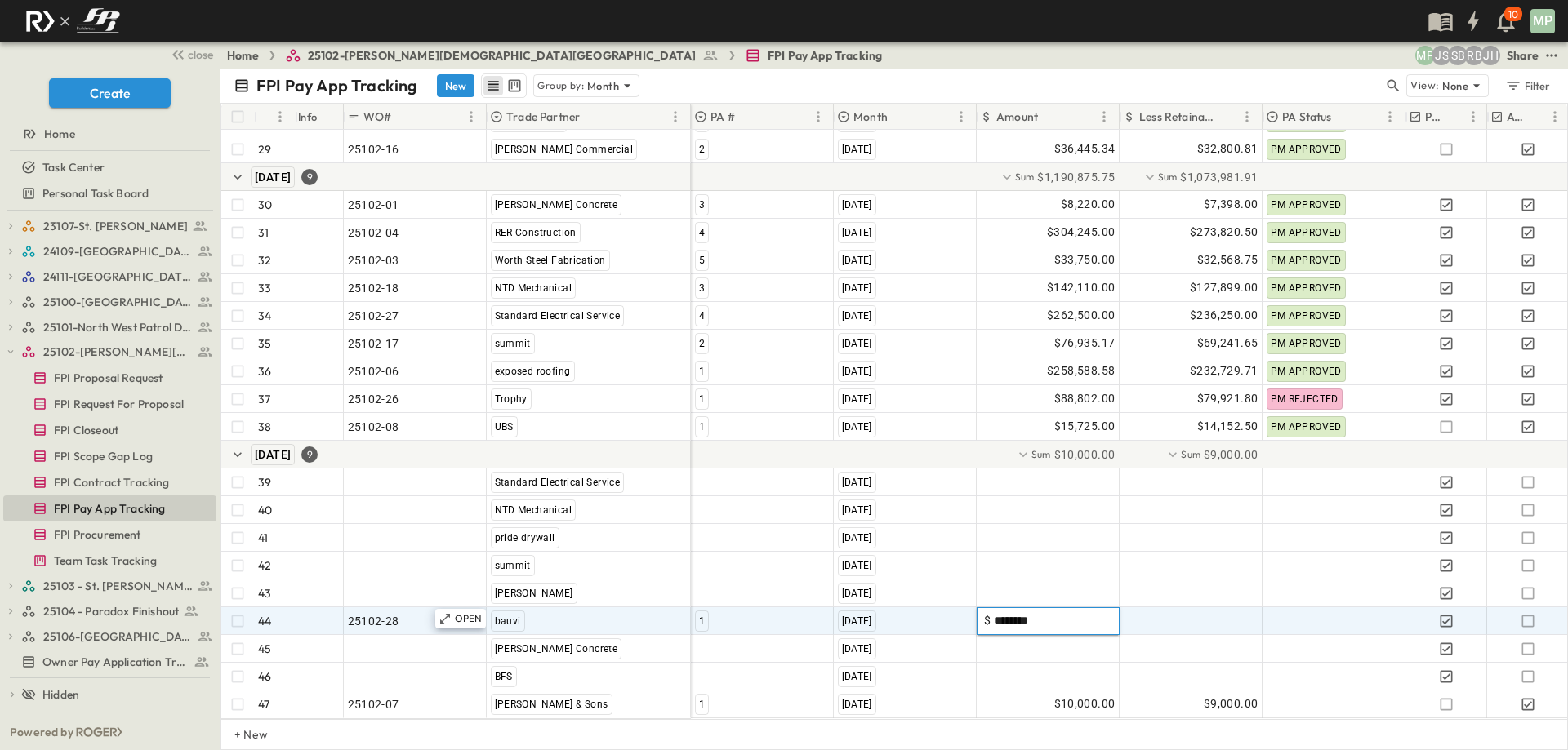
type input "*********"
click at [1526, 614] on icon "button" at bounding box center [1527, 621] width 16 height 16
click at [5, 350] on icon "button" at bounding box center [11, 352] width 12 height 12
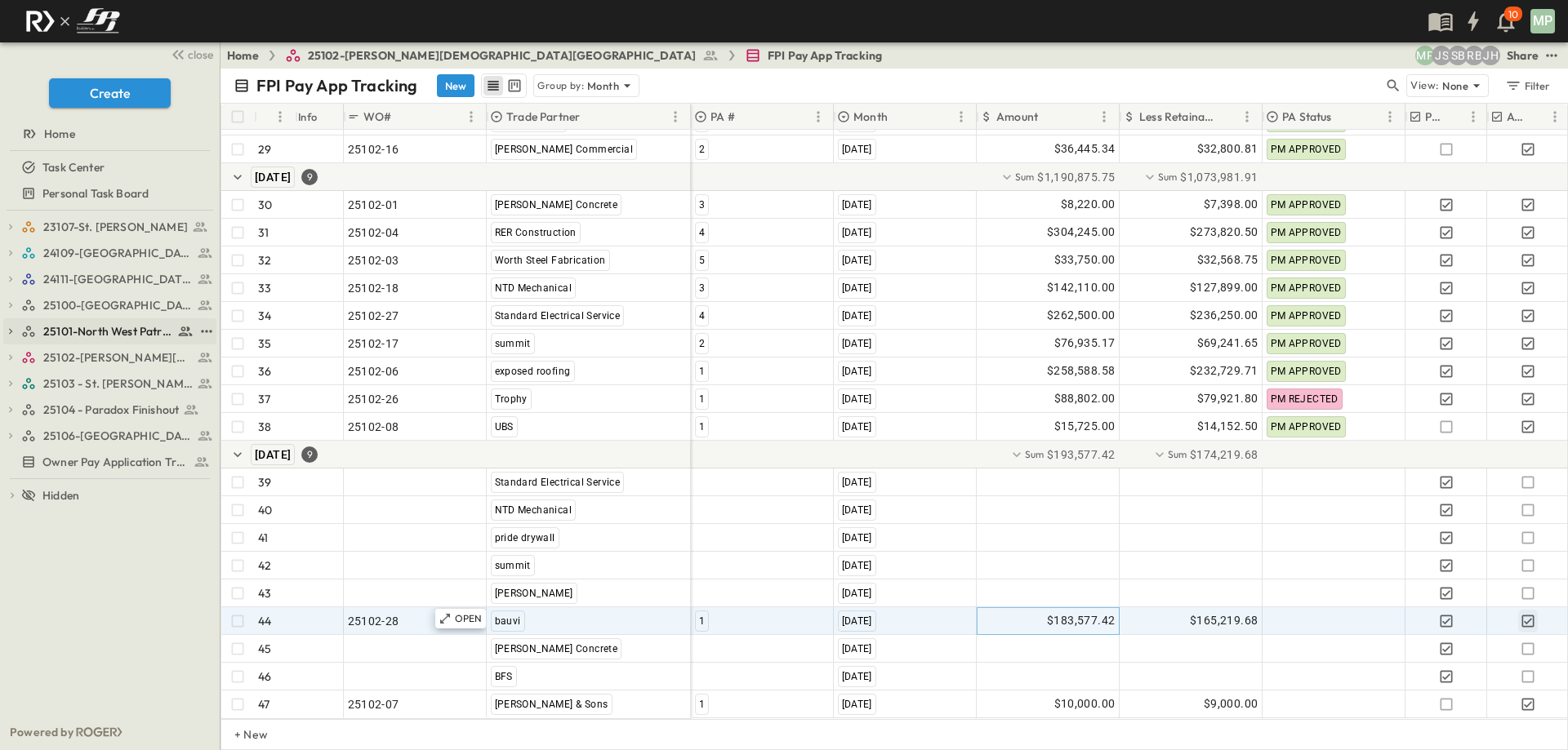
click at [7, 332] on icon "button" at bounding box center [11, 332] width 12 height 12
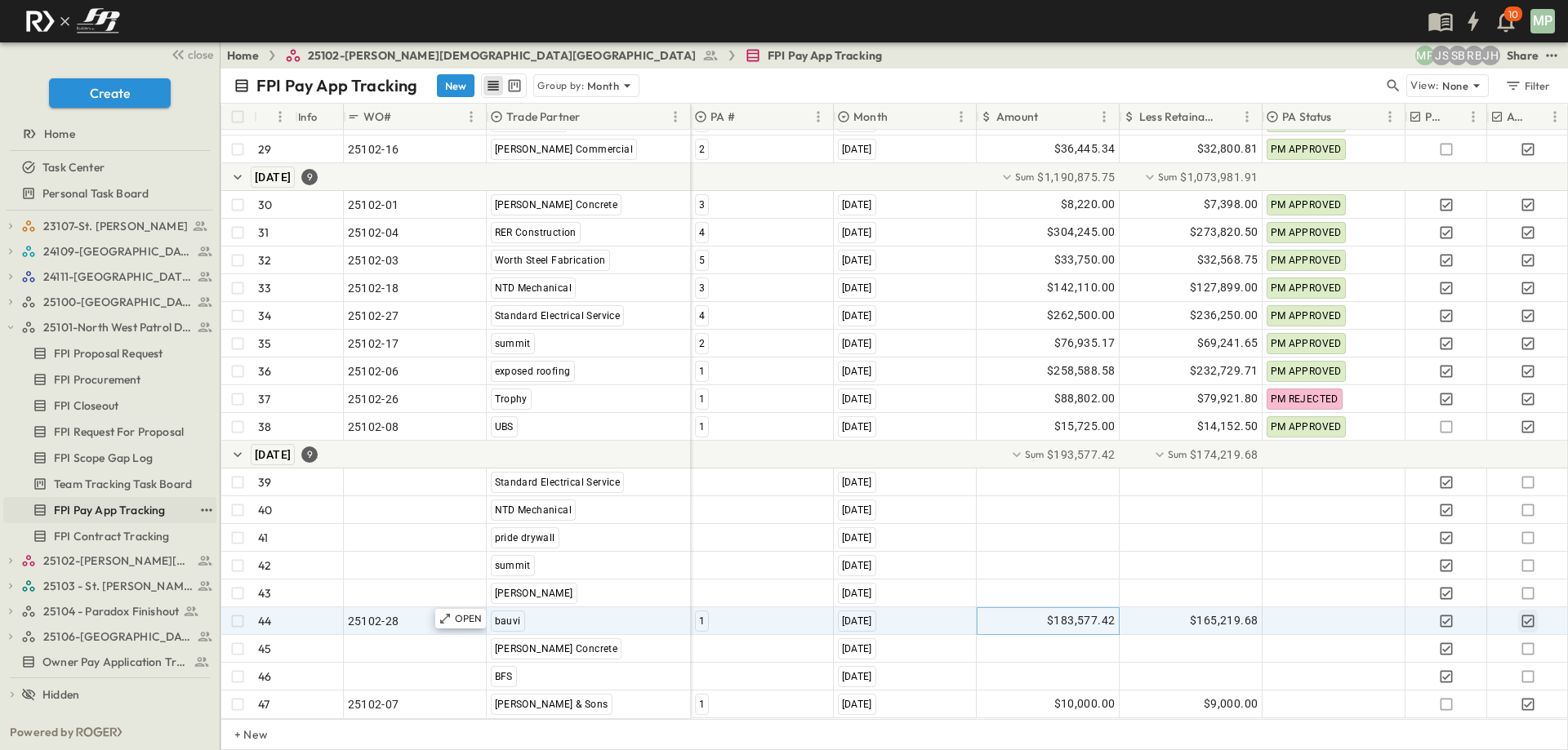
click at [118, 508] on span "FPI Pay App Tracking" at bounding box center [109, 510] width 111 height 16
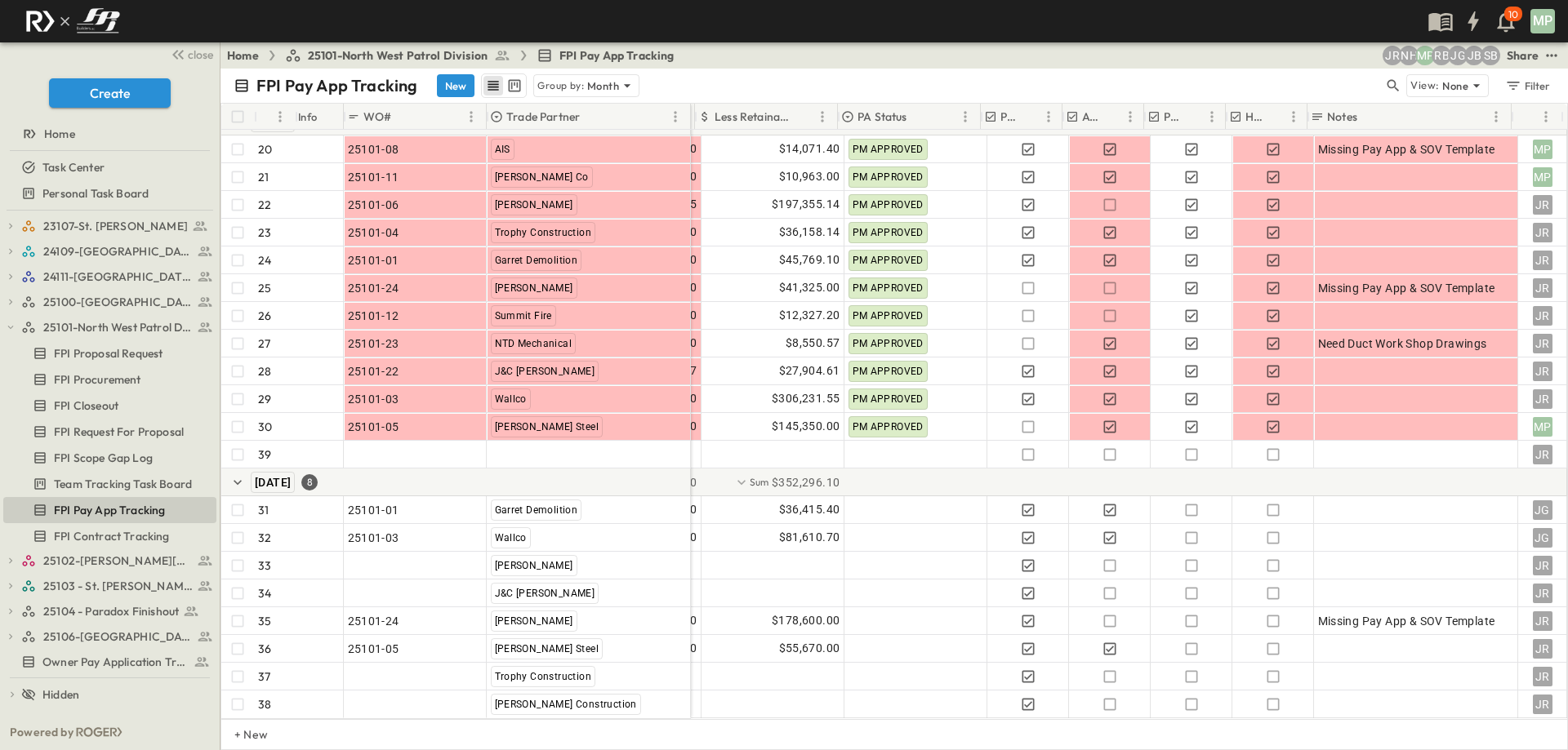
scroll to position [701, 431]
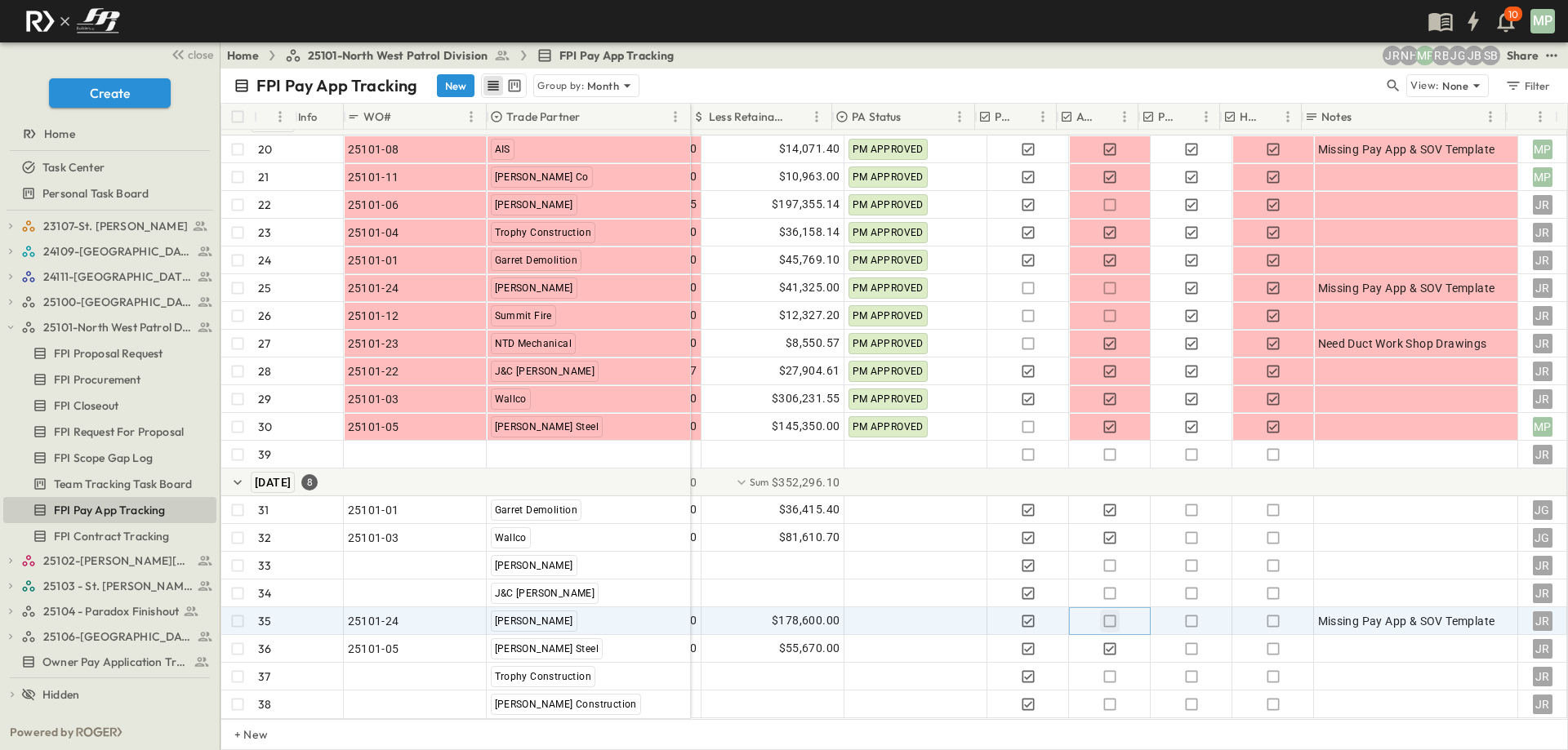
click at [1101, 615] on icon "button" at bounding box center [1109, 621] width 16 height 16
click at [1366, 614] on span "Missing Pay App & SOV Template" at bounding box center [1406, 621] width 177 height 16
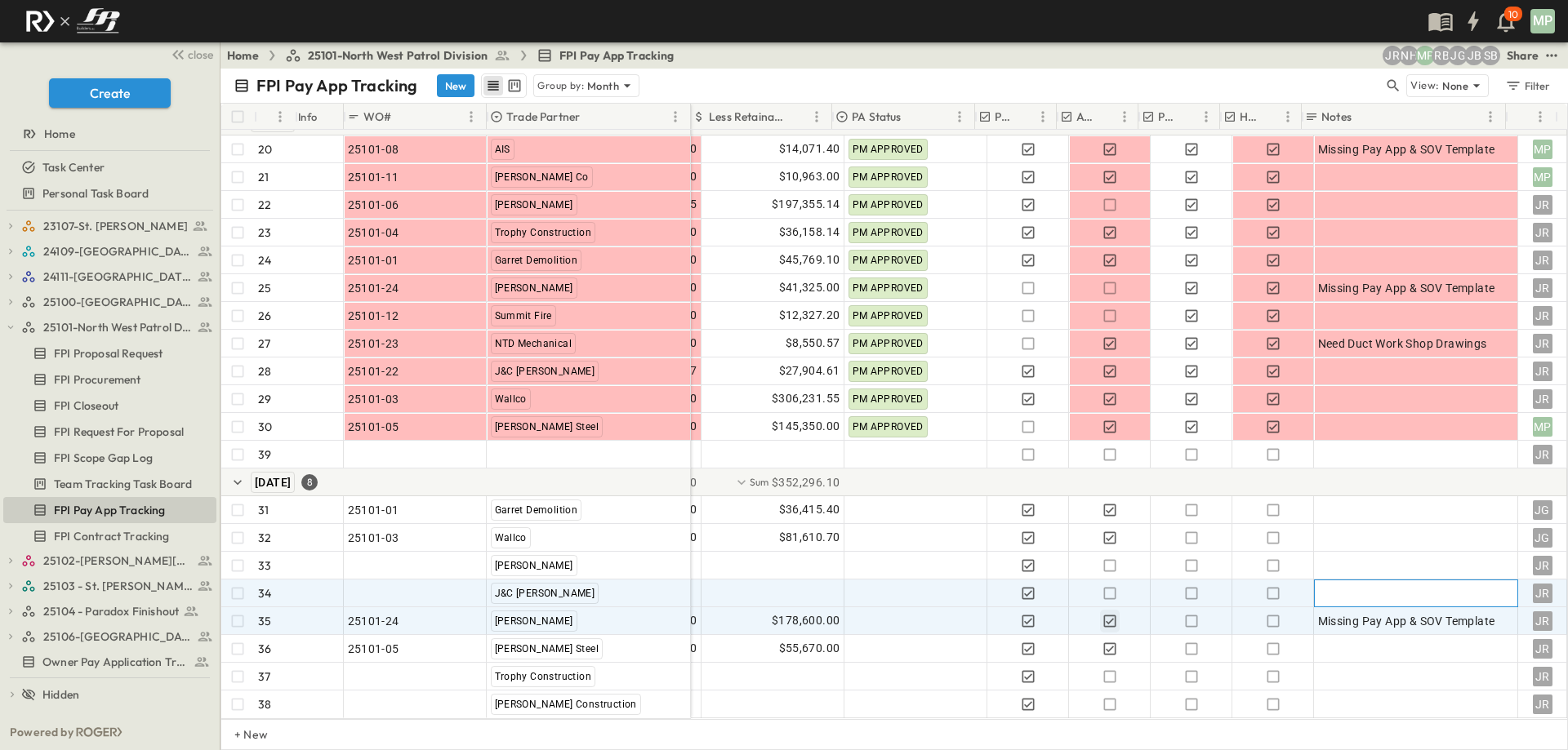
click at [1420, 583] on div at bounding box center [1416, 594] width 196 height 23
click at [1417, 614] on span "Missing Pay App & SOV Template" at bounding box center [1406, 621] width 177 height 16
click at [1404, 583] on div at bounding box center [1416, 594] width 196 height 23
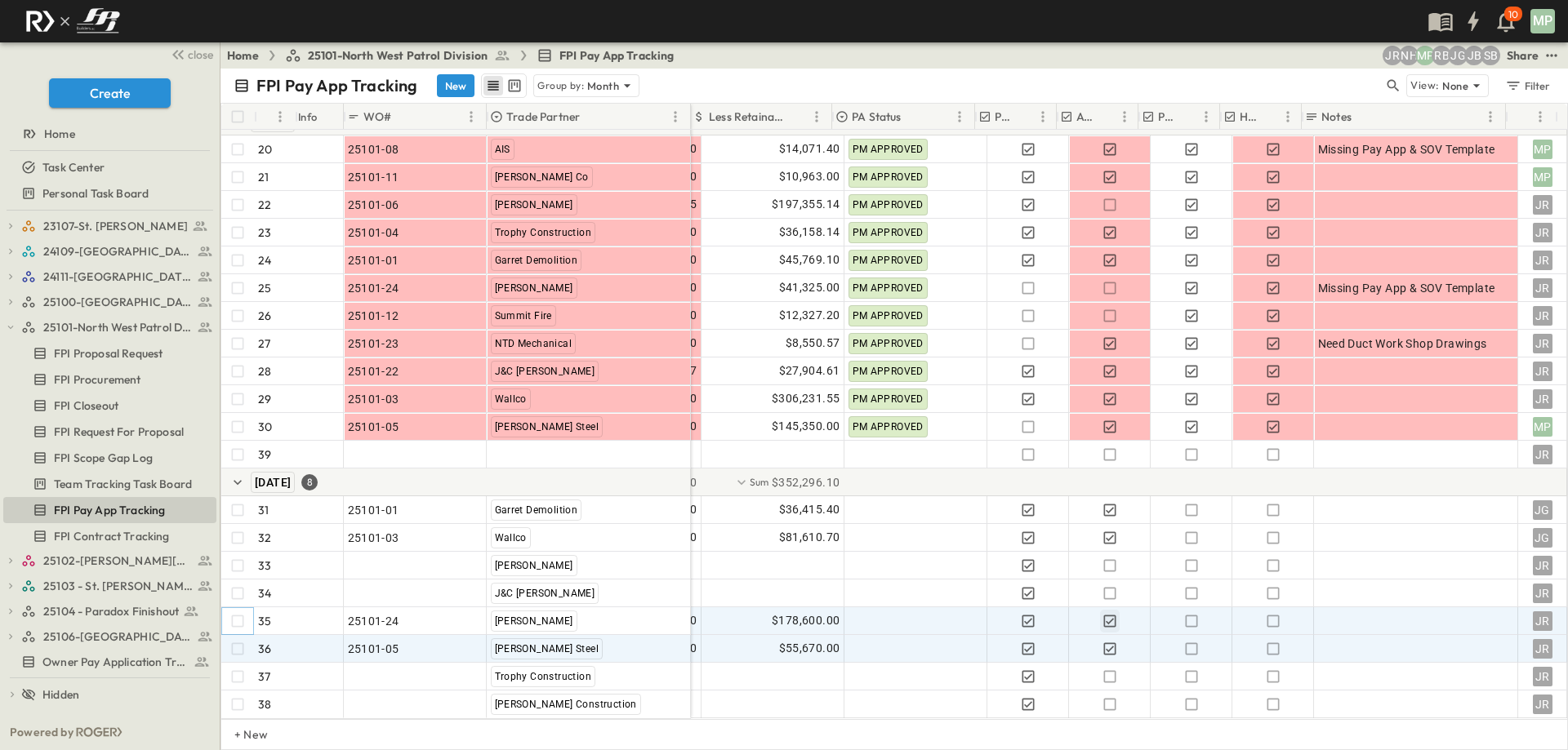
scroll to position [701, 0]
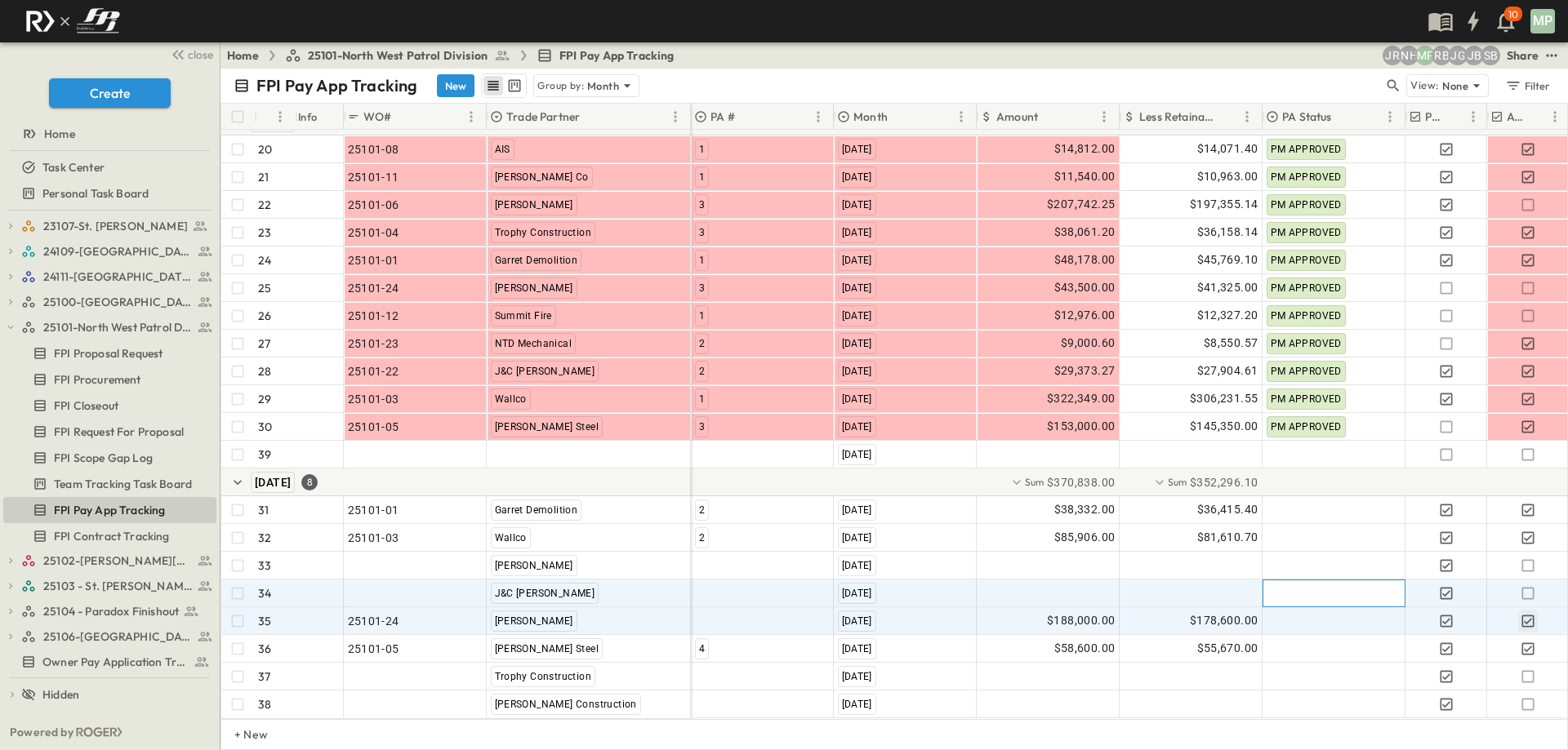
click at [1339, 583] on div at bounding box center [1334, 593] width 141 height 26
click at [719, 612] on div at bounding box center [763, 621] width 141 height 26
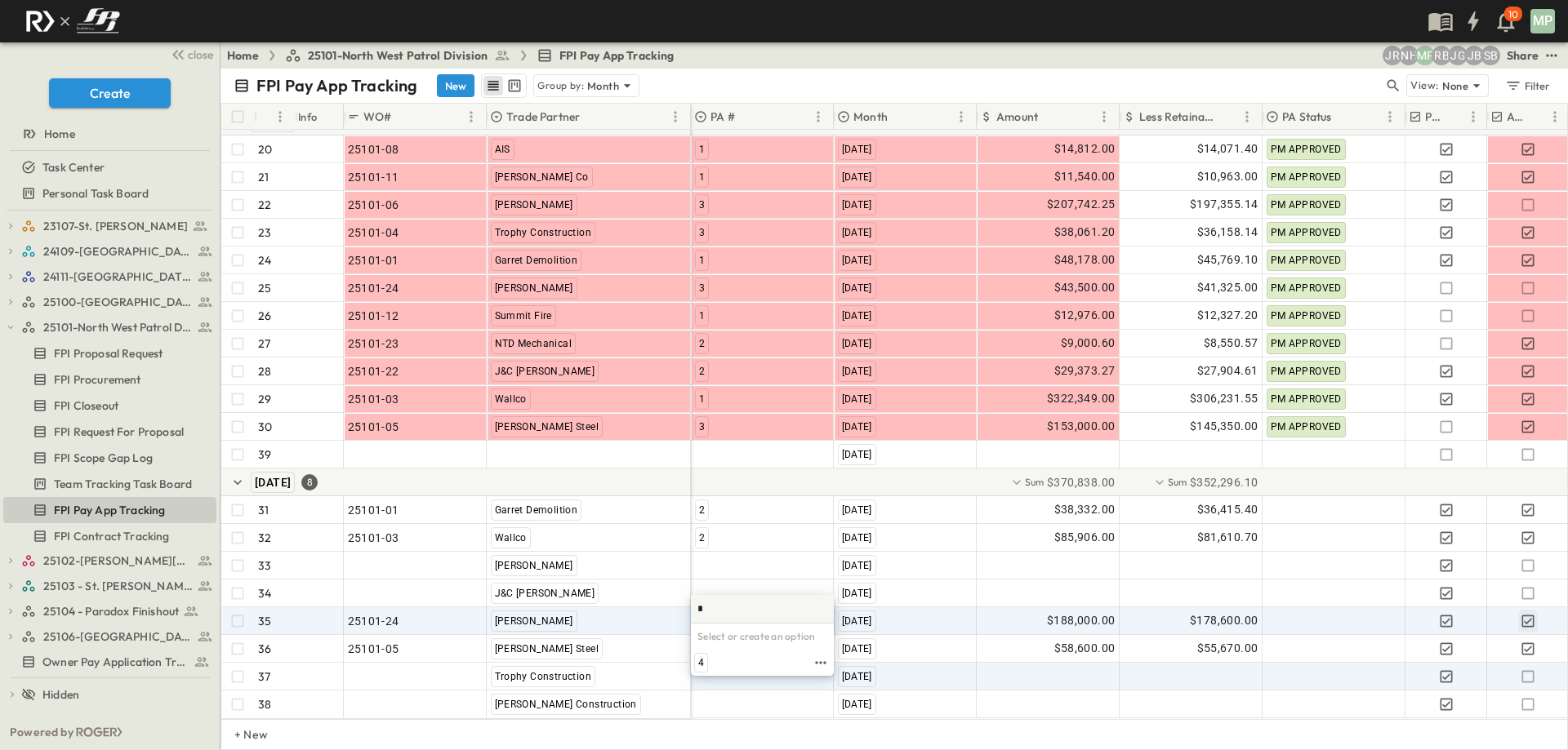
click at [703, 665] on span "4" at bounding box center [701, 663] width 6 height 14
